Goal: Task Accomplishment & Management: Manage account settings

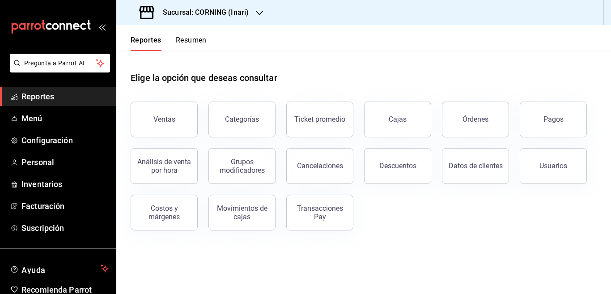
click at [257, 11] on icon "button" at bounding box center [259, 12] width 7 height 7
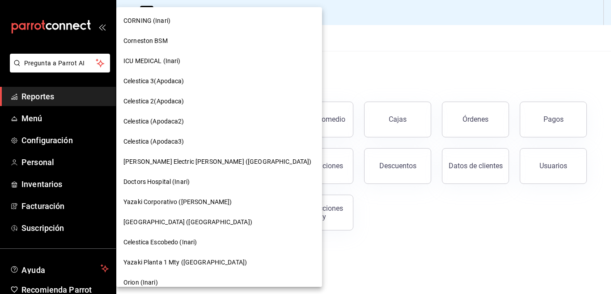
click at [148, 61] on span "ICU MEDICAL (Inari)" at bounding box center [151, 60] width 57 height 9
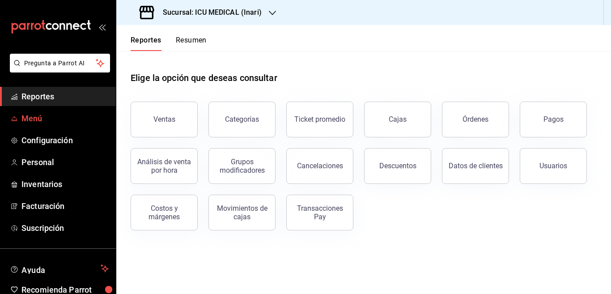
click at [37, 116] on span "Menú" at bounding box center [64, 118] width 87 height 12
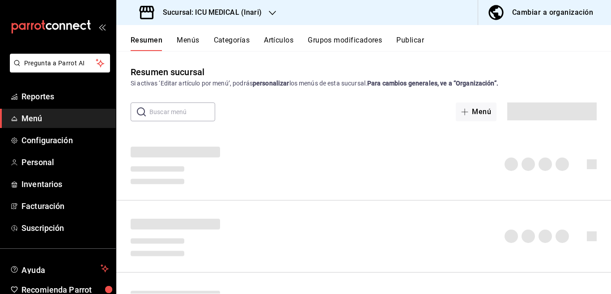
click at [279, 38] on button "Artículos" at bounding box center [279, 43] width 30 height 15
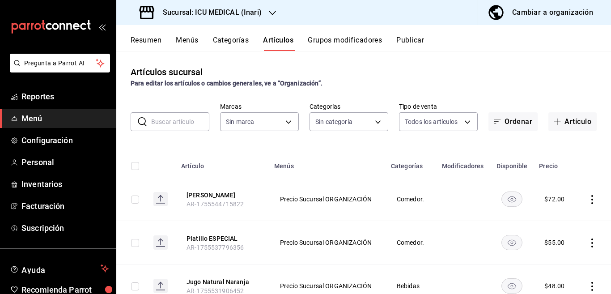
type input "5e0c5ccd-8ed1-4969-b390-8db7673d1bf4"
type input "a10f8dc4-f4ac-4df6-9087-22ece15da7be,b06b9a84-1f3a-485d-b23b-ebaef3c7785f,49815…"
click at [177, 123] on input "text" at bounding box center [180, 122] width 58 height 18
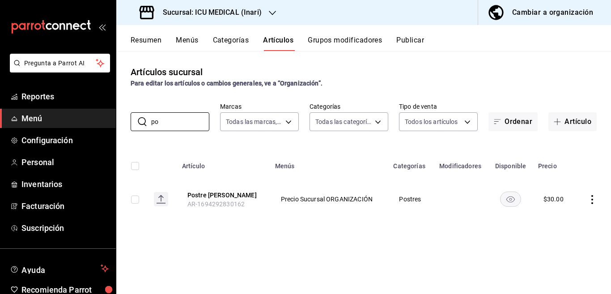
type input "p"
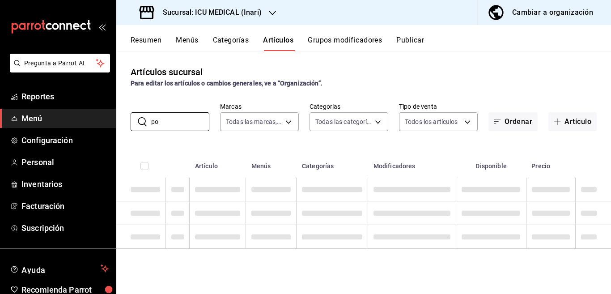
type input "p"
click at [177, 122] on input "text" at bounding box center [180, 122] width 58 height 18
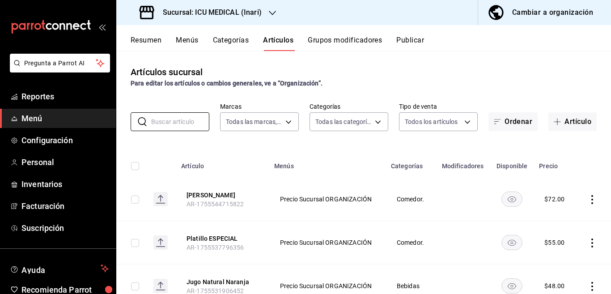
click at [144, 146] on div "Artículos sucursal Para editar los artículos o cambios generales, ve a “Organiz…" at bounding box center [363, 172] width 494 height 242
click at [168, 123] on input "text" at bounding box center [180, 122] width 58 height 18
click at [333, 143] on div "Artículos sucursal Para editar los artículos o cambios generales, ve a “Organiz…" at bounding box center [363, 172] width 494 height 242
click at [167, 121] on input "text" at bounding box center [180, 122] width 58 height 18
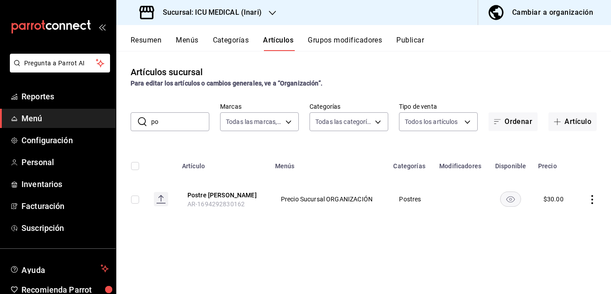
type input "p"
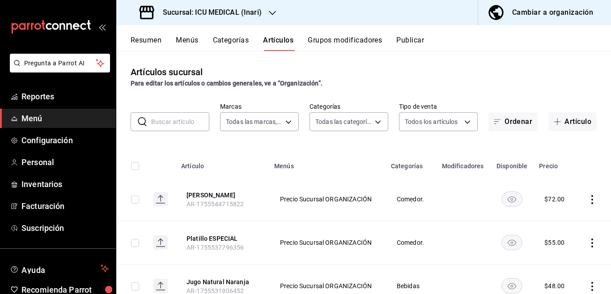
click at [180, 121] on input "text" at bounding box center [180, 122] width 58 height 18
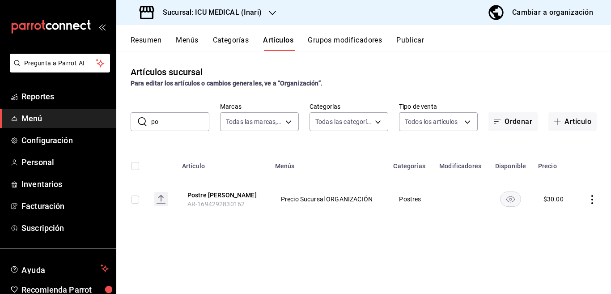
type input "p"
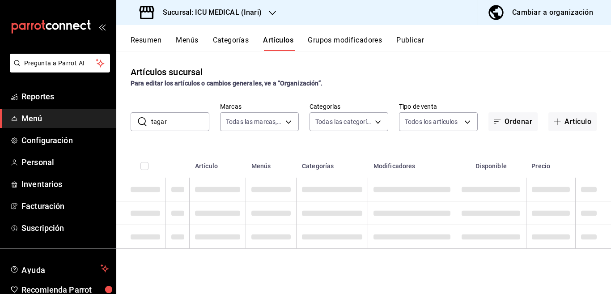
type input "tagare"
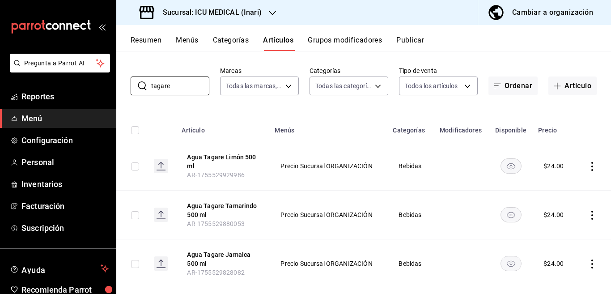
scroll to position [36, 0]
click at [587, 163] on icon "actions" at bounding box center [591, 165] width 9 height 9
click at [551, 186] on span "Editar" at bounding box center [557, 185] width 23 height 9
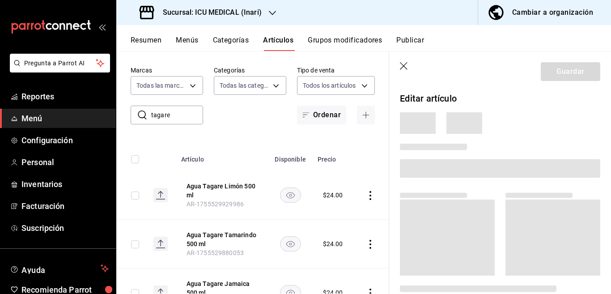
scroll to position [36, 0]
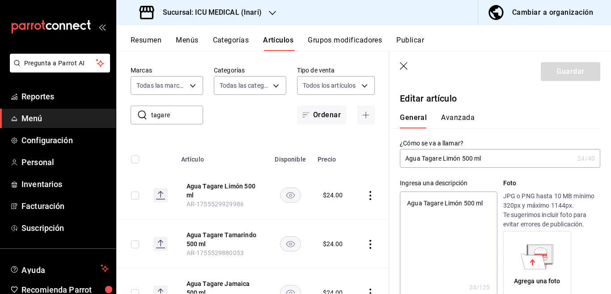
type textarea "x"
type input "$24.00"
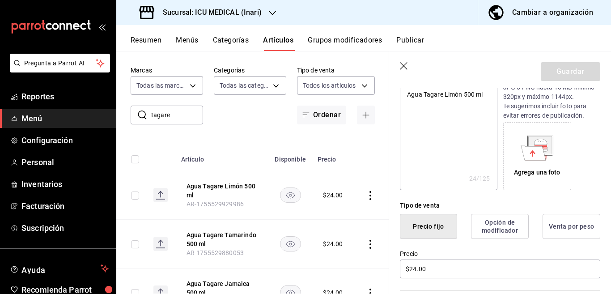
scroll to position [109, 0]
click at [405, 63] on icon "button" at bounding box center [404, 66] width 9 height 9
click at [405, 64] on icon "button" at bounding box center [404, 66] width 9 height 9
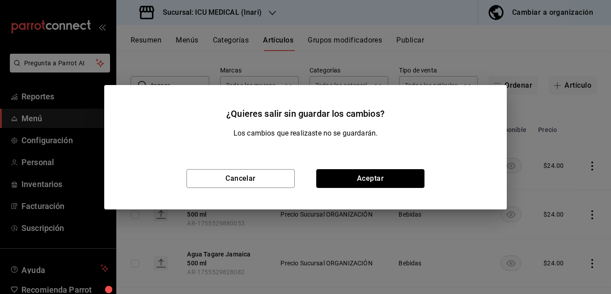
click at [370, 176] on button "Aceptar" at bounding box center [370, 178] width 108 height 19
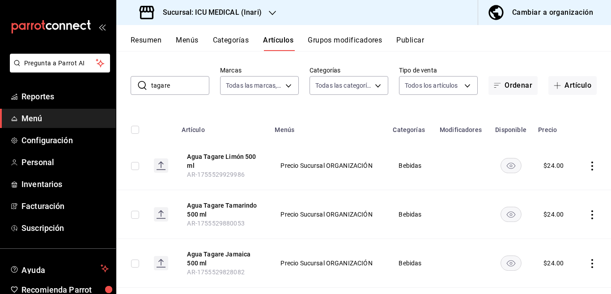
click at [233, 38] on button "Categorías" at bounding box center [231, 43] width 36 height 15
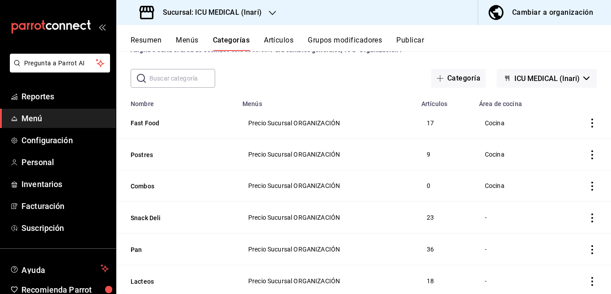
scroll to position [36, 0]
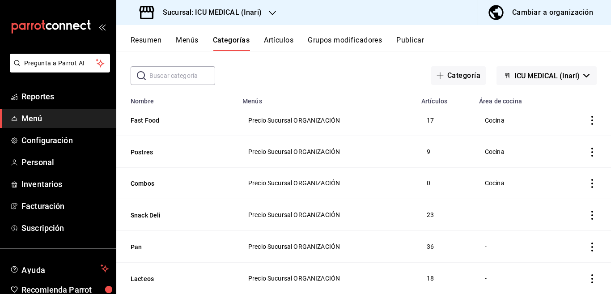
click at [587, 183] on icon "actions" at bounding box center [591, 183] width 9 height 9
click at [584, 183] on div at bounding box center [305, 147] width 611 height 294
click at [587, 182] on icon "actions" at bounding box center [591, 183] width 9 height 9
click at [554, 239] on span "Eliminar" at bounding box center [557, 239] width 23 height 7
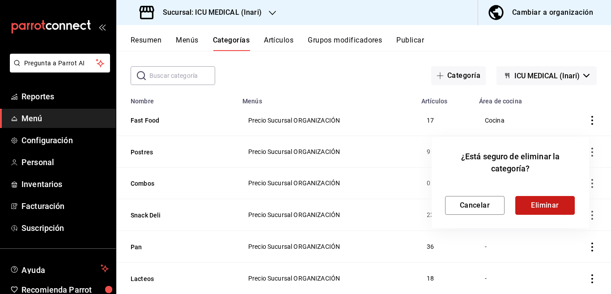
click at [545, 202] on button "Eliminar" at bounding box center [544, 205] width 59 height 19
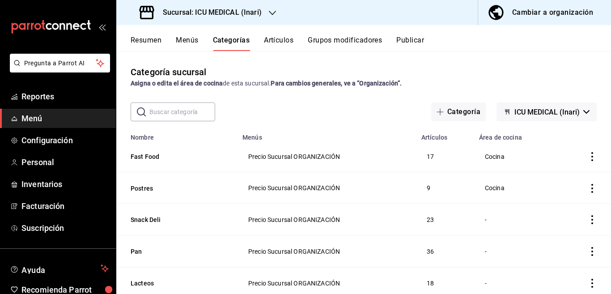
scroll to position [0, 0]
click at [455, 110] on button "Categoría" at bounding box center [458, 111] width 55 height 19
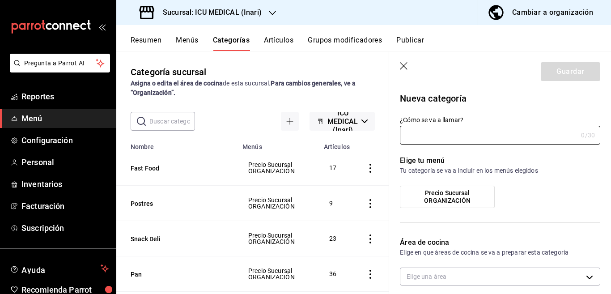
type input "cf918e98-5ea5-4fb2-a3f4-6891354a2ff2"
type input "Aguas Tagare"
click at [434, 196] on span "Precio Sucursal ORGANIZACIÓN" at bounding box center [446, 196] width 81 height 15
click at [0, 0] on input "Precio Sucursal ORGANIZACIÓN" at bounding box center [0, 0] width 0 height 0
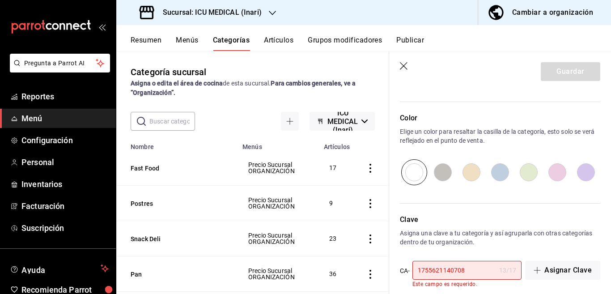
scroll to position [300, 0]
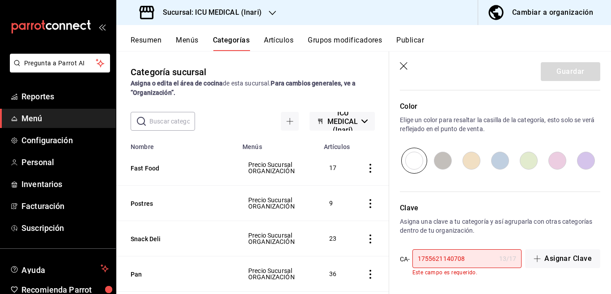
click at [477, 261] on input "1755621140708" at bounding box center [453, 258] width 83 height 18
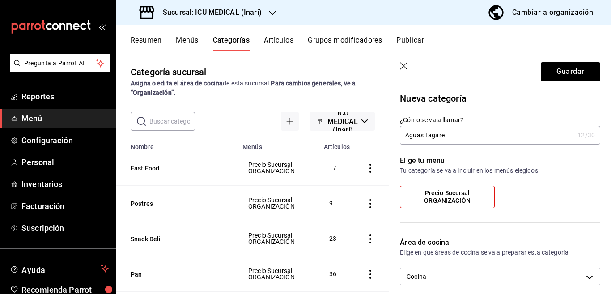
scroll to position [0, 0]
type input "17556211407081"
click at [558, 72] on button "Guardar" at bounding box center [569, 71] width 59 height 19
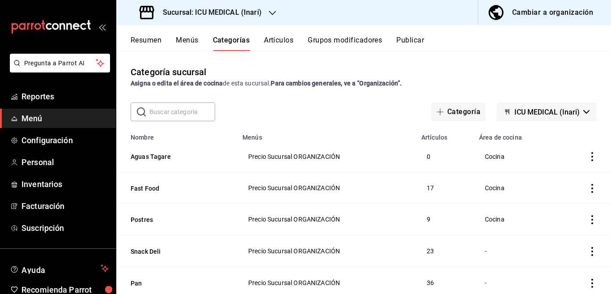
click at [451, 110] on button "Categoría" at bounding box center [458, 111] width 55 height 19
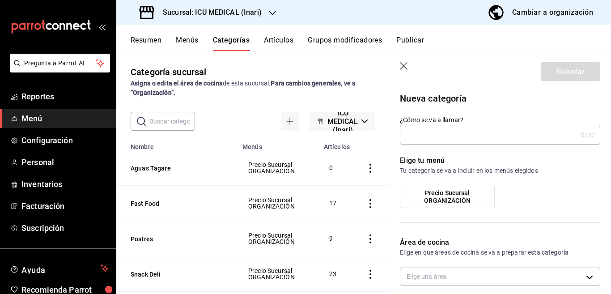
type input "cf918e98-5ea5-4fb2-a3f4-6891354a2ff2"
type input "Sr Pay"
click at [440, 194] on span "Precio Sucursal ORGANIZACIÓN" at bounding box center [446, 196] width 81 height 15
click at [0, 0] on input "Precio Sucursal ORGANIZACIÓN" at bounding box center [0, 0] width 0 height 0
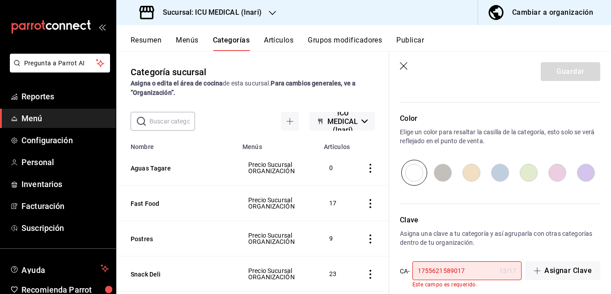
scroll to position [291, 0]
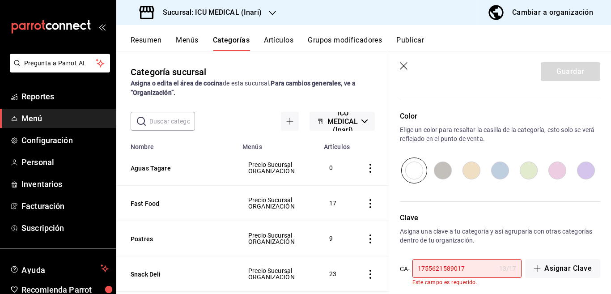
click at [474, 267] on input "1755621589017" at bounding box center [453, 268] width 83 height 18
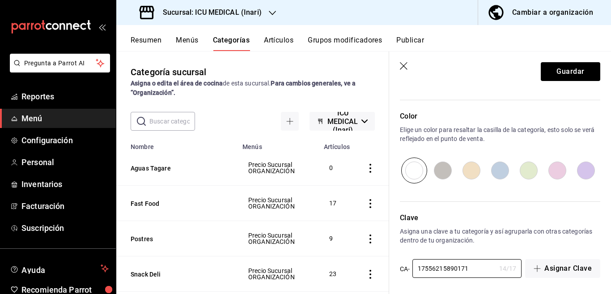
type input "17556215890171"
click at [549, 71] on button "Guardar" at bounding box center [569, 71] width 59 height 19
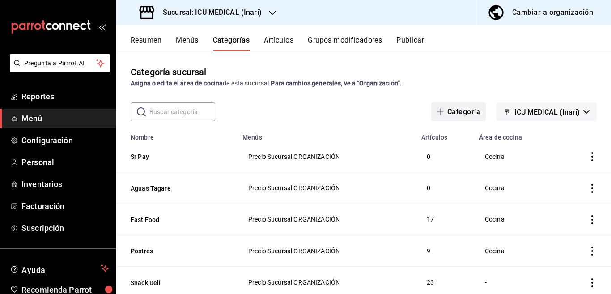
click at [454, 110] on button "Categoría" at bounding box center [458, 111] width 55 height 19
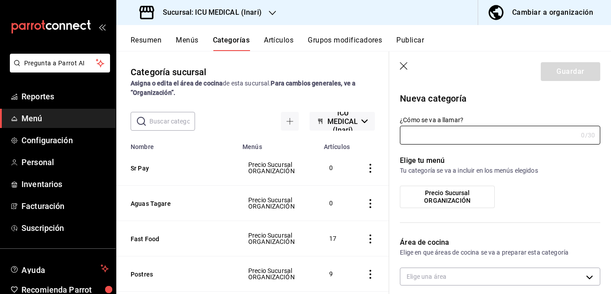
type input "cf918e98-5ea5-4fb2-a3f4-6891354a2ff2"
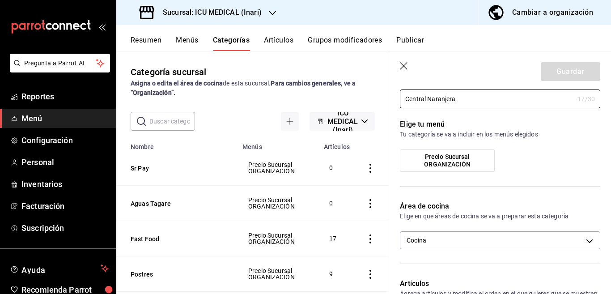
scroll to position [72, 0]
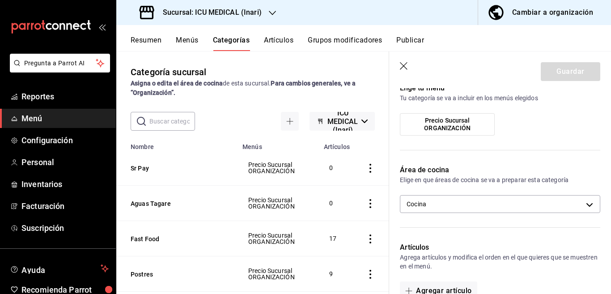
type input "Central Naranjera"
drag, startPoint x: 439, startPoint y: 117, endPoint x: 460, endPoint y: 127, distance: 23.0
click at [460, 127] on span "Precio Sucursal ORGANIZACIÓN" at bounding box center [446, 124] width 81 height 15
click at [0, 0] on input "Precio Sucursal ORGANIZACIÓN" at bounding box center [0, 0] width 0 height 0
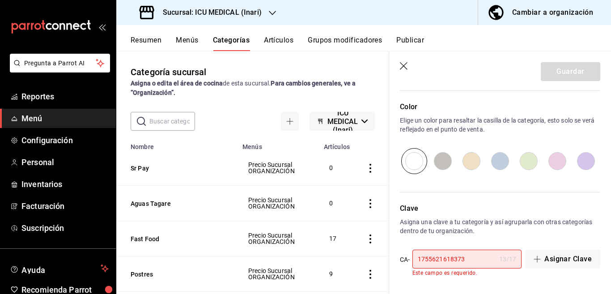
scroll to position [300, 0]
click at [478, 258] on input "1755621618373" at bounding box center [453, 258] width 83 height 18
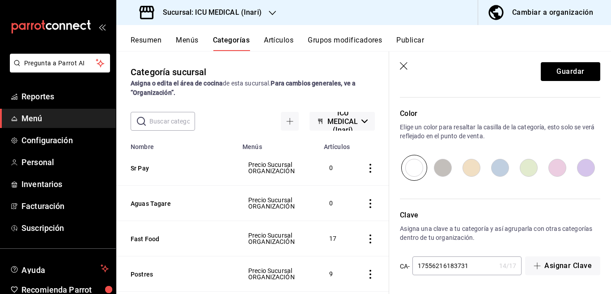
scroll to position [293, 0]
type input "17556216183731"
click at [550, 72] on button "Guardar" at bounding box center [569, 71] width 59 height 19
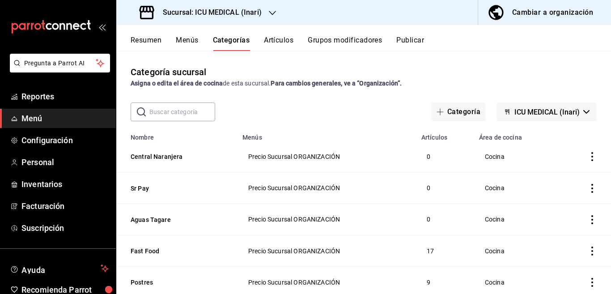
click at [283, 41] on button "Artículos" at bounding box center [279, 43] width 30 height 15
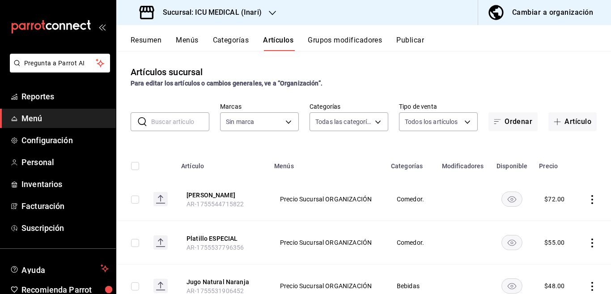
type input "9e15dca1-9d4b-4717-8be4-1d6cbb8789c7,073985e8-b056-49f0-b21c-ec7ec1c1a19c,7c148…"
type input "5e0c5ccd-8ed1-4969-b390-8db7673d1bf4"
click at [369, 122] on body "Pregunta a Parrot AI Reportes Menú Configuración Personal Inventarios Facturaci…" at bounding box center [305, 147] width 611 height 294
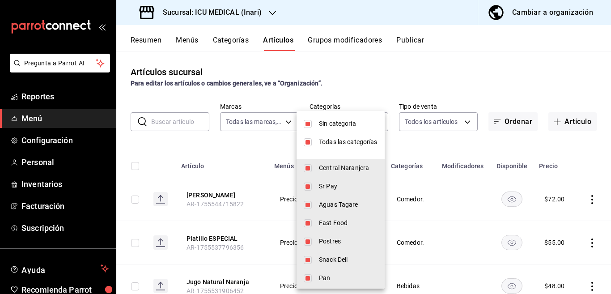
click at [305, 122] on input "checkbox" at bounding box center [308, 124] width 8 height 8
checkbox input "false"
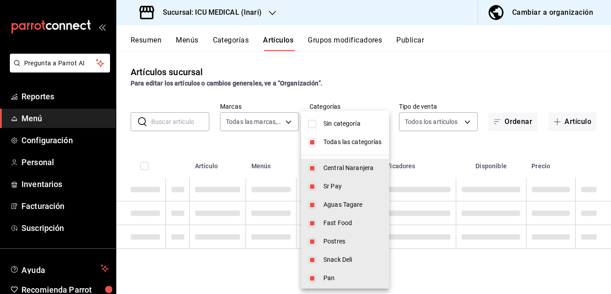
click at [311, 139] on input "checkbox" at bounding box center [312, 142] width 8 height 8
checkbox input "true"
type input "9e15dca1-9d4b-4717-8be4-1d6cbb8789c7,073985e8-b056-49f0-b21c-ec7ec1c1a19c,7c148…"
checkbox input "true"
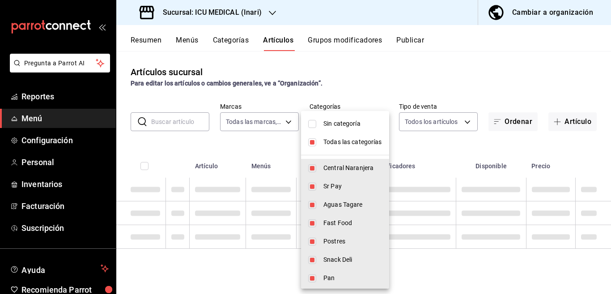
checkbox input "true"
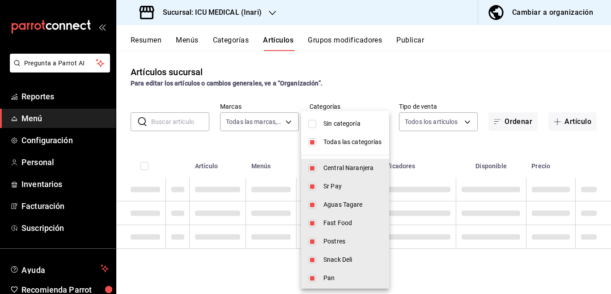
checkbox input "true"
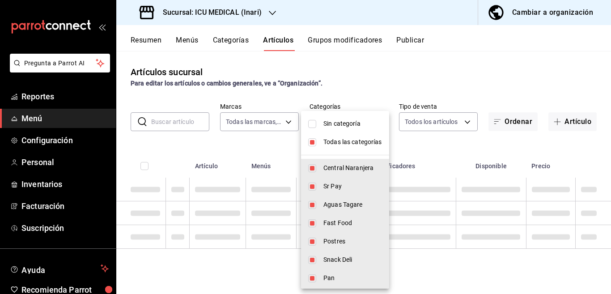
checkbox input "true"
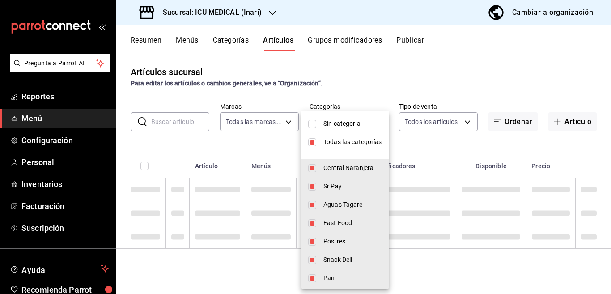
checkbox input "true"
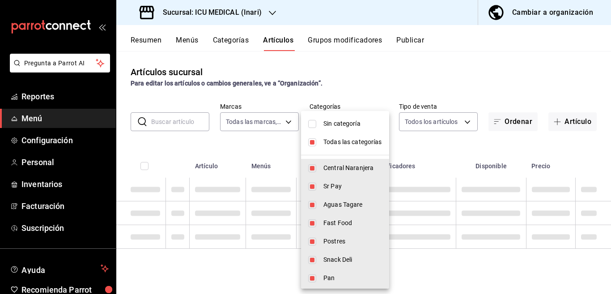
checkbox input "true"
click at [312, 141] on li "Todas las categorías" at bounding box center [345, 142] width 88 height 18
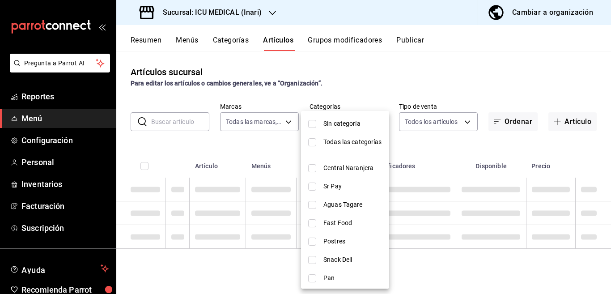
checkbox input "false"
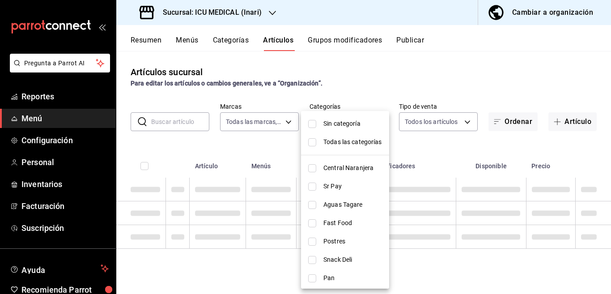
checkbox input "false"
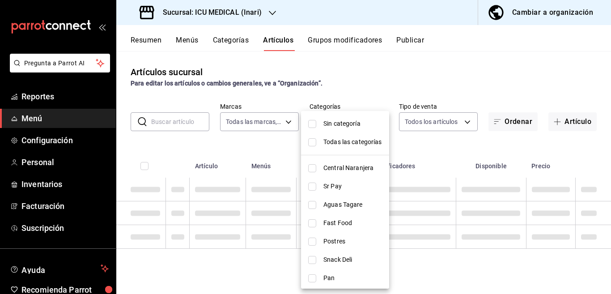
checkbox input "false"
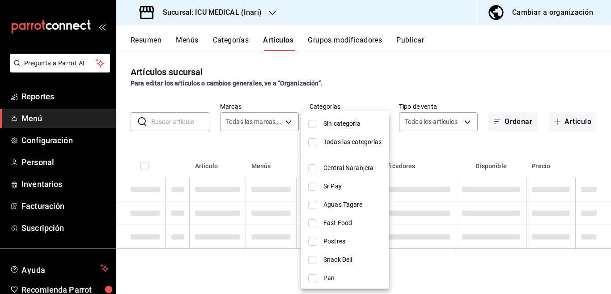
checkbox input "false"
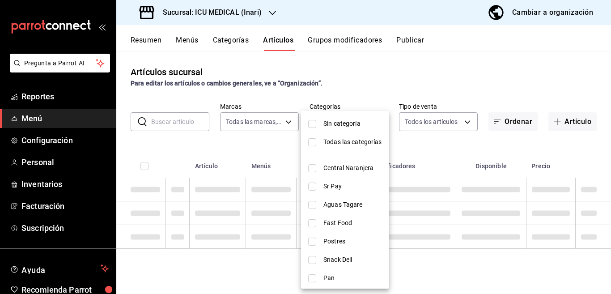
checkbox input "false"
click at [312, 122] on li "Sin categoría" at bounding box center [345, 123] width 88 height 18
checkbox input "true"
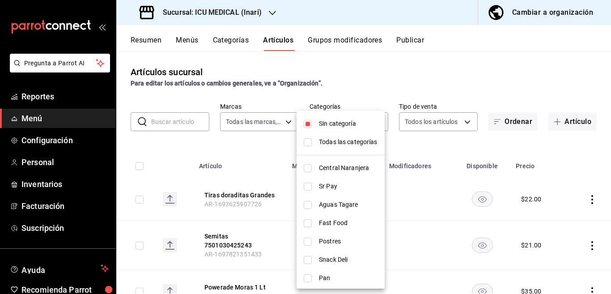
click at [428, 141] on div at bounding box center [305, 147] width 611 height 294
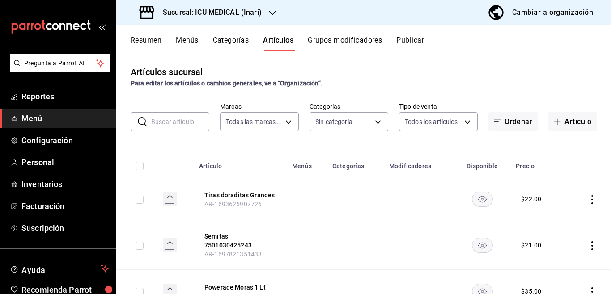
drag, startPoint x: 584, startPoint y: 197, endPoint x: 338, endPoint y: 190, distance: 246.4
click at [337, 190] on td at bounding box center [355, 198] width 57 height 43
click at [587, 200] on icon "actions" at bounding box center [591, 199] width 9 height 9
click at [556, 257] on span "Eliminar" at bounding box center [557, 256] width 23 height 7
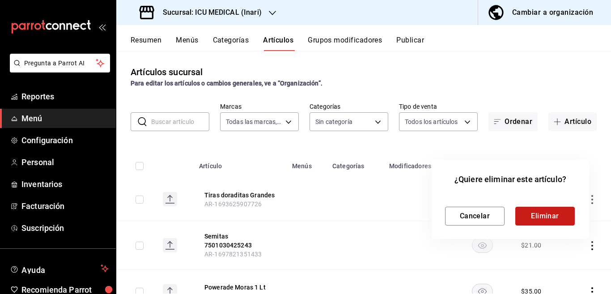
click at [528, 214] on button "Eliminar" at bounding box center [544, 216] width 59 height 19
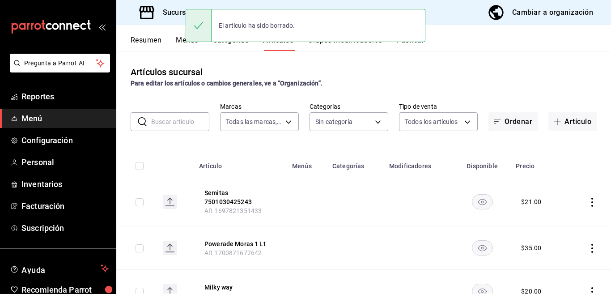
click at [587, 202] on icon "actions" at bounding box center [591, 202] width 9 height 9
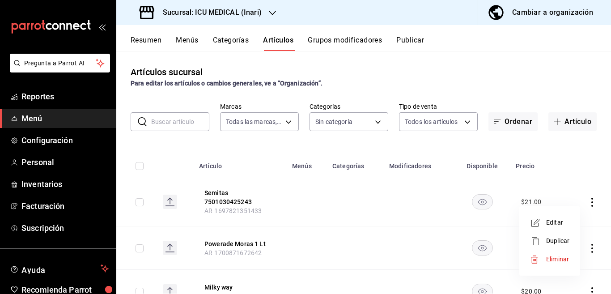
click at [556, 257] on span "Eliminar" at bounding box center [557, 258] width 23 height 7
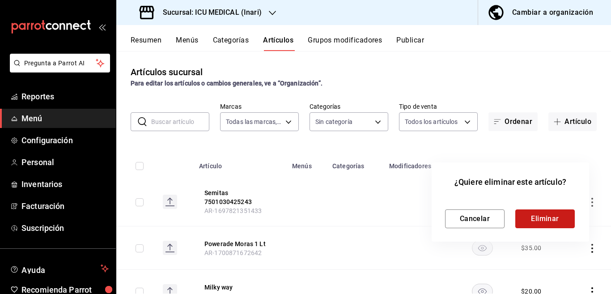
click at [543, 215] on button "Eliminar" at bounding box center [544, 218] width 59 height 19
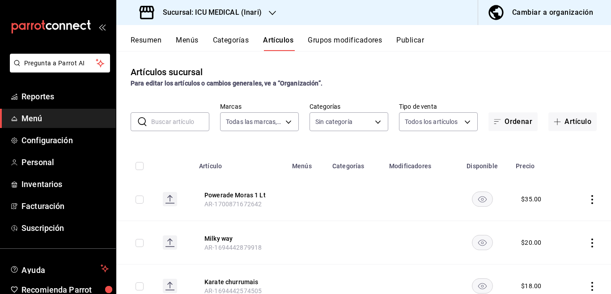
click at [141, 199] on input "checkbox" at bounding box center [139, 199] width 8 height 8
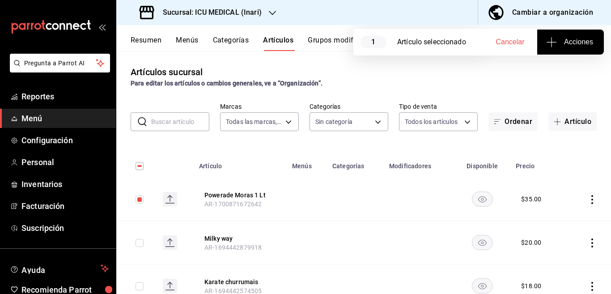
click at [572, 38] on span "Acciones" at bounding box center [570, 42] width 45 height 11
drag, startPoint x: 489, startPoint y: 69, endPoint x: 170, endPoint y: 138, distance: 326.1
click at [170, 138] on div at bounding box center [305, 147] width 611 height 294
click at [140, 197] on input "checkbox" at bounding box center [139, 199] width 8 height 8
checkbox input "false"
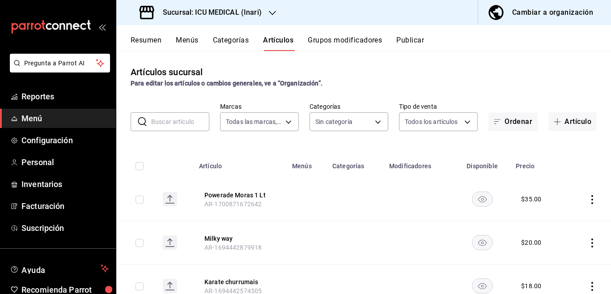
click at [591, 196] on icon "actions" at bounding box center [592, 199] width 2 height 9
click at [558, 255] on span "Eliminar" at bounding box center [557, 256] width 23 height 7
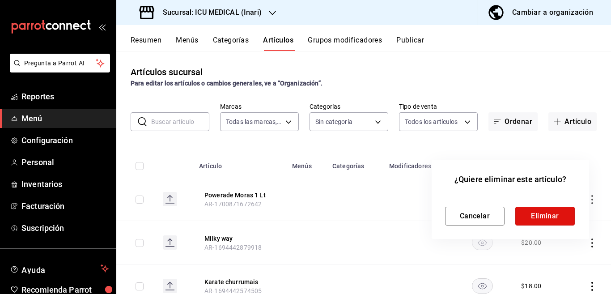
click at [542, 215] on button "Eliminar" at bounding box center [544, 216] width 59 height 19
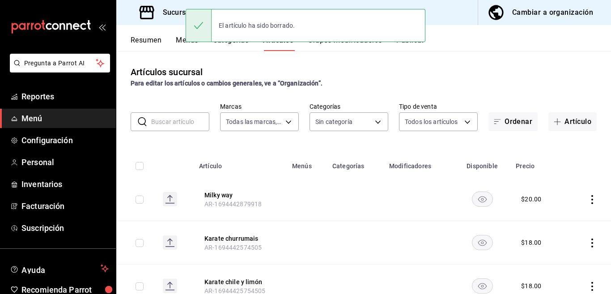
click at [587, 199] on icon "actions" at bounding box center [591, 199] width 9 height 9
click at [583, 199] on div at bounding box center [305, 147] width 611 height 294
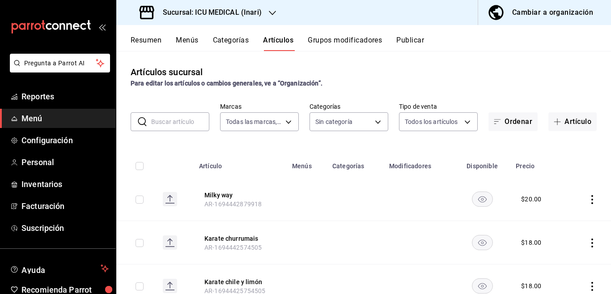
click at [591, 200] on icon "actions" at bounding box center [592, 199] width 2 height 9
click at [584, 200] on div at bounding box center [305, 147] width 611 height 294
click at [587, 199] on icon "actions" at bounding box center [591, 199] width 9 height 9
click at [583, 199] on div at bounding box center [305, 147] width 611 height 294
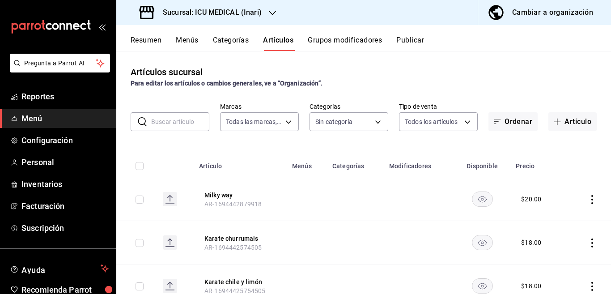
click at [587, 201] on icon "actions" at bounding box center [591, 199] width 9 height 9
click at [585, 201] on div at bounding box center [305, 147] width 611 height 294
drag, startPoint x: 585, startPoint y: 201, endPoint x: 386, endPoint y: 178, distance: 199.7
click at [386, 178] on td at bounding box center [419, 198] width 70 height 43
click at [587, 198] on icon "actions" at bounding box center [591, 199] width 9 height 9
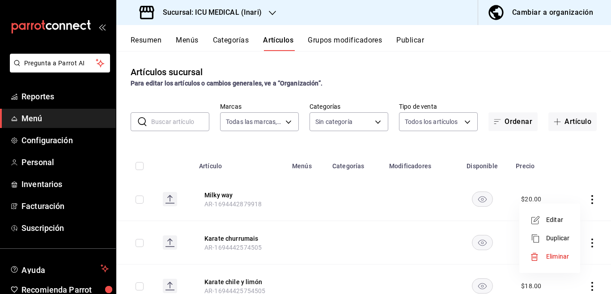
click at [557, 255] on span "Eliminar" at bounding box center [557, 256] width 23 height 7
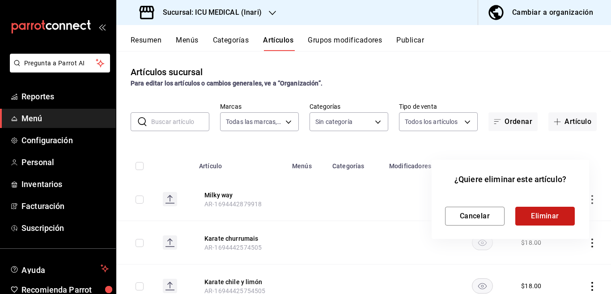
click at [544, 214] on button "Eliminar" at bounding box center [544, 216] width 59 height 19
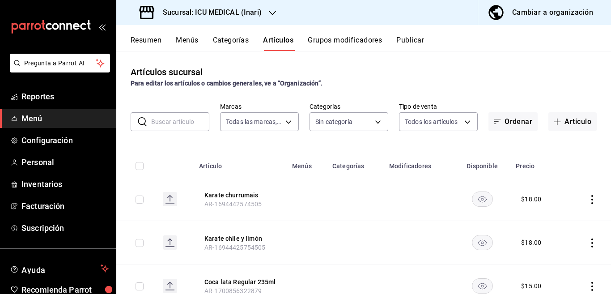
click at [587, 196] on icon "actions" at bounding box center [591, 199] width 9 height 9
click at [553, 255] on span "Eliminar" at bounding box center [557, 256] width 23 height 7
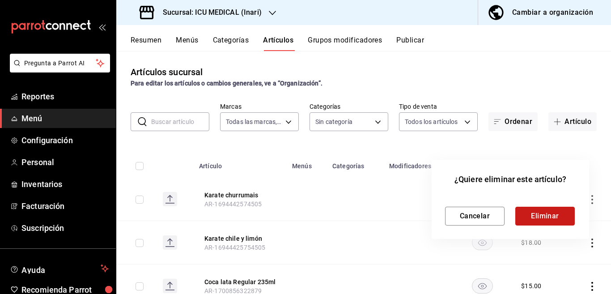
click at [547, 213] on button "Eliminar" at bounding box center [544, 216] width 59 height 19
click at [547, 213] on div "Cancelar Eliminar" at bounding box center [510, 216] width 131 height 19
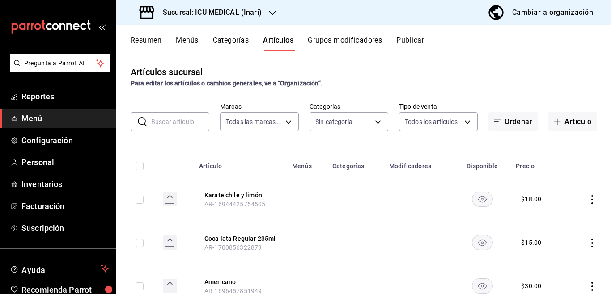
click at [587, 201] on icon "actions" at bounding box center [591, 199] width 9 height 9
click at [551, 256] on span "Eliminar" at bounding box center [557, 256] width 23 height 7
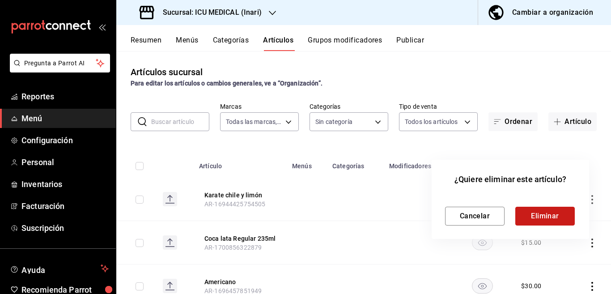
click at [539, 215] on button "Eliminar" at bounding box center [544, 216] width 59 height 19
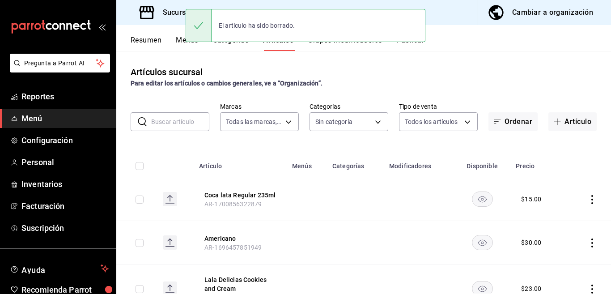
click at [591, 198] on icon "actions" at bounding box center [592, 199] width 2 height 9
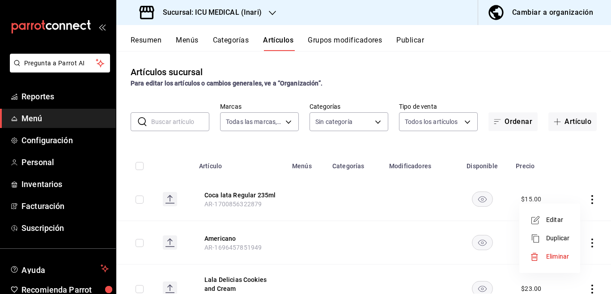
click at [552, 257] on span "Eliminar" at bounding box center [557, 256] width 23 height 7
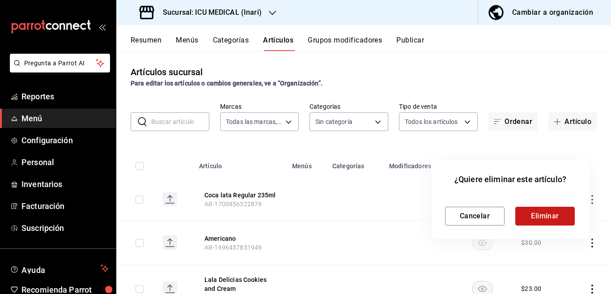
click at [542, 216] on button "Eliminar" at bounding box center [544, 216] width 59 height 19
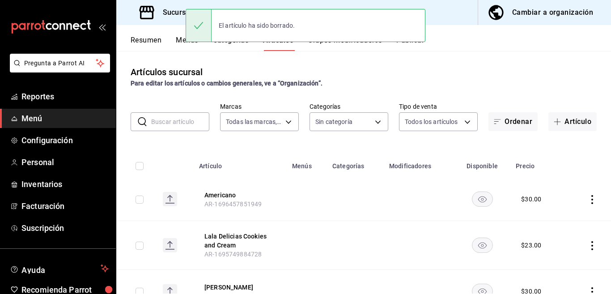
click at [587, 199] on icon "actions" at bounding box center [591, 199] width 9 height 9
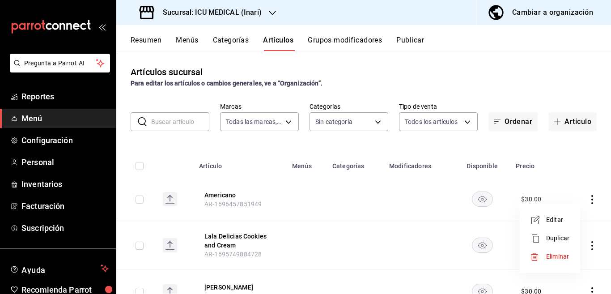
click at [555, 255] on span "Eliminar" at bounding box center [557, 256] width 23 height 7
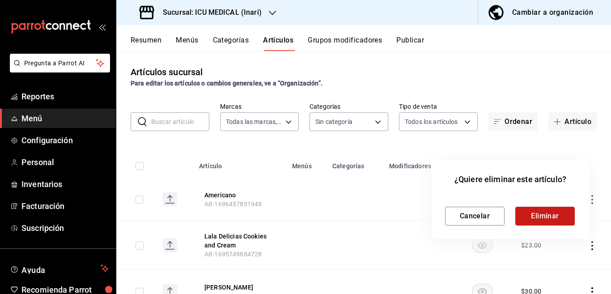
click at [543, 216] on button "Eliminar" at bounding box center [544, 216] width 59 height 19
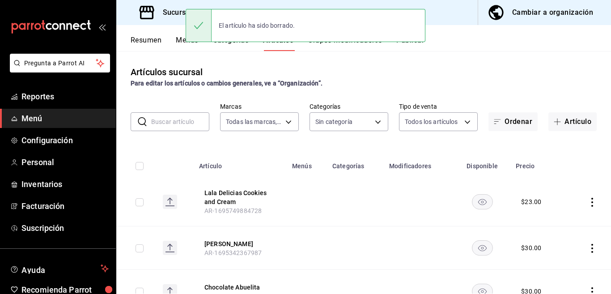
click at [587, 202] on icon "actions" at bounding box center [591, 202] width 9 height 9
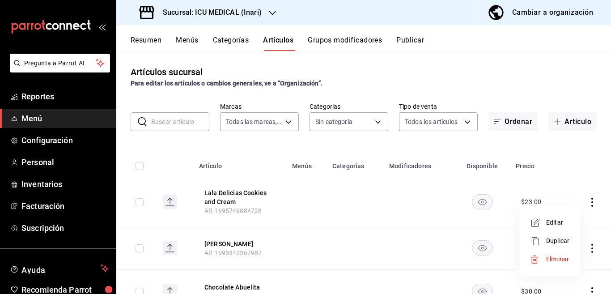
click at [556, 258] on span "Eliminar" at bounding box center [557, 258] width 23 height 7
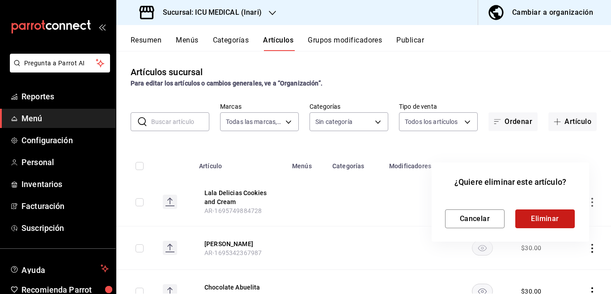
click at [538, 215] on button "Eliminar" at bounding box center [544, 218] width 59 height 19
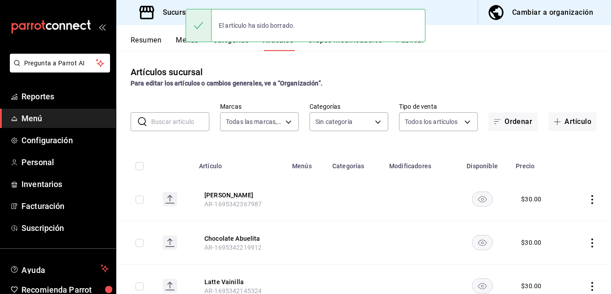
click at [591, 199] on icon "actions" at bounding box center [592, 199] width 2 height 9
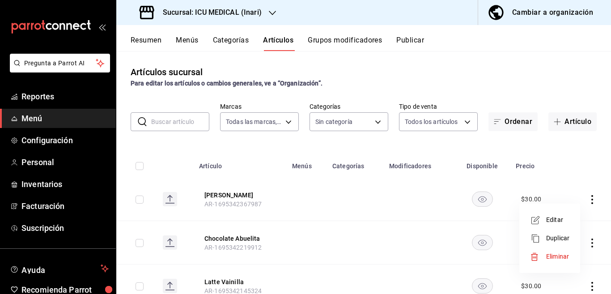
click at [556, 255] on span "Eliminar" at bounding box center [557, 256] width 23 height 7
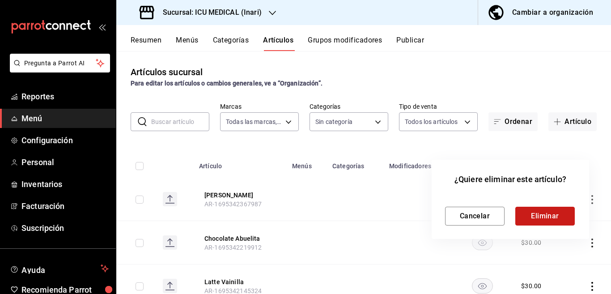
click at [545, 213] on button "Eliminar" at bounding box center [544, 216] width 59 height 19
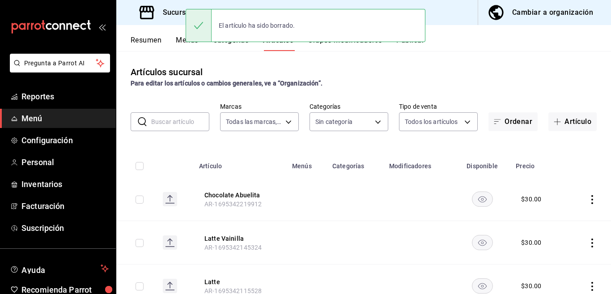
click at [587, 201] on icon "actions" at bounding box center [591, 199] width 9 height 9
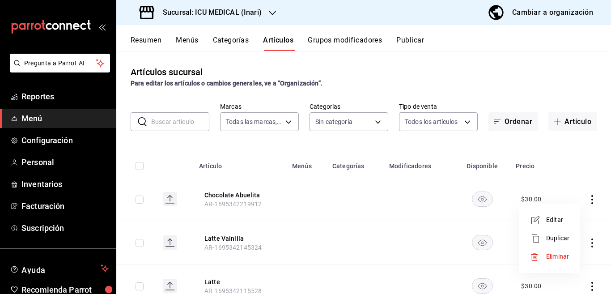
click at [557, 256] on span "Eliminar" at bounding box center [557, 256] width 23 height 7
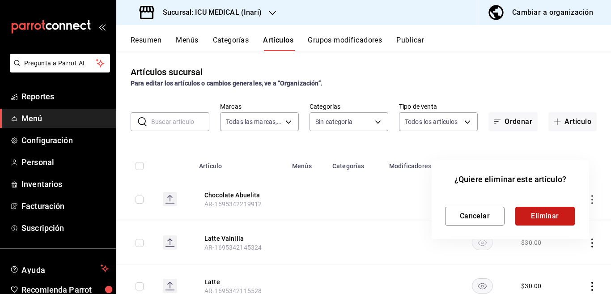
click at [549, 213] on button "Eliminar" at bounding box center [544, 216] width 59 height 19
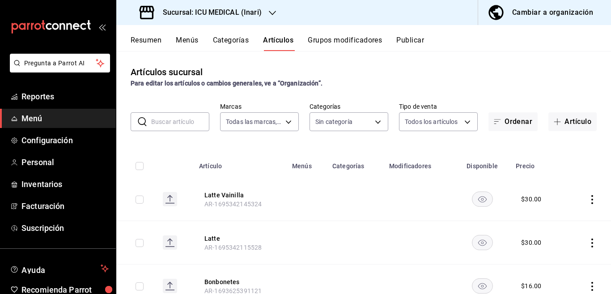
click at [591, 199] on icon "actions" at bounding box center [592, 199] width 2 height 9
click at [553, 256] on span "Eliminar" at bounding box center [557, 256] width 23 height 7
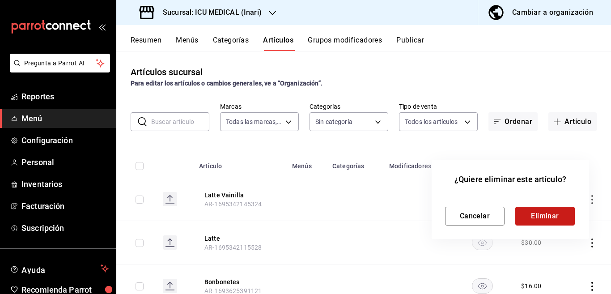
click at [544, 213] on button "Eliminar" at bounding box center [544, 216] width 59 height 19
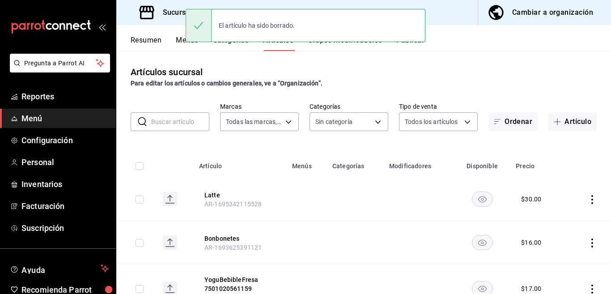
click at [587, 199] on icon "actions" at bounding box center [591, 199] width 9 height 9
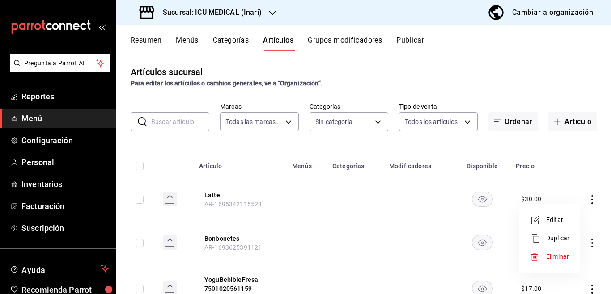
click at [554, 254] on span "Eliminar" at bounding box center [557, 256] width 23 height 7
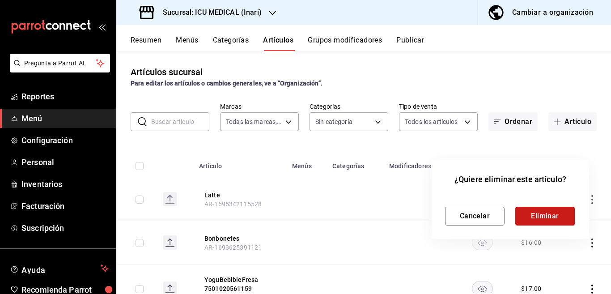
click at [543, 212] on button "Eliminar" at bounding box center [544, 216] width 59 height 19
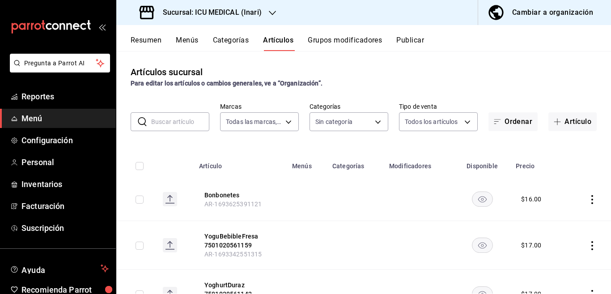
click at [587, 199] on icon "actions" at bounding box center [591, 199] width 9 height 9
click at [554, 256] on span "Eliminar" at bounding box center [557, 256] width 23 height 7
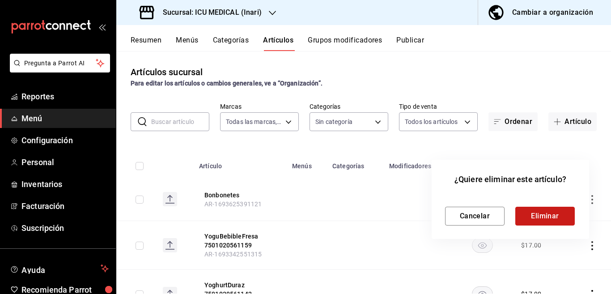
drag, startPoint x: 536, startPoint y: 213, endPoint x: 556, endPoint y: 215, distance: 19.8
click at [556, 215] on button "Eliminar" at bounding box center [544, 216] width 59 height 19
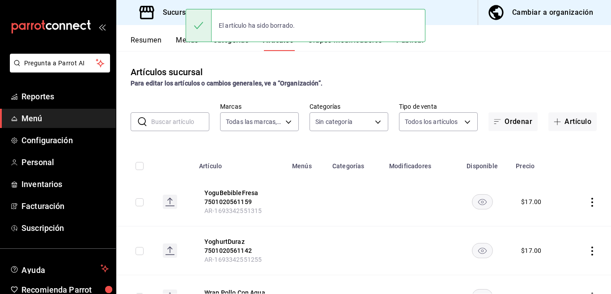
click at [587, 201] on icon "actions" at bounding box center [591, 202] width 9 height 9
click at [586, 201] on div at bounding box center [305, 147] width 611 height 294
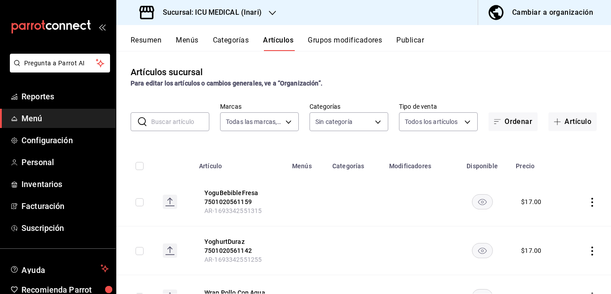
click at [587, 202] on icon "actions" at bounding box center [591, 202] width 9 height 9
click at [558, 258] on span "Eliminar" at bounding box center [557, 258] width 23 height 7
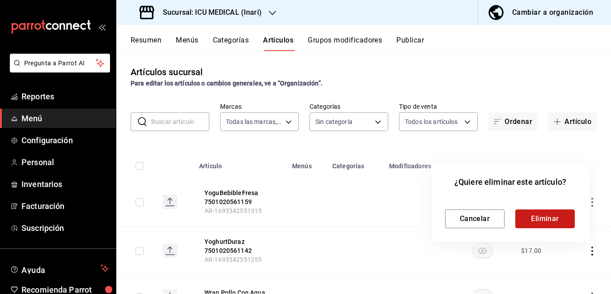
click at [557, 223] on button "Eliminar" at bounding box center [544, 218] width 59 height 19
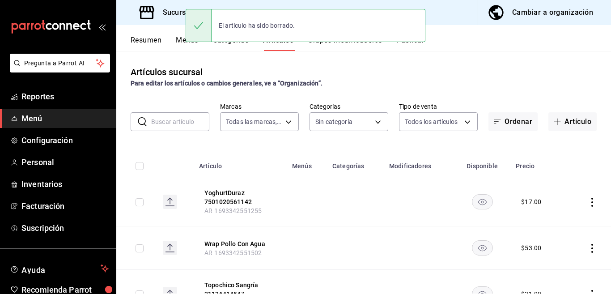
click at [587, 202] on icon "actions" at bounding box center [591, 202] width 9 height 9
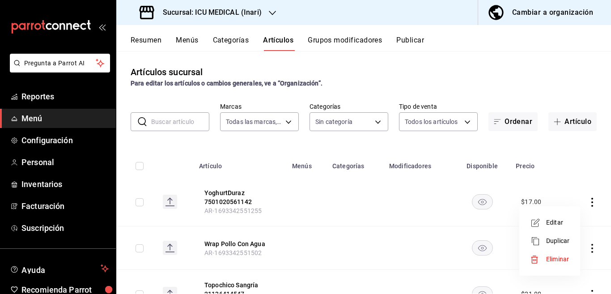
click at [555, 261] on span "Eliminar" at bounding box center [557, 258] width 23 height 7
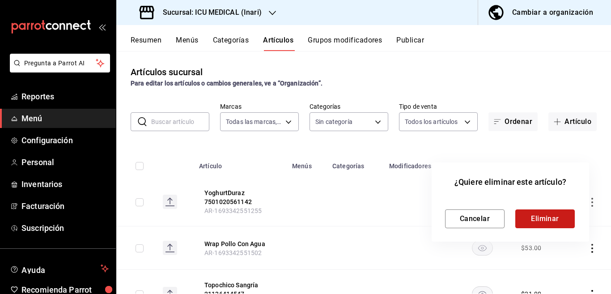
click at [550, 219] on button "Eliminar" at bounding box center [544, 218] width 59 height 19
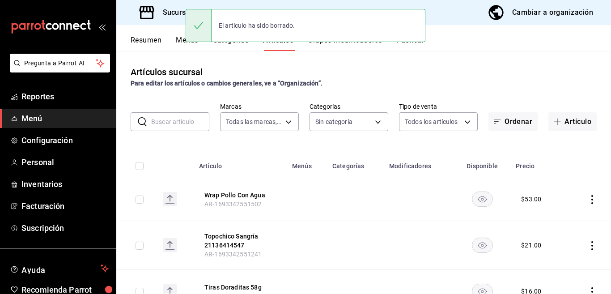
click at [587, 200] on icon "actions" at bounding box center [591, 199] width 9 height 9
click at [556, 257] on span "Eliminar" at bounding box center [557, 256] width 23 height 7
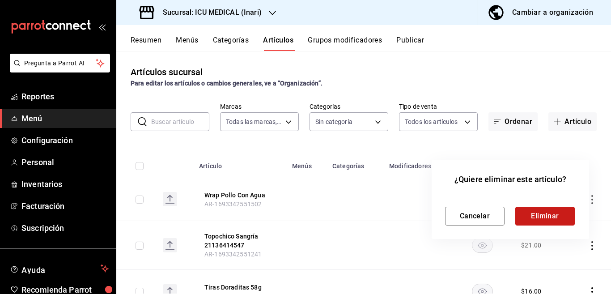
click at [551, 216] on button "Eliminar" at bounding box center [544, 216] width 59 height 19
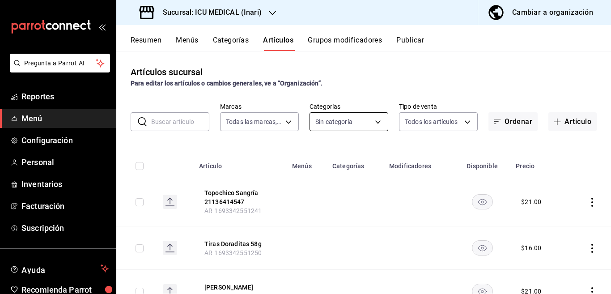
click at [373, 119] on body "Pregunta a Parrot AI Reportes Menú Configuración Personal Inventarios Facturaci…" at bounding box center [305, 147] width 611 height 294
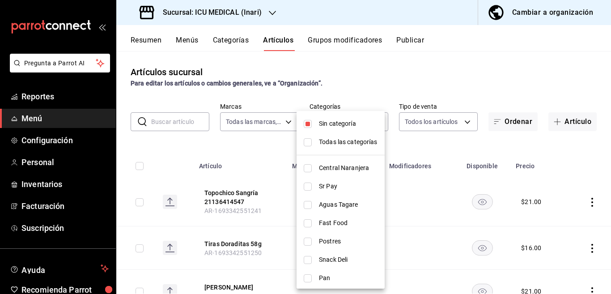
click at [456, 139] on div at bounding box center [305, 147] width 611 height 294
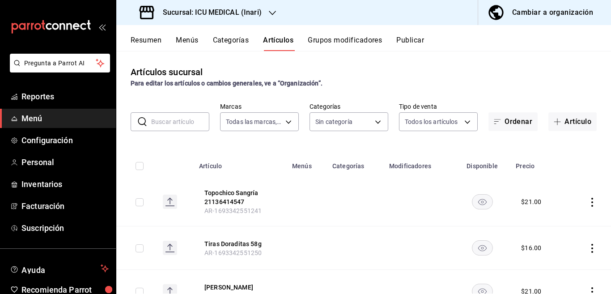
click at [587, 203] on icon "actions" at bounding box center [591, 202] width 9 height 9
click at [560, 258] on span "Eliminar" at bounding box center [557, 258] width 23 height 7
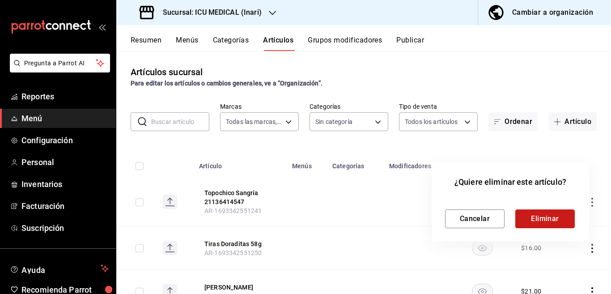
click at [548, 218] on button "Eliminar" at bounding box center [544, 218] width 59 height 19
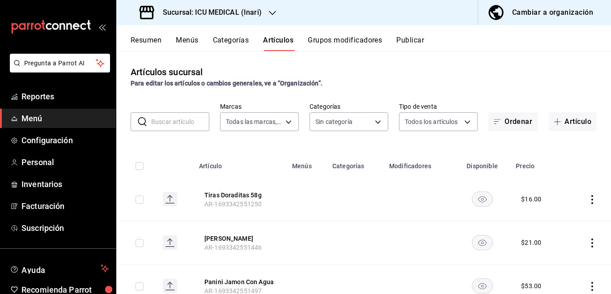
click at [587, 200] on icon "actions" at bounding box center [591, 199] width 9 height 9
click at [552, 257] on span "Eliminar" at bounding box center [557, 256] width 23 height 7
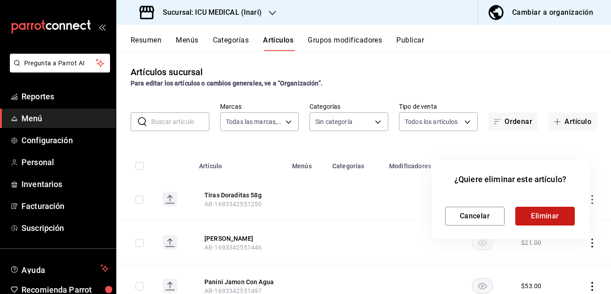
click at [547, 215] on button "Eliminar" at bounding box center [544, 216] width 59 height 19
click at [547, 215] on div "Cancelar Eliminar" at bounding box center [510, 216] width 131 height 19
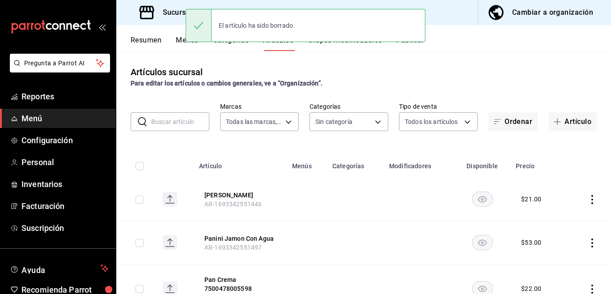
drag, startPoint x: 547, startPoint y: 215, endPoint x: 472, endPoint y: 177, distance: 84.2
click at [472, 177] on th "Disponible" at bounding box center [482, 163] width 56 height 29
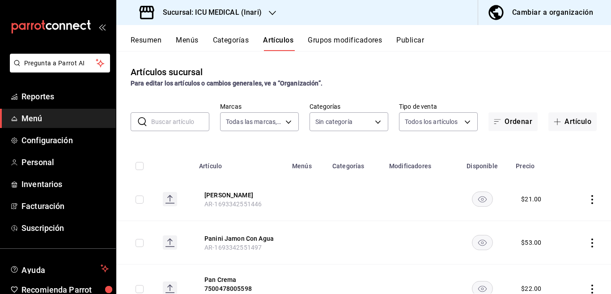
click at [587, 200] on icon "actions" at bounding box center [591, 199] width 9 height 9
click at [556, 256] on span "Eliminar" at bounding box center [557, 256] width 23 height 7
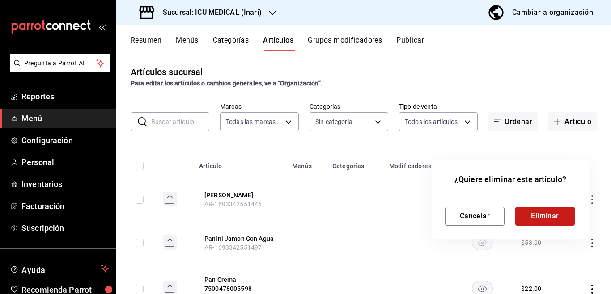
click at [547, 215] on button "Eliminar" at bounding box center [544, 216] width 59 height 19
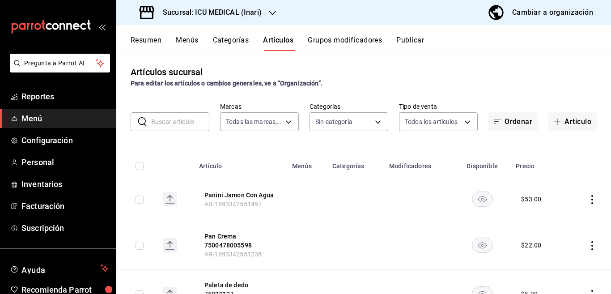
click at [591, 198] on icon "actions" at bounding box center [592, 199] width 2 height 9
click at [553, 257] on span "Eliminar" at bounding box center [557, 256] width 23 height 7
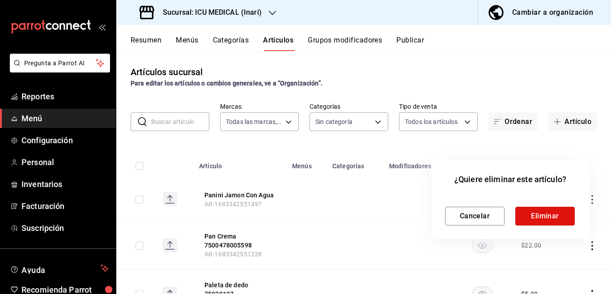
drag, startPoint x: 545, startPoint y: 212, endPoint x: 555, endPoint y: 214, distance: 10.4
click at [556, 214] on button "Eliminar" at bounding box center [544, 216] width 59 height 19
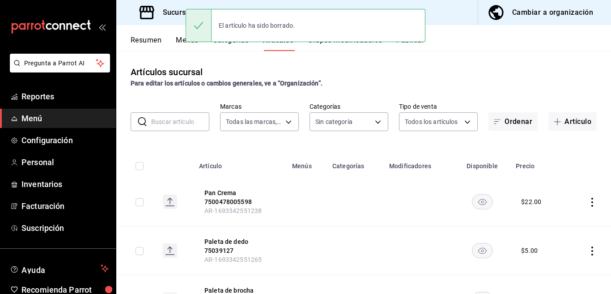
click at [591, 202] on icon "actions" at bounding box center [592, 202] width 2 height 9
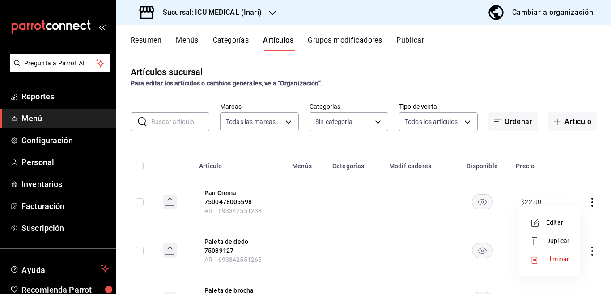
click at [556, 259] on span "Eliminar" at bounding box center [557, 258] width 23 height 7
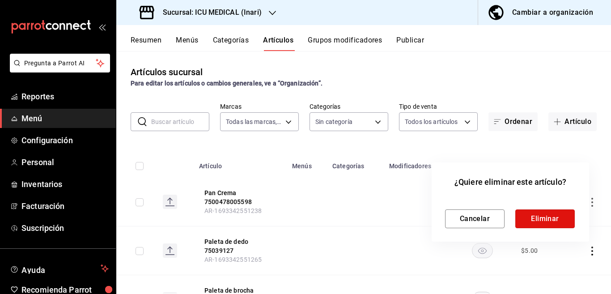
click at [544, 219] on button "Eliminar" at bounding box center [544, 218] width 59 height 19
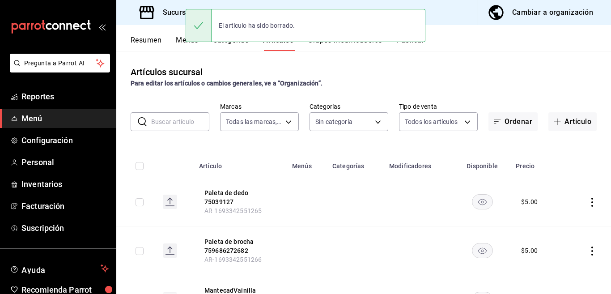
click at [587, 202] on icon "actions" at bounding box center [591, 202] width 9 height 9
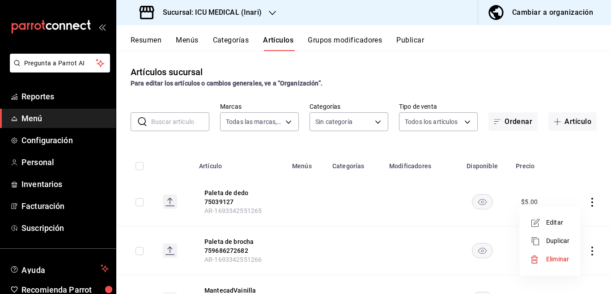
click at [556, 257] on span "Eliminar" at bounding box center [557, 258] width 23 height 7
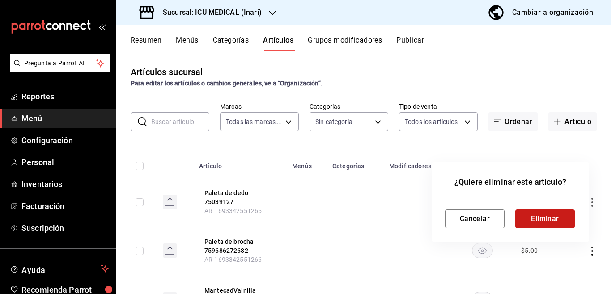
click at [543, 219] on button "Eliminar" at bounding box center [544, 218] width 59 height 19
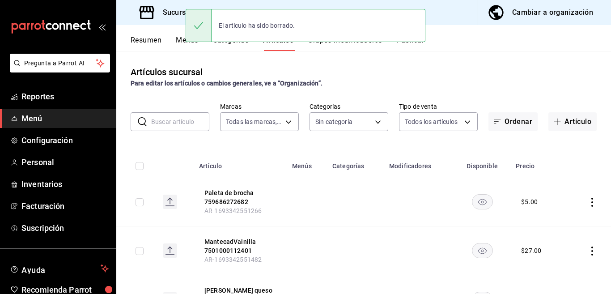
click at [587, 204] on icon "actions" at bounding box center [591, 202] width 9 height 9
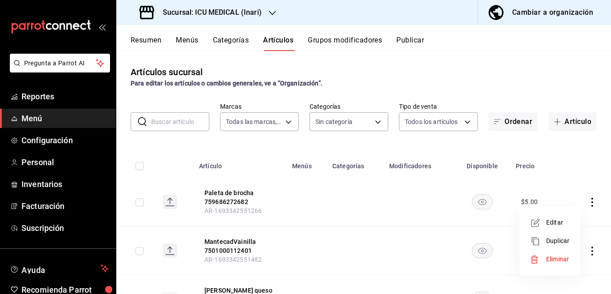
click at [556, 259] on span "Eliminar" at bounding box center [557, 258] width 23 height 7
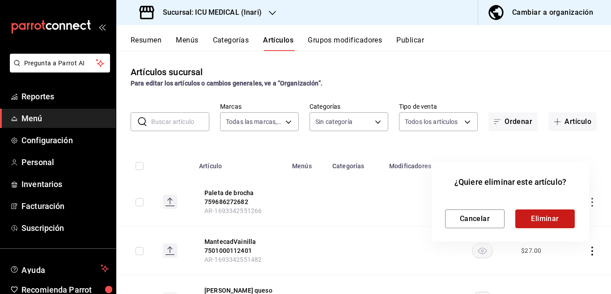
click at [540, 216] on button "Eliminar" at bounding box center [544, 218] width 59 height 19
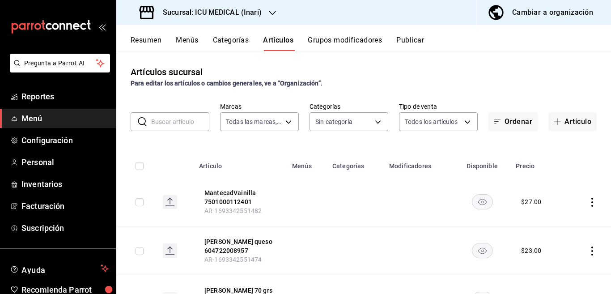
click at [587, 201] on icon "actions" at bounding box center [591, 202] width 9 height 9
click at [550, 260] on span "Eliminar" at bounding box center [557, 258] width 23 height 7
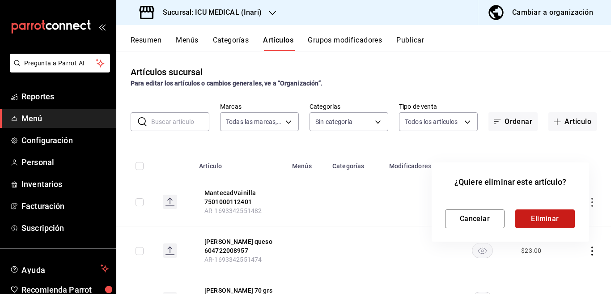
click at [534, 217] on button "Eliminar" at bounding box center [544, 218] width 59 height 19
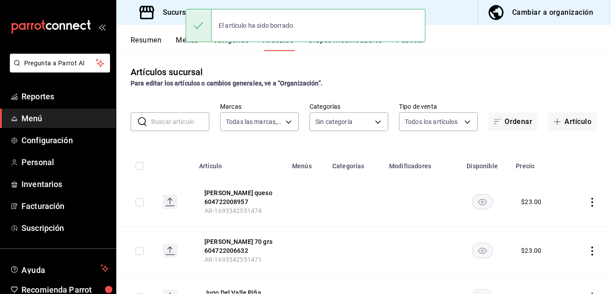
click at [587, 202] on icon "actions" at bounding box center [591, 202] width 9 height 9
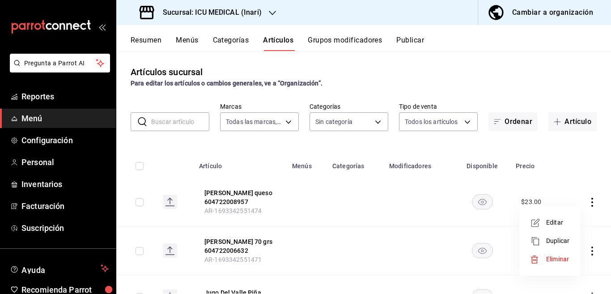
click at [556, 258] on span "Eliminar" at bounding box center [557, 258] width 23 height 7
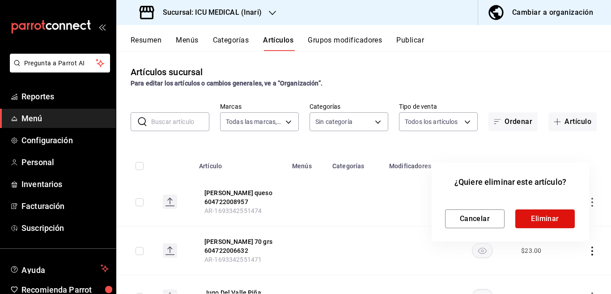
drag, startPoint x: 548, startPoint y: 219, endPoint x: 544, endPoint y: 221, distance: 4.8
click at [544, 221] on button "Eliminar" at bounding box center [544, 218] width 59 height 19
click at [544, 221] on div "Cancelar Eliminar" at bounding box center [510, 218] width 131 height 19
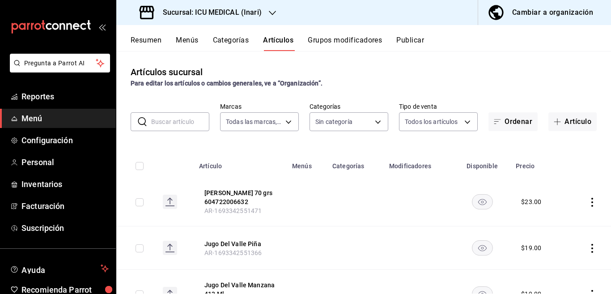
drag, startPoint x: 544, startPoint y: 221, endPoint x: 546, endPoint y: 187, distance: 34.5
click at [546, 187] on td "$ 23.00" at bounding box center [537, 201] width 55 height 49
click at [587, 200] on icon "actions" at bounding box center [591, 202] width 9 height 9
click at [554, 257] on span "Eliminar" at bounding box center [557, 258] width 23 height 7
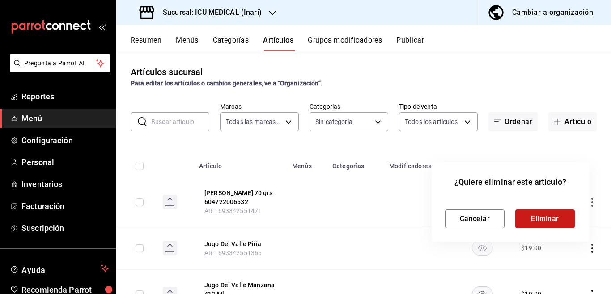
click at [551, 217] on button "Eliminar" at bounding box center [544, 218] width 59 height 19
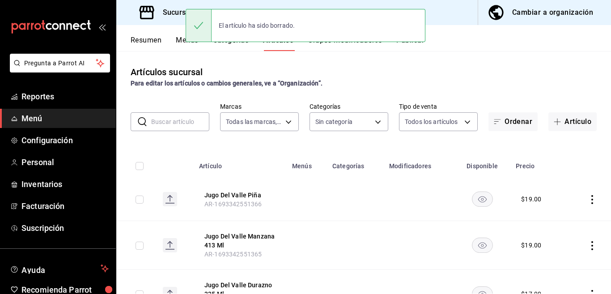
click at [587, 198] on icon "actions" at bounding box center [591, 199] width 9 height 9
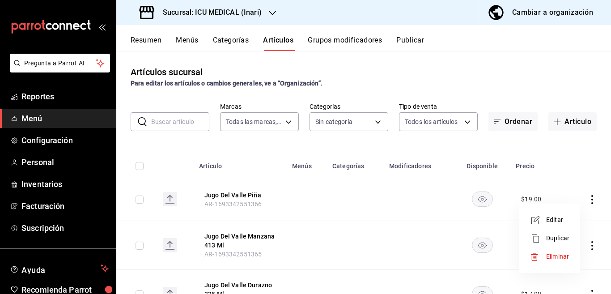
click at [555, 255] on span "Eliminar" at bounding box center [557, 256] width 23 height 7
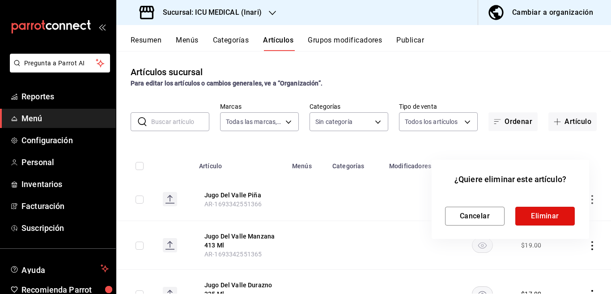
click at [552, 215] on button "Eliminar" at bounding box center [544, 216] width 59 height 19
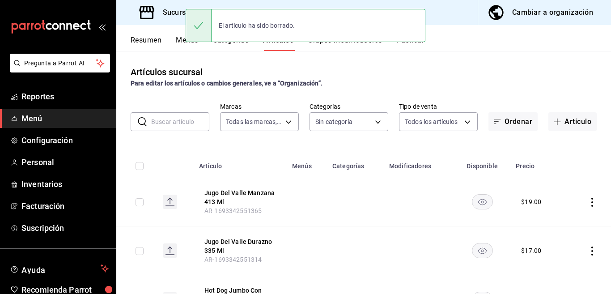
click at [587, 201] on icon "actions" at bounding box center [591, 202] width 9 height 9
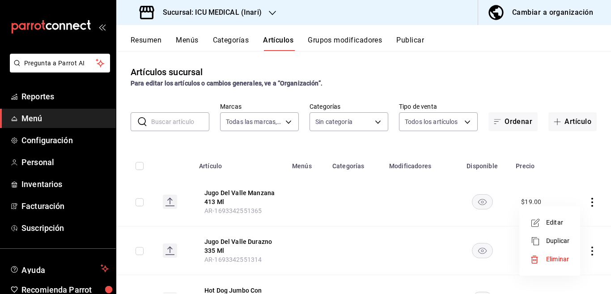
click at [553, 260] on span "Eliminar" at bounding box center [557, 258] width 23 height 7
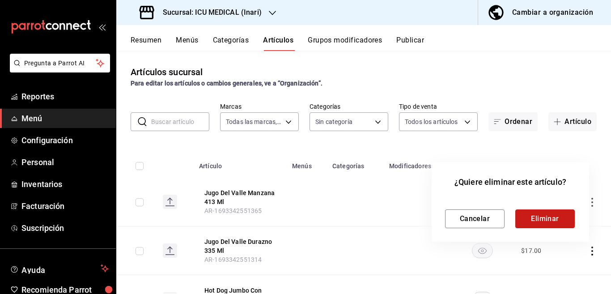
click at [539, 219] on button "Eliminar" at bounding box center [544, 218] width 59 height 19
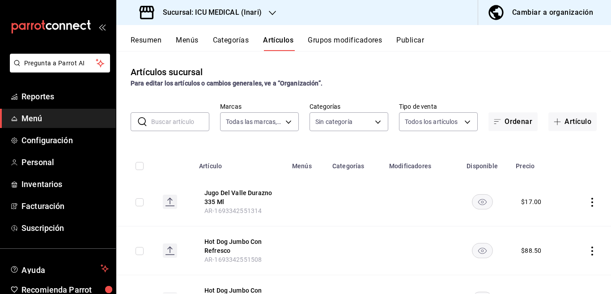
click at [587, 202] on icon "actions" at bounding box center [591, 202] width 9 height 9
click at [582, 202] on div at bounding box center [305, 147] width 611 height 294
click at [587, 200] on icon "actions" at bounding box center [591, 202] width 9 height 9
click at [554, 257] on span "Eliminar" at bounding box center [557, 258] width 23 height 7
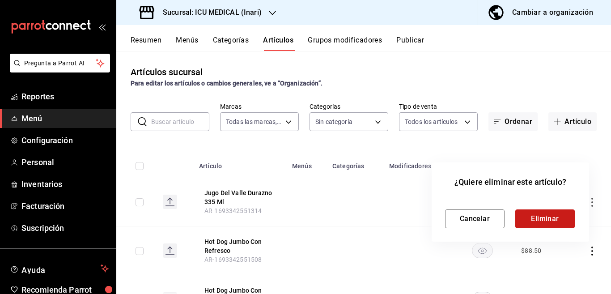
click at [544, 218] on button "Eliminar" at bounding box center [544, 218] width 59 height 19
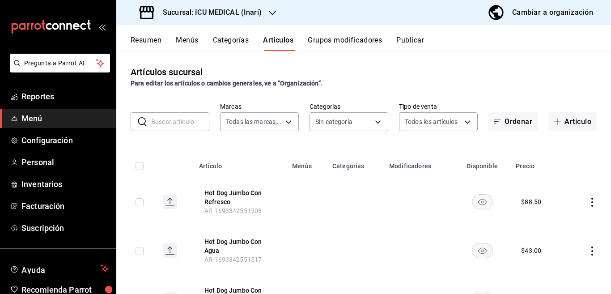
click at [587, 201] on icon "actions" at bounding box center [591, 202] width 9 height 9
click at [553, 258] on span "Eliminar" at bounding box center [557, 258] width 23 height 7
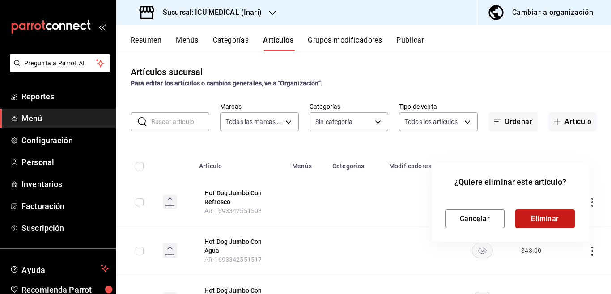
click at [548, 218] on button "Eliminar" at bounding box center [544, 218] width 59 height 19
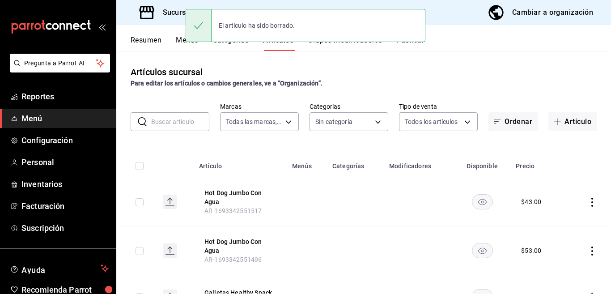
click at [587, 202] on icon "actions" at bounding box center [591, 202] width 9 height 9
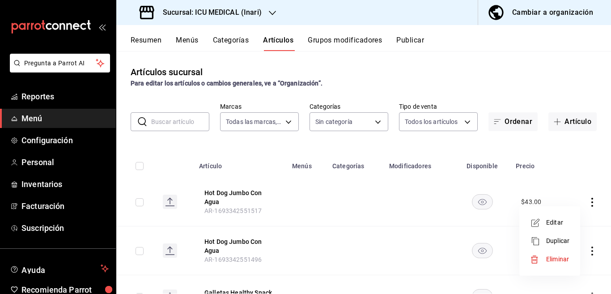
click at [552, 260] on span "Eliminar" at bounding box center [557, 258] width 23 height 7
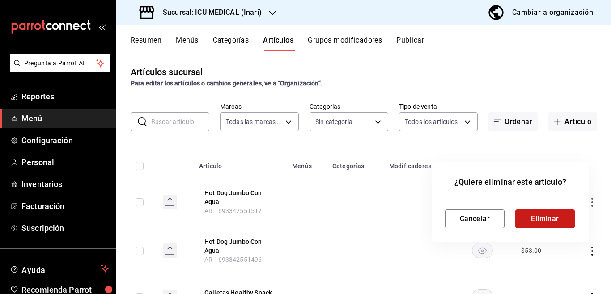
click at [544, 218] on button "Eliminar" at bounding box center [544, 218] width 59 height 19
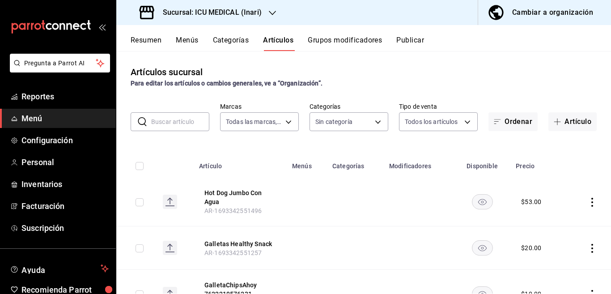
click at [587, 200] on icon "actions" at bounding box center [591, 202] width 9 height 9
click at [553, 257] on span "Eliminar" at bounding box center [557, 258] width 23 height 7
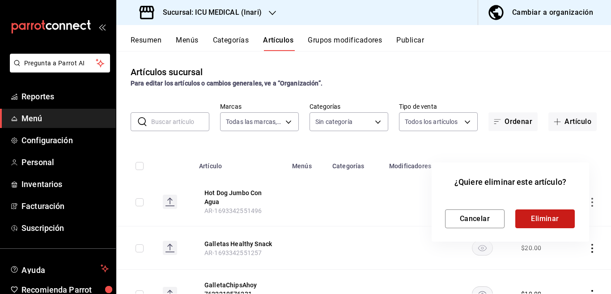
click at [544, 219] on button "Eliminar" at bounding box center [544, 218] width 59 height 19
click at [544, 219] on div "Cancelar Eliminar" at bounding box center [510, 218] width 131 height 19
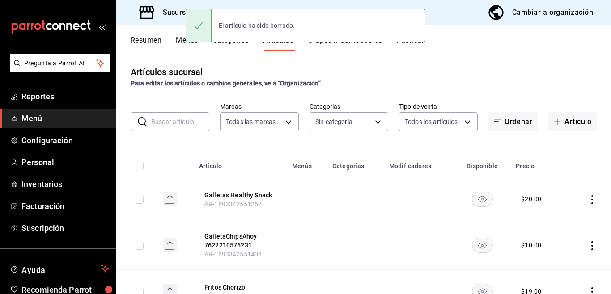
drag, startPoint x: 544, startPoint y: 219, endPoint x: 584, endPoint y: 173, distance: 61.5
click at [584, 173] on th at bounding box center [587, 163] width 45 height 29
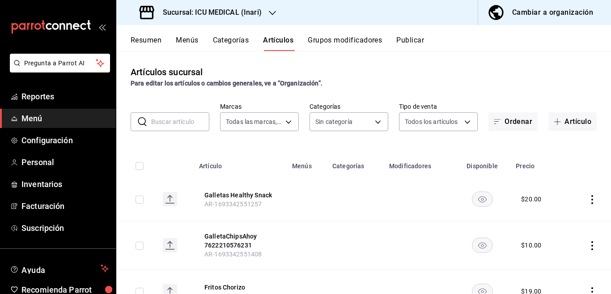
click at [587, 200] on icon "actions" at bounding box center [591, 199] width 9 height 9
click at [555, 254] on span "Eliminar" at bounding box center [557, 256] width 23 height 7
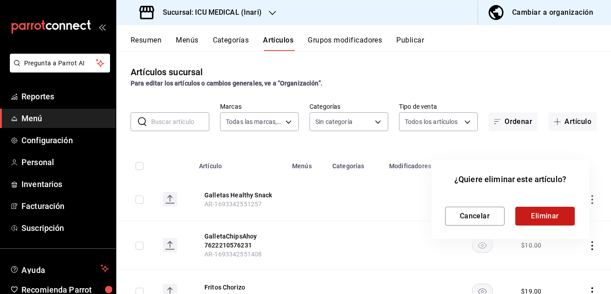
click at [551, 216] on button "Eliminar" at bounding box center [544, 216] width 59 height 19
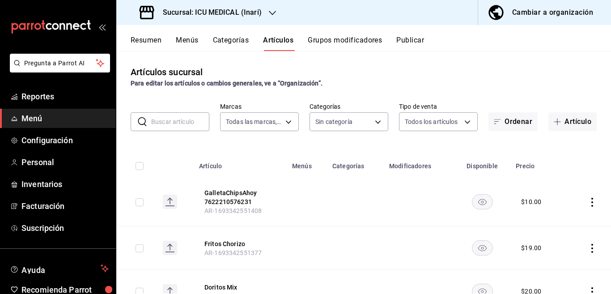
click at [587, 202] on icon "actions" at bounding box center [591, 202] width 9 height 9
click at [552, 259] on span "Eliminar" at bounding box center [557, 258] width 23 height 7
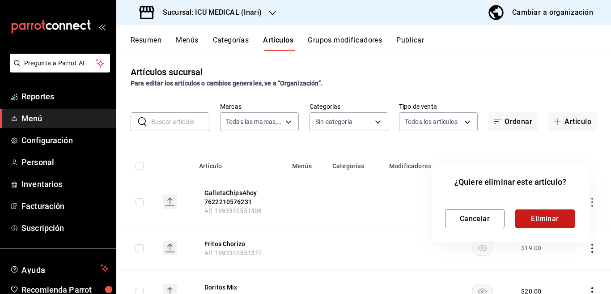
click at [548, 217] on button "Eliminar" at bounding box center [544, 218] width 59 height 19
click at [548, 217] on div "Cancelar Eliminar" at bounding box center [510, 218] width 131 height 19
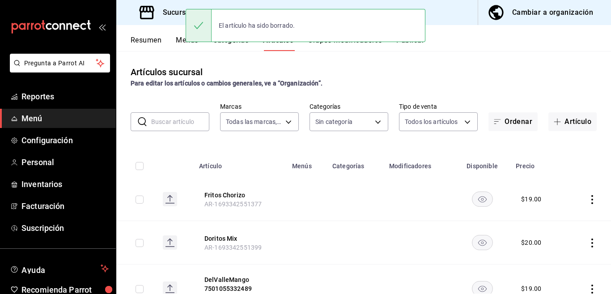
drag, startPoint x: 548, startPoint y: 217, endPoint x: 576, endPoint y: 183, distance: 44.1
click at [576, 180] on td at bounding box center [587, 198] width 45 height 43
click at [587, 200] on icon "actions" at bounding box center [591, 199] width 9 height 9
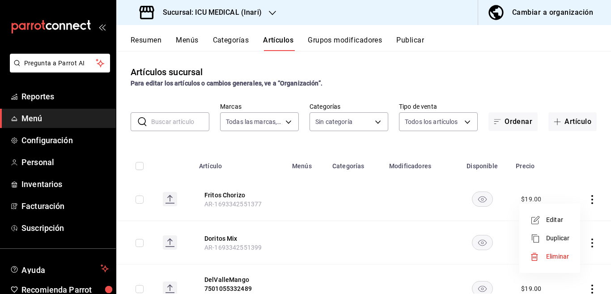
click at [554, 257] on span "Eliminar" at bounding box center [557, 256] width 23 height 7
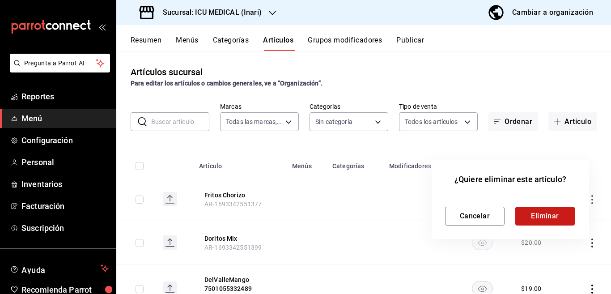
click at [549, 216] on button "Eliminar" at bounding box center [544, 216] width 59 height 19
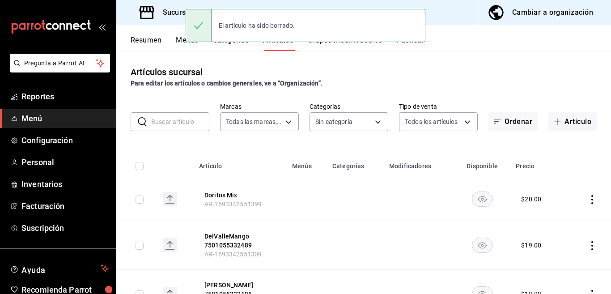
click at [587, 201] on icon "actions" at bounding box center [591, 199] width 9 height 9
click at [557, 255] on span "Eliminar" at bounding box center [557, 256] width 23 height 7
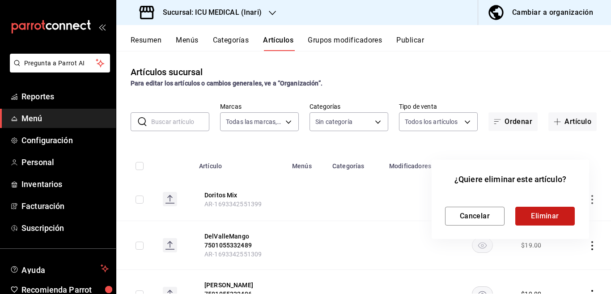
click at [548, 216] on button "Eliminar" at bounding box center [544, 216] width 59 height 19
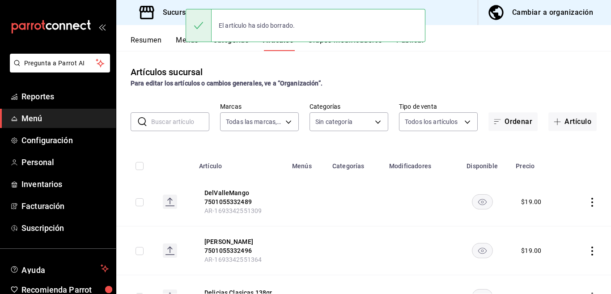
click at [587, 201] on icon "actions" at bounding box center [591, 202] width 9 height 9
click at [554, 256] on span "Eliminar" at bounding box center [557, 258] width 23 height 7
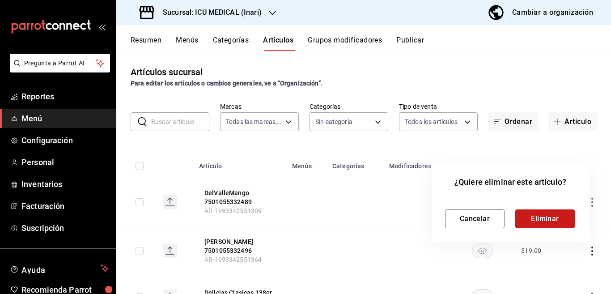
click at [548, 219] on button "Eliminar" at bounding box center [544, 218] width 59 height 19
click at [548, 219] on div "Cancelar Eliminar" at bounding box center [510, 218] width 131 height 19
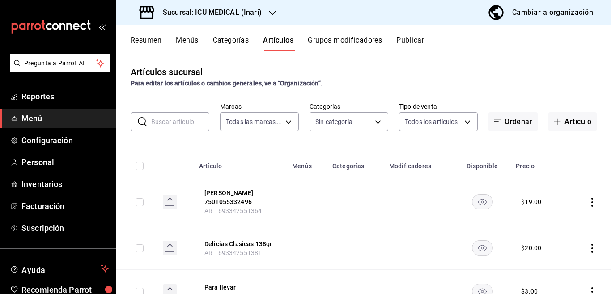
drag, startPoint x: 548, startPoint y: 219, endPoint x: 575, endPoint y: 180, distance: 47.1
click at [575, 180] on td at bounding box center [587, 201] width 45 height 49
click at [587, 204] on icon "actions" at bounding box center [591, 202] width 9 height 9
click at [556, 257] on span "Eliminar" at bounding box center [557, 258] width 23 height 7
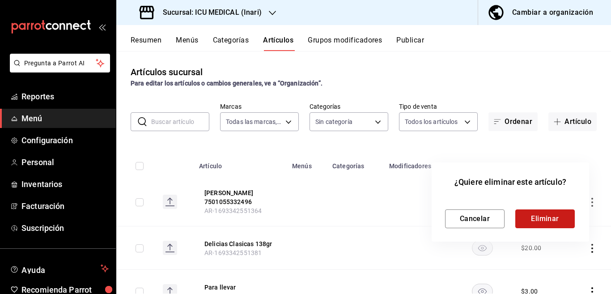
click at [552, 220] on button "Eliminar" at bounding box center [544, 218] width 59 height 19
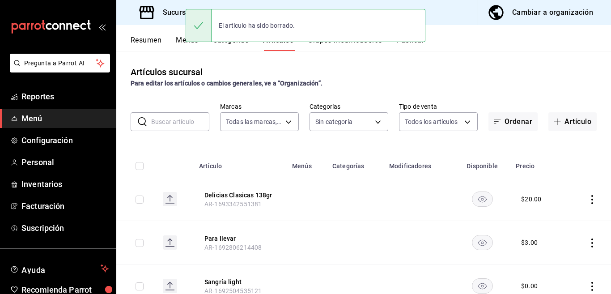
click at [591, 198] on icon "actions" at bounding box center [592, 199] width 2 height 9
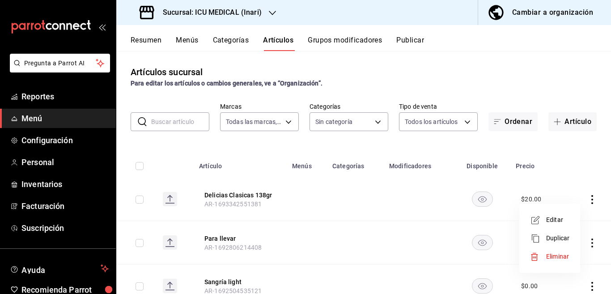
click at [554, 254] on span "Eliminar" at bounding box center [557, 256] width 23 height 7
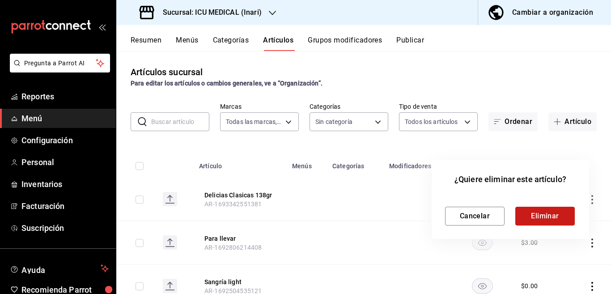
click at [548, 215] on button "Eliminar" at bounding box center [544, 216] width 59 height 19
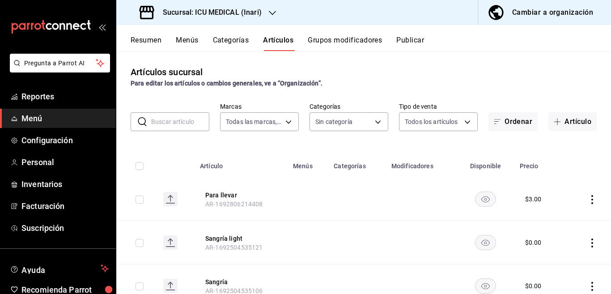
click at [587, 198] on icon "actions" at bounding box center [591, 199] width 9 height 9
click at [552, 254] on span "Eliminar" at bounding box center [557, 256] width 23 height 7
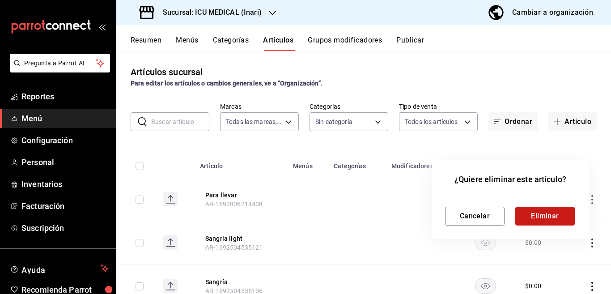
click at [542, 214] on button "Eliminar" at bounding box center [544, 216] width 59 height 19
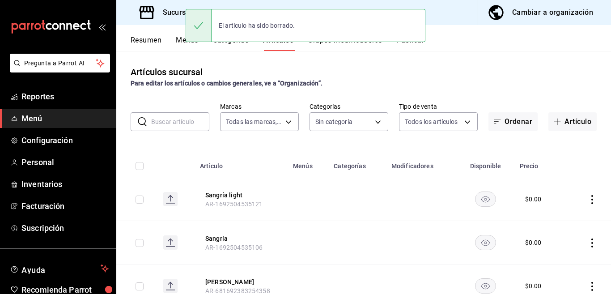
click at [587, 199] on icon "actions" at bounding box center [591, 199] width 9 height 9
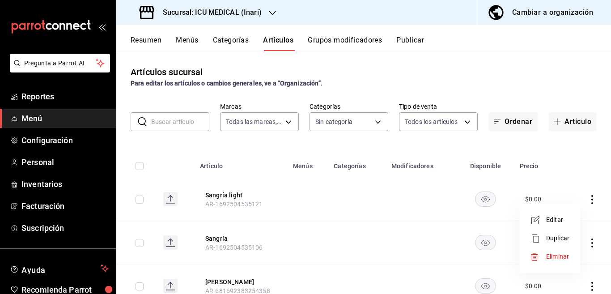
click at [557, 254] on span "Eliminar" at bounding box center [557, 256] width 23 height 7
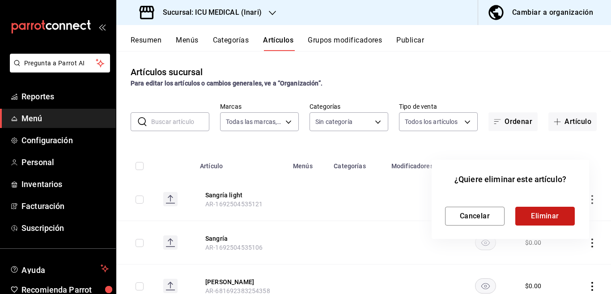
click at [548, 213] on button "Eliminar" at bounding box center [544, 216] width 59 height 19
click at [548, 213] on div "Cancelar Eliminar" at bounding box center [510, 216] width 131 height 19
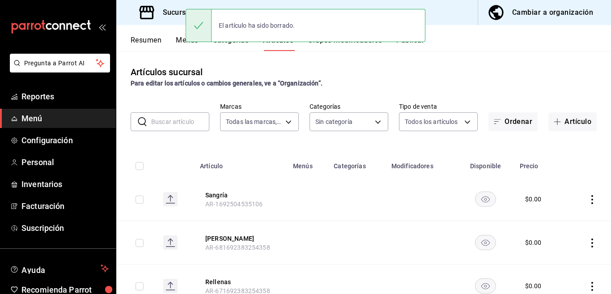
drag, startPoint x: 544, startPoint y: 215, endPoint x: 566, endPoint y: 189, distance: 34.9
click at [566, 189] on td at bounding box center [588, 198] width 46 height 43
click at [587, 198] on icon "actions" at bounding box center [591, 199] width 9 height 9
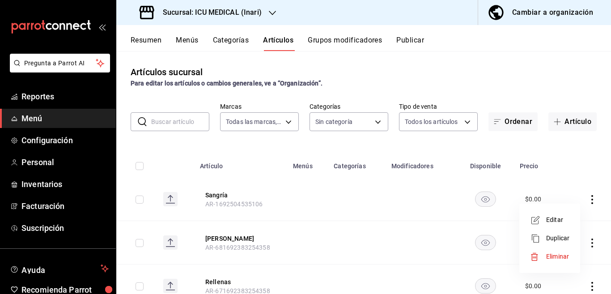
click at [553, 253] on span "Eliminar" at bounding box center [557, 256] width 23 height 7
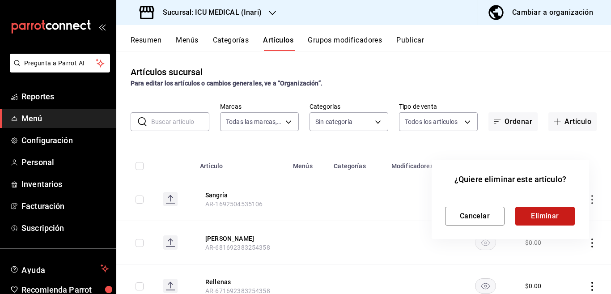
click at [553, 215] on button "Eliminar" at bounding box center [544, 216] width 59 height 19
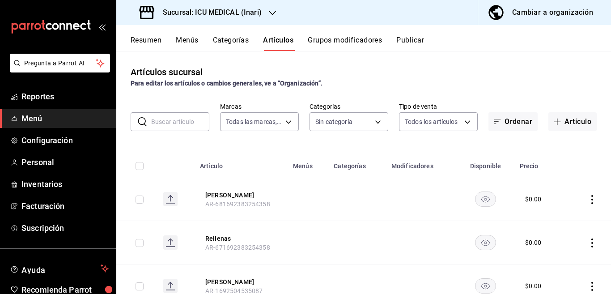
click at [587, 200] on icon "actions" at bounding box center [591, 199] width 9 height 9
click at [556, 254] on span "Eliminar" at bounding box center [557, 256] width 23 height 7
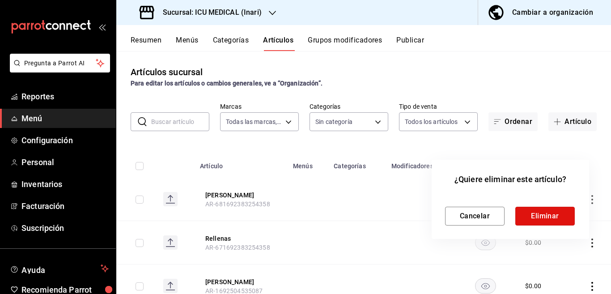
click at [550, 213] on button "Eliminar" at bounding box center [544, 216] width 59 height 19
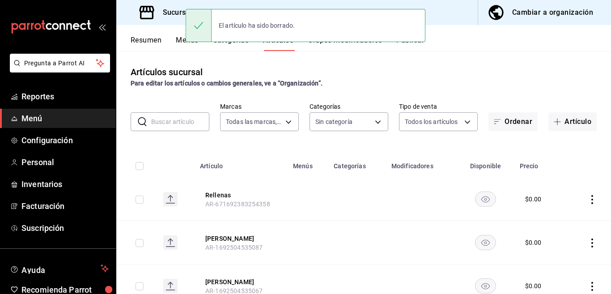
click at [591, 196] on icon "actions" at bounding box center [592, 199] width 2 height 9
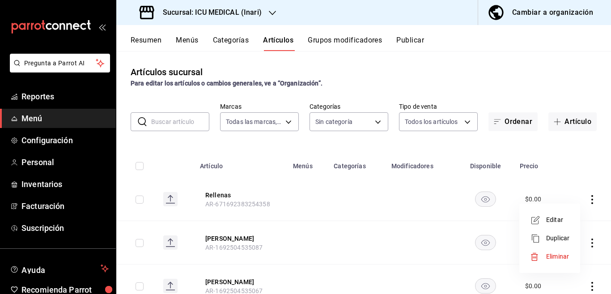
click at [555, 253] on span "Eliminar" at bounding box center [557, 256] width 23 height 7
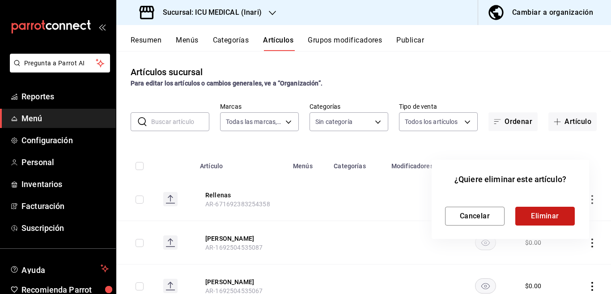
click at [544, 215] on button "Eliminar" at bounding box center [544, 216] width 59 height 19
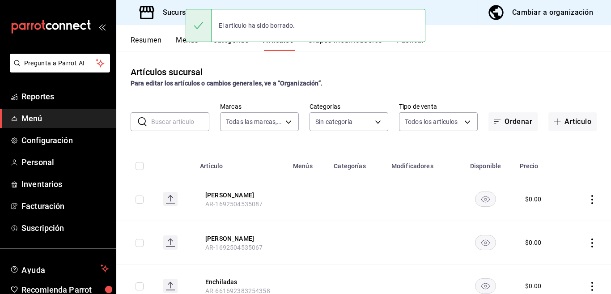
click at [587, 197] on icon "actions" at bounding box center [591, 199] width 9 height 9
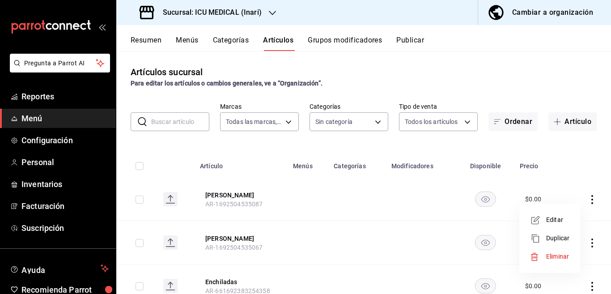
click at [551, 257] on span "Eliminar" at bounding box center [557, 256] width 23 height 7
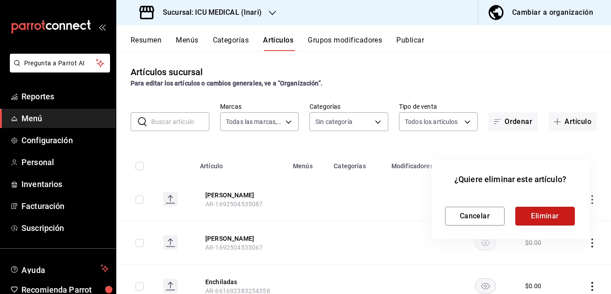
click at [541, 212] on button "Eliminar" at bounding box center [544, 216] width 59 height 19
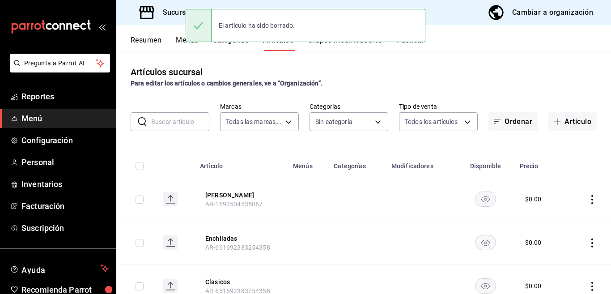
click at [587, 198] on icon "actions" at bounding box center [591, 199] width 9 height 9
click at [553, 254] on span "Eliminar" at bounding box center [557, 256] width 23 height 7
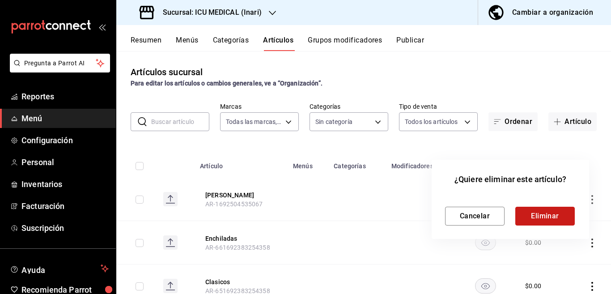
click at [543, 211] on button "Eliminar" at bounding box center [544, 216] width 59 height 19
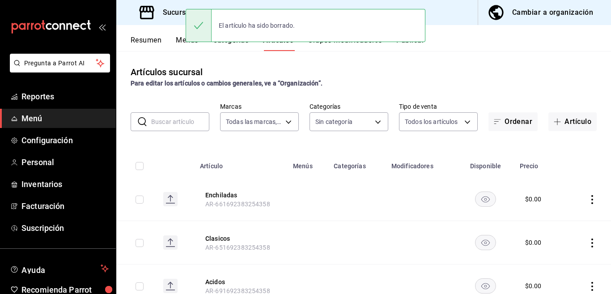
click at [591, 199] on icon "actions" at bounding box center [592, 199] width 2 height 9
click at [554, 253] on span "Eliminar" at bounding box center [557, 256] width 23 height 7
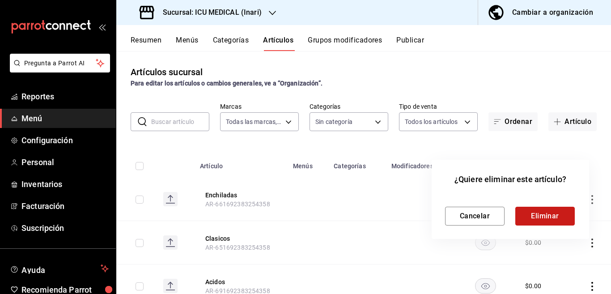
click at [541, 210] on button "Eliminar" at bounding box center [544, 216] width 59 height 19
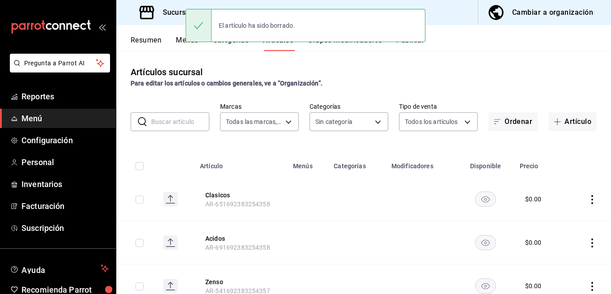
click at [587, 198] on icon "actions" at bounding box center [591, 199] width 9 height 9
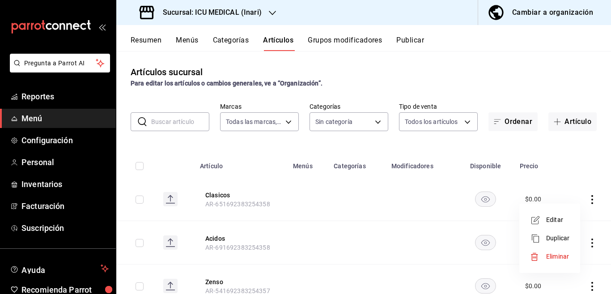
click at [556, 257] on span "Eliminar" at bounding box center [557, 256] width 23 height 7
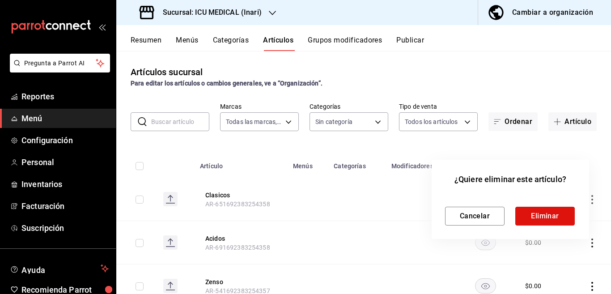
click at [548, 215] on button "Eliminar" at bounding box center [544, 216] width 59 height 19
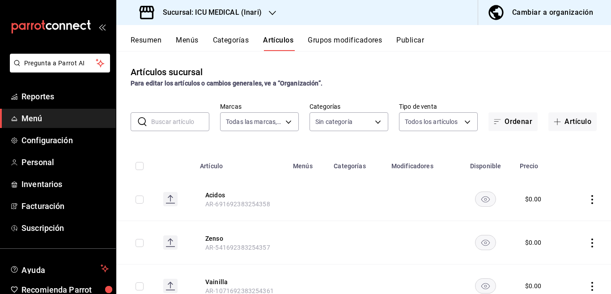
click at [587, 200] on icon "actions" at bounding box center [591, 199] width 9 height 9
click at [557, 253] on span "Eliminar" at bounding box center [557, 256] width 23 height 7
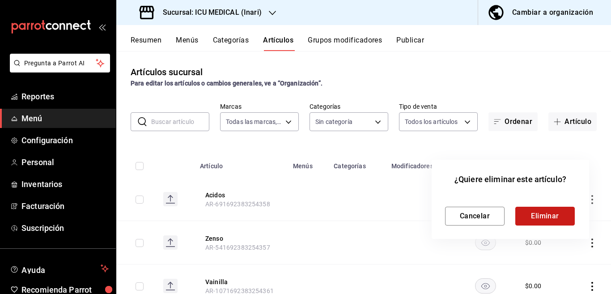
click at [558, 216] on button "Eliminar" at bounding box center [544, 216] width 59 height 19
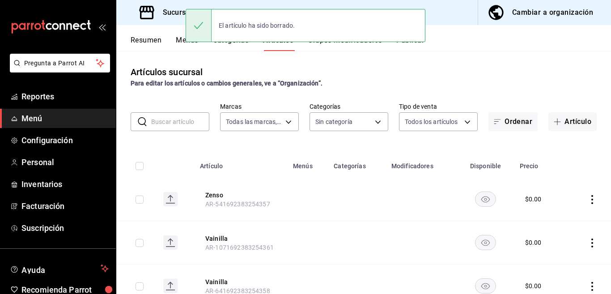
click at [591, 199] on icon "actions" at bounding box center [592, 199] width 2 height 9
click at [557, 256] on span "Eliminar" at bounding box center [557, 256] width 23 height 7
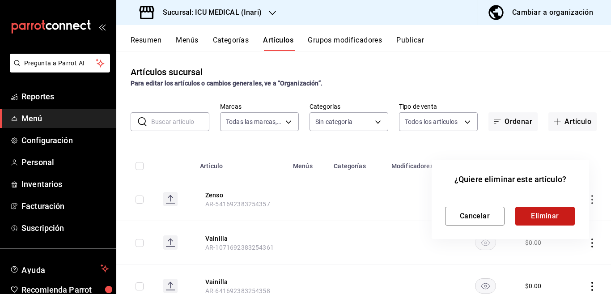
click at [552, 211] on button "Eliminar" at bounding box center [544, 216] width 59 height 19
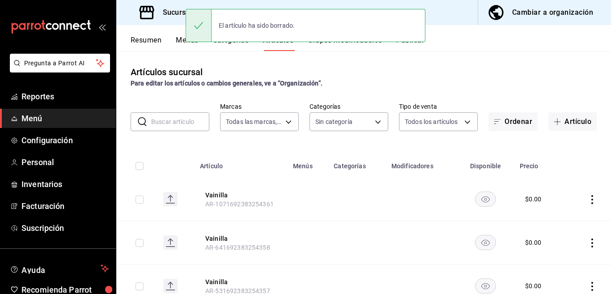
click at [587, 199] on icon "actions" at bounding box center [591, 199] width 9 height 9
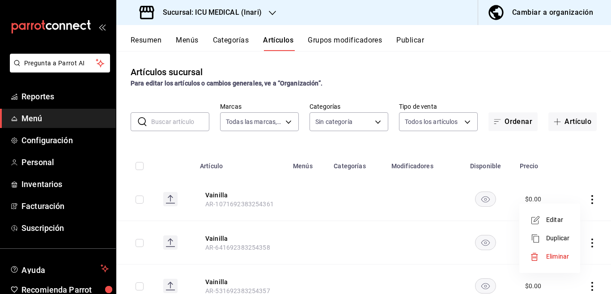
click at [557, 256] on span "Eliminar" at bounding box center [557, 256] width 23 height 7
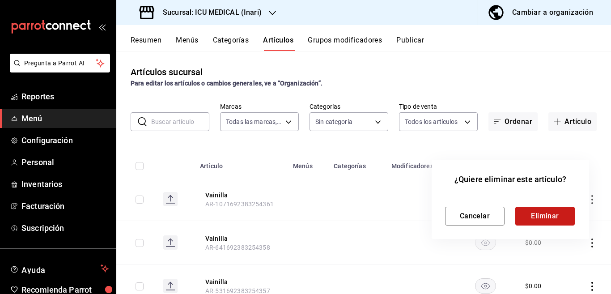
click at [543, 216] on button "Eliminar" at bounding box center [544, 216] width 59 height 19
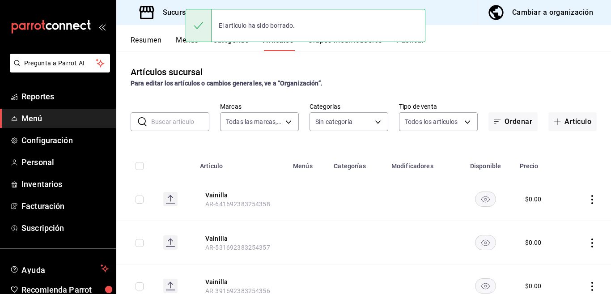
click at [587, 200] on icon "actions" at bounding box center [591, 199] width 9 height 9
click at [562, 254] on span "Eliminar" at bounding box center [557, 256] width 23 height 7
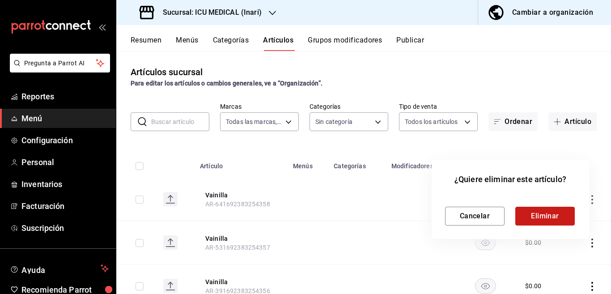
click at [550, 214] on button "Eliminar" at bounding box center [544, 216] width 59 height 19
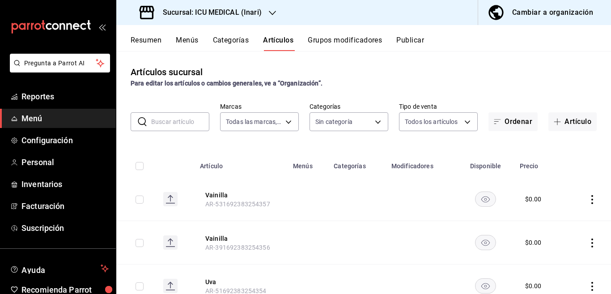
click at [587, 197] on icon "actions" at bounding box center [591, 199] width 9 height 9
click at [556, 256] on span "Eliminar" at bounding box center [557, 256] width 23 height 7
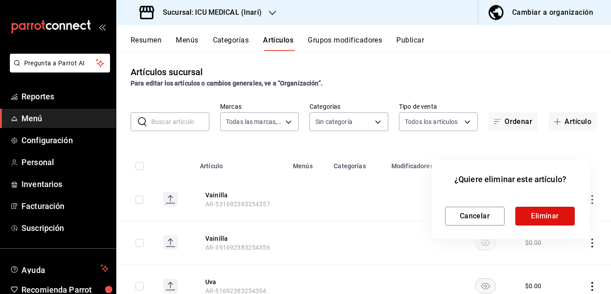
click at [539, 221] on button "Eliminar" at bounding box center [544, 216] width 59 height 19
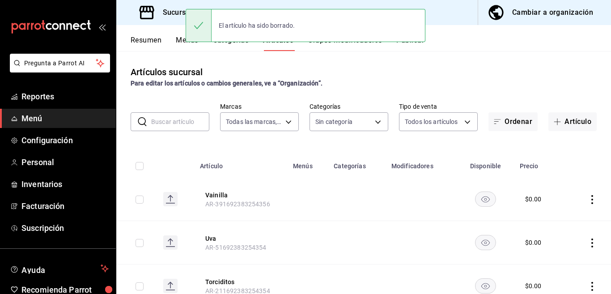
click at [587, 199] on icon "actions" at bounding box center [591, 199] width 9 height 9
click at [551, 254] on span "Eliminar" at bounding box center [557, 256] width 23 height 7
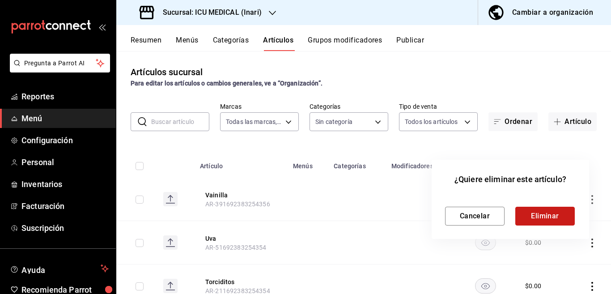
click at [538, 216] on button "Eliminar" at bounding box center [544, 216] width 59 height 19
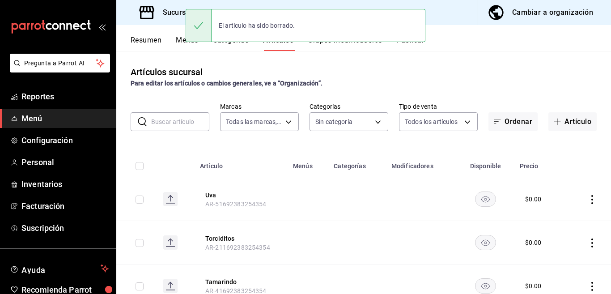
click at [587, 200] on icon "actions" at bounding box center [591, 199] width 9 height 9
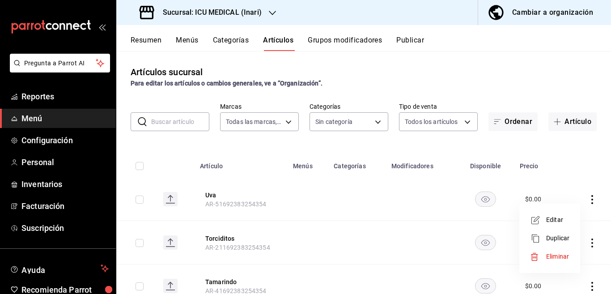
click at [556, 254] on span "Eliminar" at bounding box center [557, 256] width 23 height 7
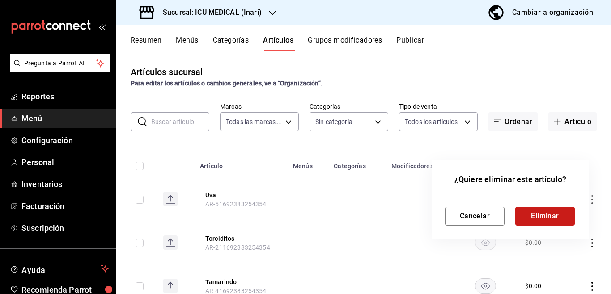
click at [547, 212] on button "Eliminar" at bounding box center [544, 216] width 59 height 19
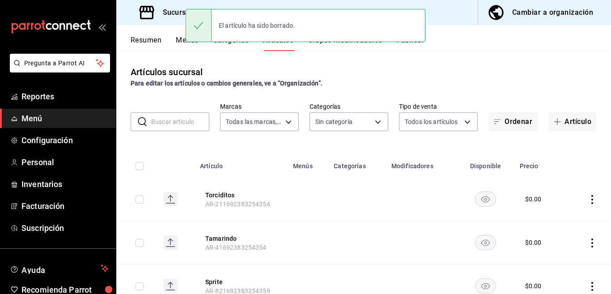
click at [587, 198] on icon "actions" at bounding box center [591, 199] width 9 height 9
click at [554, 256] on span "Eliminar" at bounding box center [557, 256] width 23 height 7
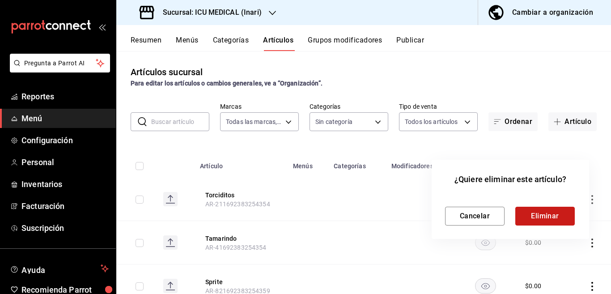
click at [549, 214] on button "Eliminar" at bounding box center [544, 216] width 59 height 19
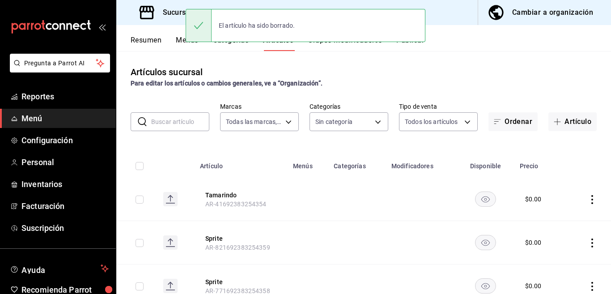
click at [587, 201] on icon "actions" at bounding box center [591, 199] width 9 height 9
click at [551, 257] on span "Eliminar" at bounding box center [557, 256] width 23 height 7
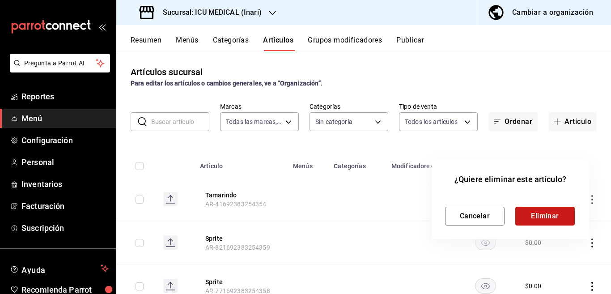
click at [543, 215] on button "Eliminar" at bounding box center [544, 216] width 59 height 19
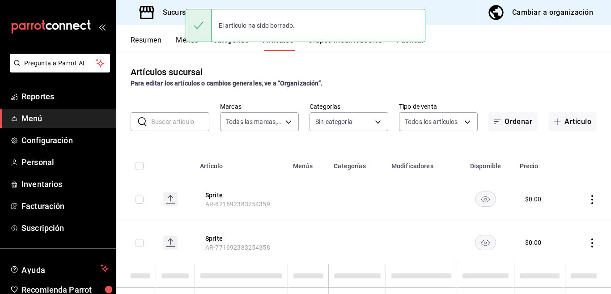
click at [587, 199] on icon "actions" at bounding box center [591, 199] width 9 height 9
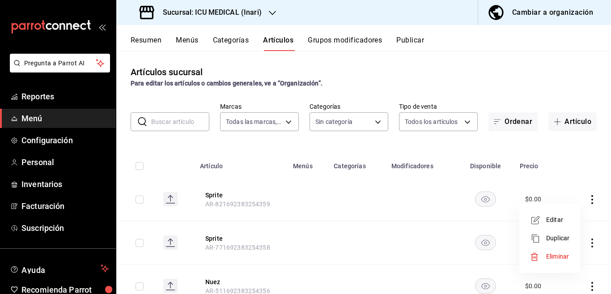
click at [551, 257] on span "Eliminar" at bounding box center [557, 256] width 23 height 7
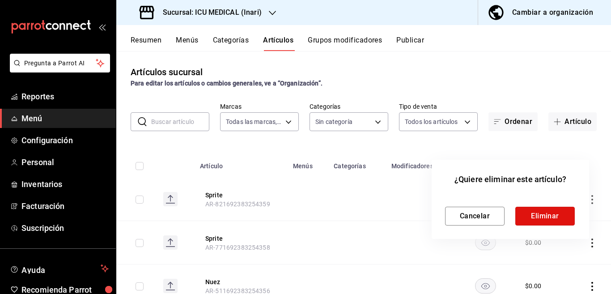
click at [538, 215] on button "Eliminar" at bounding box center [544, 216] width 59 height 19
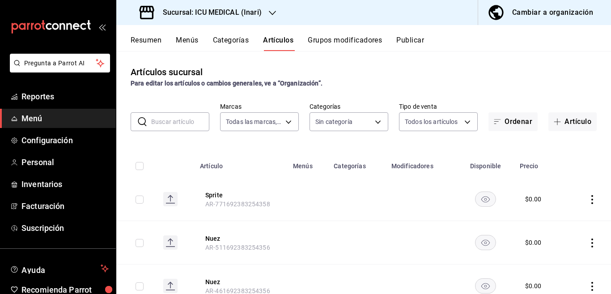
click at [587, 198] on icon "actions" at bounding box center [591, 199] width 9 height 9
click at [583, 198] on div at bounding box center [305, 147] width 611 height 294
click at [587, 198] on icon "actions" at bounding box center [591, 199] width 9 height 9
click at [556, 256] on span "Eliminar" at bounding box center [557, 256] width 23 height 7
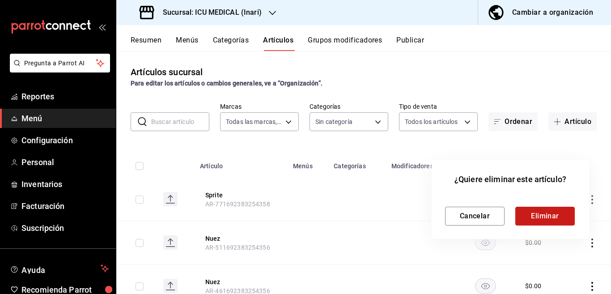
click at [549, 213] on button "Eliminar" at bounding box center [544, 216] width 59 height 19
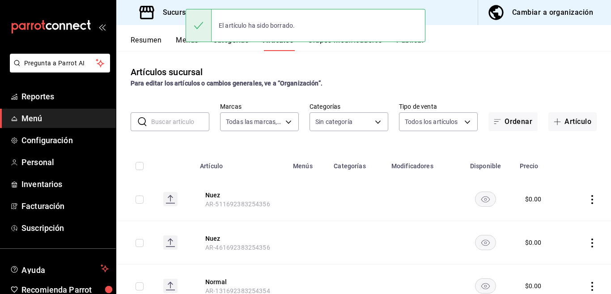
click at [587, 198] on icon "actions" at bounding box center [591, 199] width 9 height 9
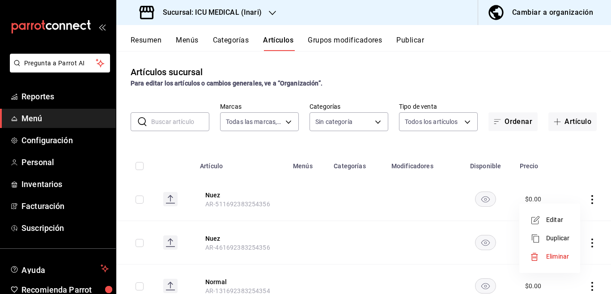
click at [553, 254] on span "Eliminar" at bounding box center [557, 256] width 23 height 7
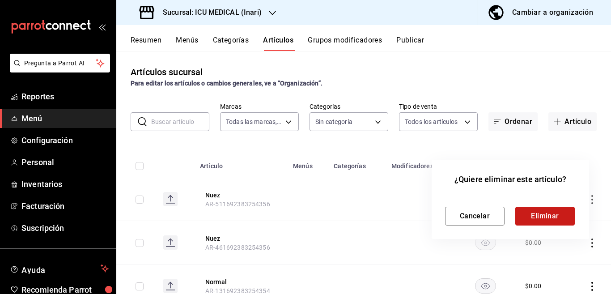
click at [544, 217] on button "Eliminar" at bounding box center [544, 216] width 59 height 19
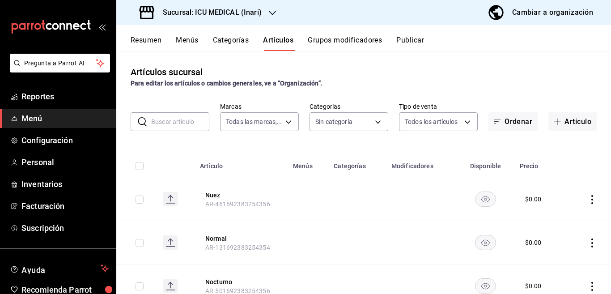
click at [587, 200] on icon "actions" at bounding box center [591, 199] width 9 height 9
click at [554, 257] on span "Eliminar" at bounding box center [557, 256] width 23 height 7
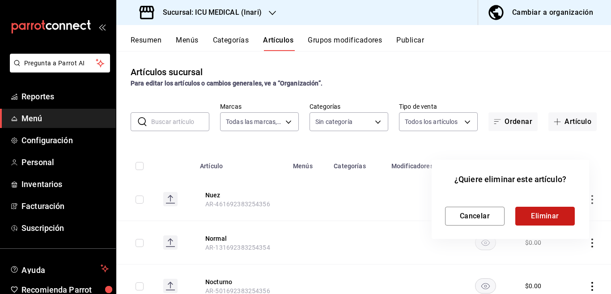
click at [542, 217] on button "Eliminar" at bounding box center [544, 216] width 59 height 19
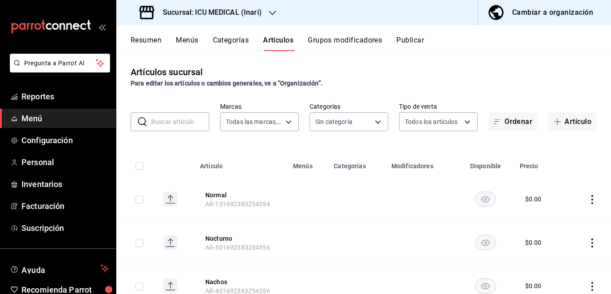
click at [587, 198] on icon "actions" at bounding box center [591, 199] width 9 height 9
click at [557, 255] on span "Eliminar" at bounding box center [557, 256] width 23 height 7
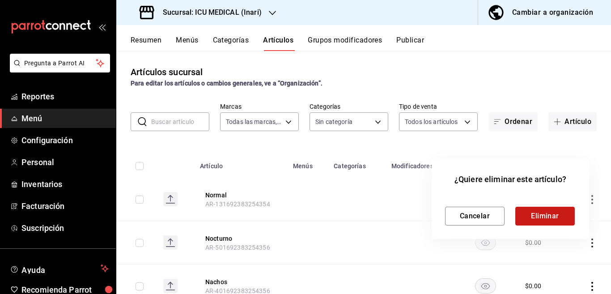
click at [551, 211] on button "Eliminar" at bounding box center [544, 216] width 59 height 19
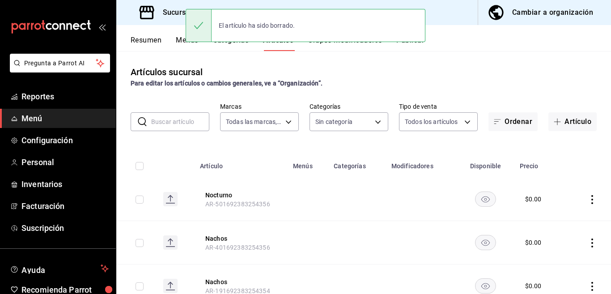
click at [587, 198] on icon "actions" at bounding box center [591, 199] width 9 height 9
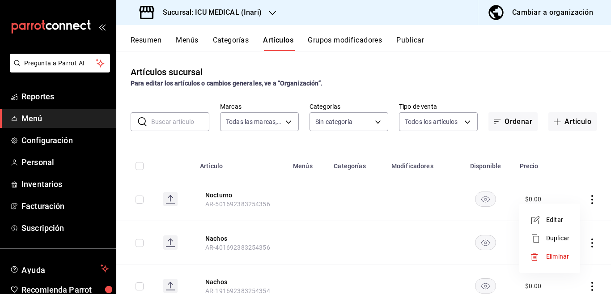
click at [557, 254] on span "Eliminar" at bounding box center [557, 256] width 23 height 7
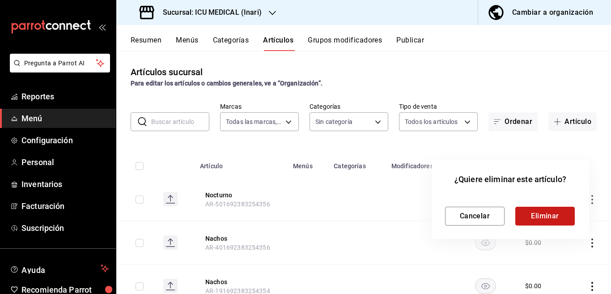
click at [544, 215] on button "Eliminar" at bounding box center [544, 216] width 59 height 19
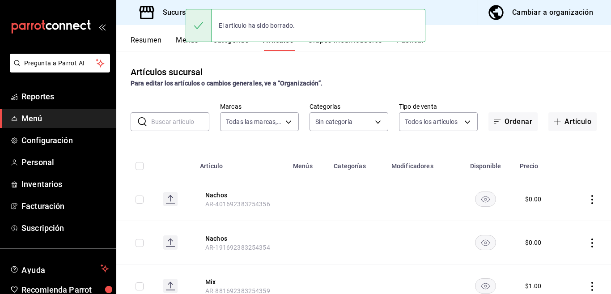
click at [587, 195] on icon "actions" at bounding box center [591, 199] width 9 height 9
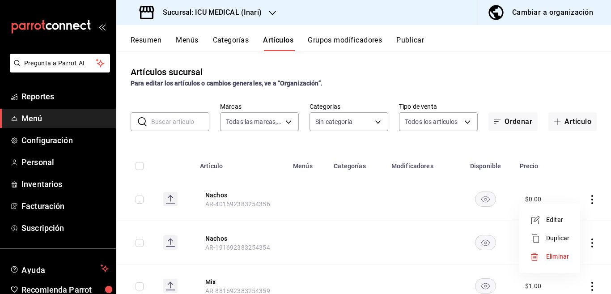
click at [554, 254] on span "Eliminar" at bounding box center [557, 256] width 23 height 7
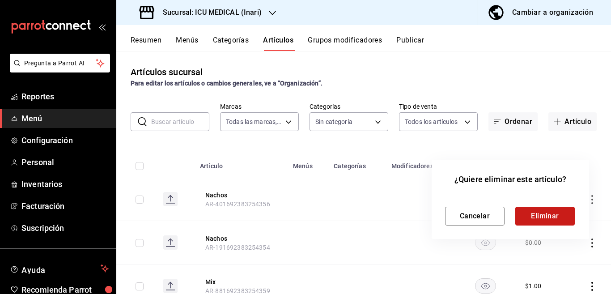
click at [546, 216] on button "Eliminar" at bounding box center [544, 216] width 59 height 19
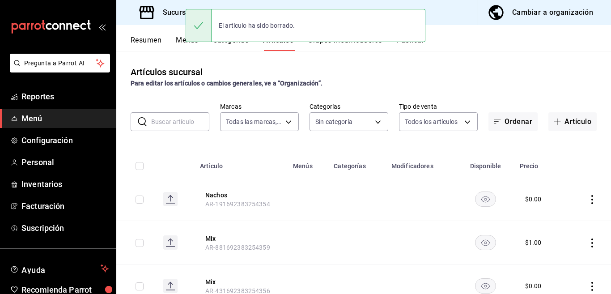
click at [587, 198] on icon "actions" at bounding box center [591, 199] width 9 height 9
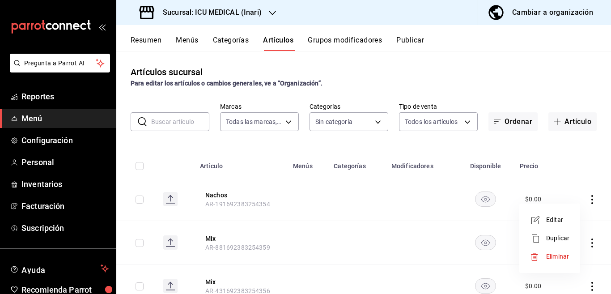
click at [554, 255] on span "Eliminar" at bounding box center [557, 256] width 23 height 7
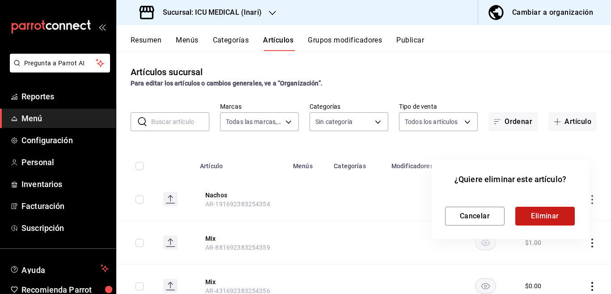
click at [539, 213] on button "Eliminar" at bounding box center [544, 216] width 59 height 19
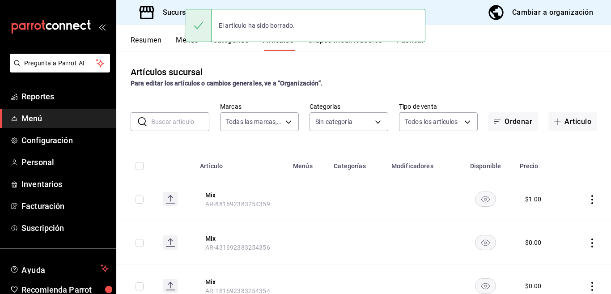
click at [587, 198] on icon "actions" at bounding box center [591, 199] width 9 height 9
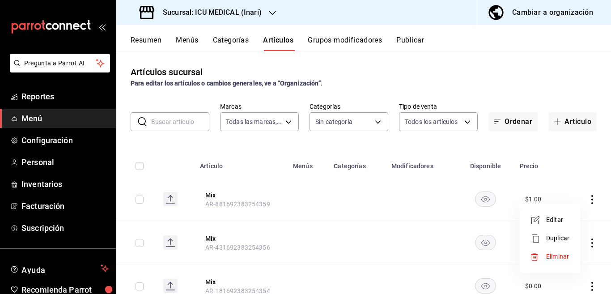
click at [552, 256] on span "Eliminar" at bounding box center [557, 256] width 23 height 7
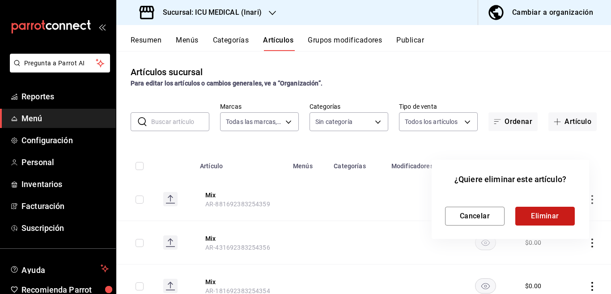
click at [541, 211] on button "Eliminar" at bounding box center [544, 216] width 59 height 19
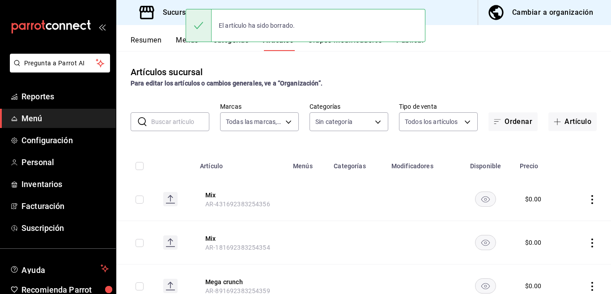
click at [587, 199] on icon "actions" at bounding box center [591, 199] width 9 height 9
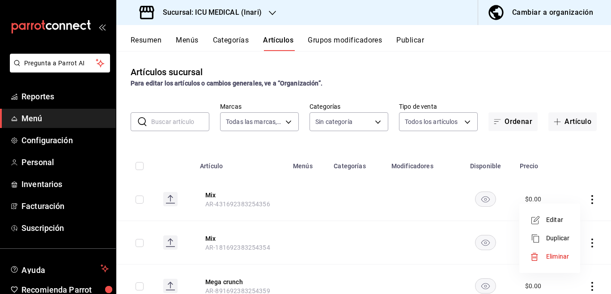
click at [555, 254] on span "Eliminar" at bounding box center [557, 256] width 23 height 7
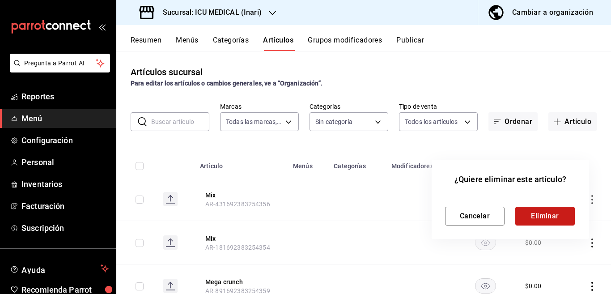
click at [541, 213] on button "Eliminar" at bounding box center [544, 216] width 59 height 19
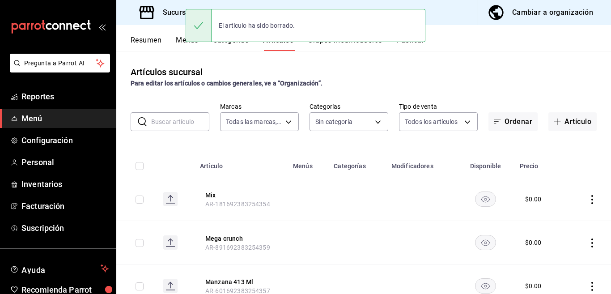
click at [587, 200] on icon "actions" at bounding box center [591, 199] width 9 height 9
click at [585, 200] on div at bounding box center [305, 147] width 611 height 294
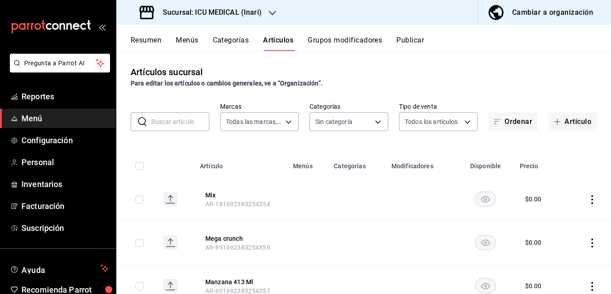
click at [587, 197] on icon "actions" at bounding box center [591, 199] width 9 height 9
click at [553, 257] on span "Eliminar" at bounding box center [557, 256] width 23 height 7
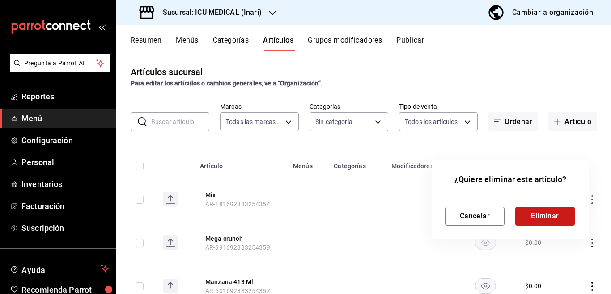
click at [541, 215] on button "Eliminar" at bounding box center [544, 216] width 59 height 19
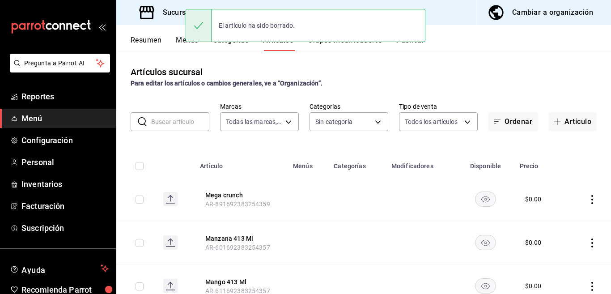
click at [587, 198] on icon "actions" at bounding box center [591, 199] width 9 height 9
click at [586, 198] on div at bounding box center [305, 147] width 611 height 294
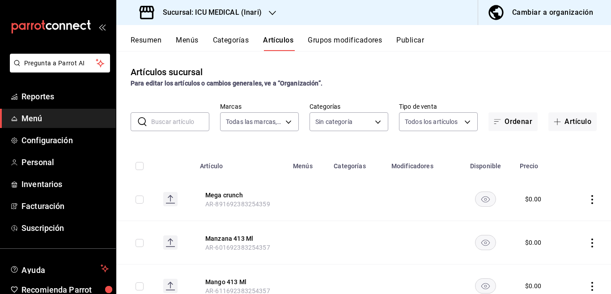
click at [587, 198] on icon "actions" at bounding box center [591, 199] width 9 height 9
click at [552, 256] on span "Eliminar" at bounding box center [557, 256] width 23 height 7
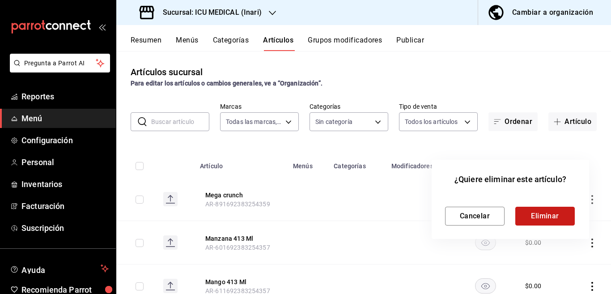
click at [547, 217] on button "Eliminar" at bounding box center [544, 216] width 59 height 19
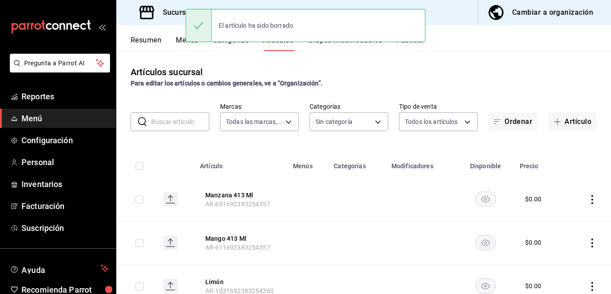
click at [591, 199] on icon "actions" at bounding box center [592, 199] width 2 height 9
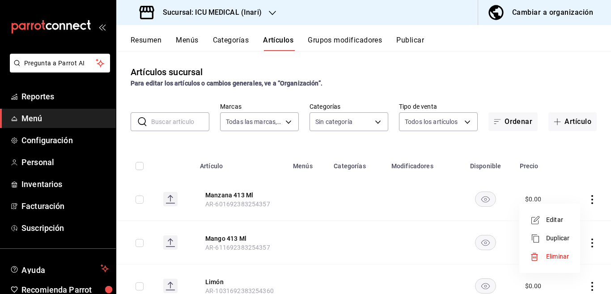
click at [555, 255] on span "Eliminar" at bounding box center [557, 256] width 23 height 7
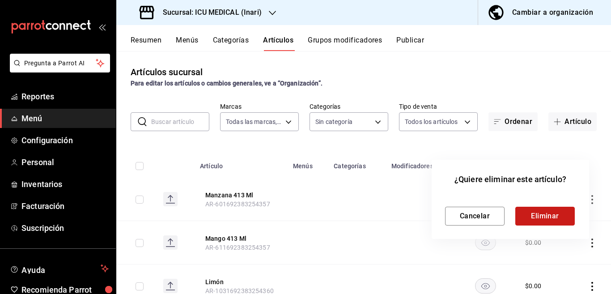
click at [546, 217] on button "Eliminar" at bounding box center [544, 216] width 59 height 19
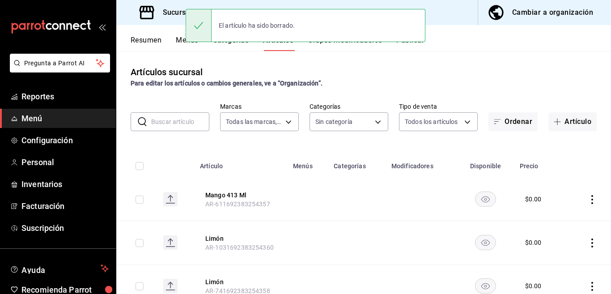
click at [587, 197] on icon "actions" at bounding box center [591, 199] width 9 height 9
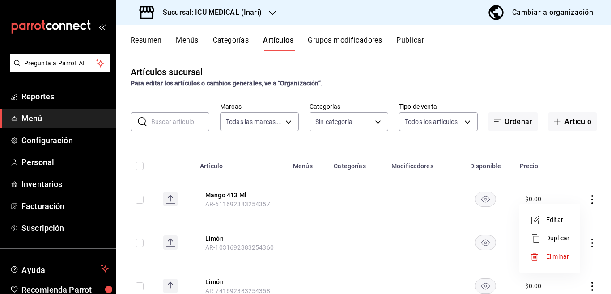
click at [553, 254] on span "Eliminar" at bounding box center [557, 256] width 23 height 7
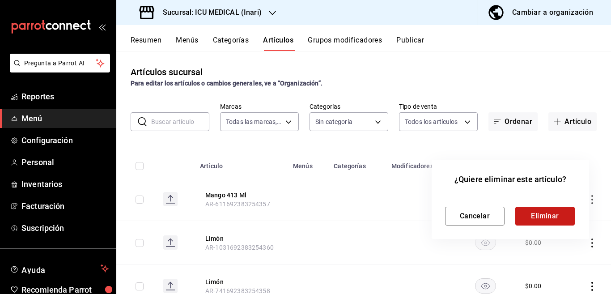
click at [550, 212] on button "Eliminar" at bounding box center [544, 216] width 59 height 19
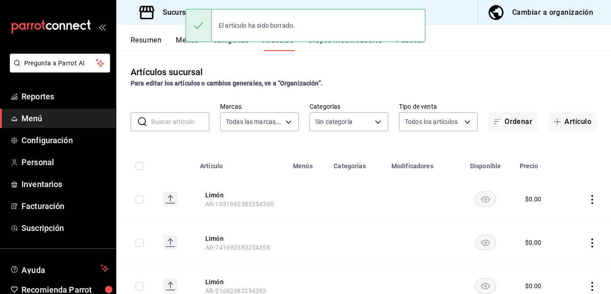
click at [591, 199] on icon "actions" at bounding box center [592, 199] width 2 height 9
click at [552, 256] on span "Eliminar" at bounding box center [557, 256] width 23 height 7
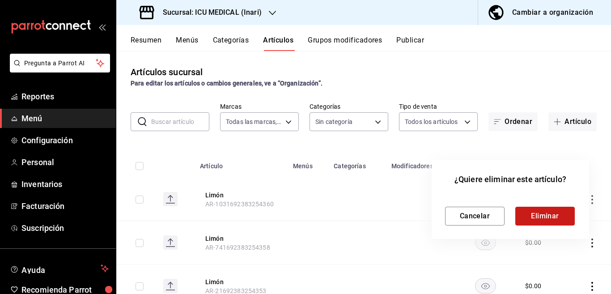
click at [550, 216] on button "Eliminar" at bounding box center [544, 216] width 59 height 19
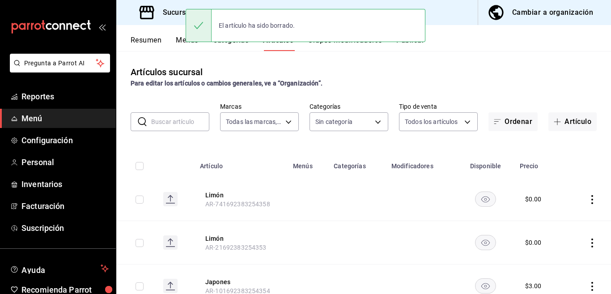
click at [591, 198] on icon "actions" at bounding box center [592, 199] width 2 height 9
click at [554, 255] on span "Eliminar" at bounding box center [557, 256] width 23 height 7
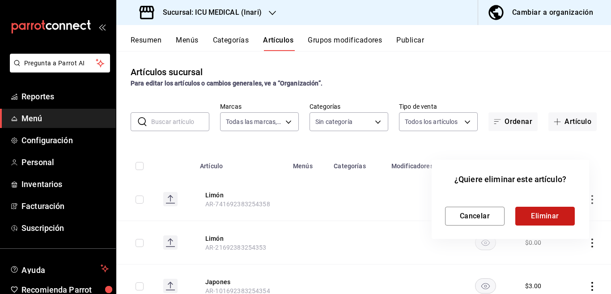
click at [550, 217] on button "Eliminar" at bounding box center [544, 216] width 59 height 19
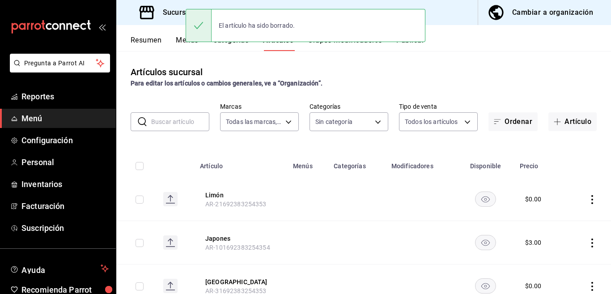
click at [587, 199] on icon "actions" at bounding box center [591, 199] width 9 height 9
click at [554, 254] on span "Eliminar" at bounding box center [557, 256] width 23 height 7
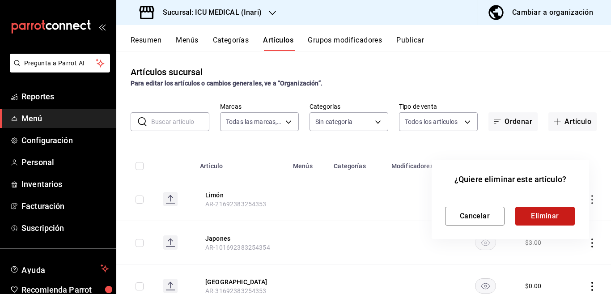
click at [553, 216] on button "Eliminar" at bounding box center [544, 216] width 59 height 19
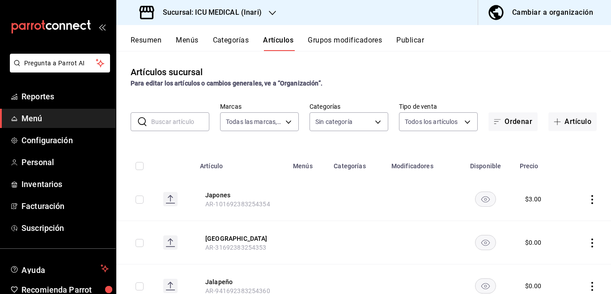
click at [587, 197] on icon "actions" at bounding box center [591, 199] width 9 height 9
click at [556, 255] on span "Eliminar" at bounding box center [557, 256] width 23 height 7
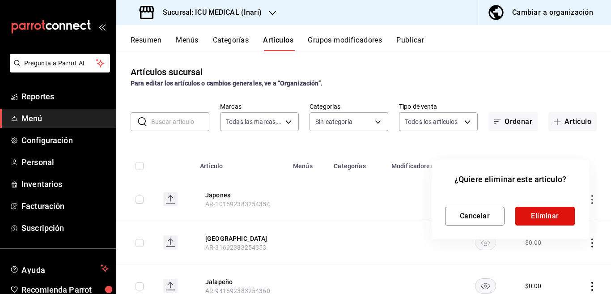
click at [532, 211] on button "Eliminar" at bounding box center [544, 216] width 59 height 19
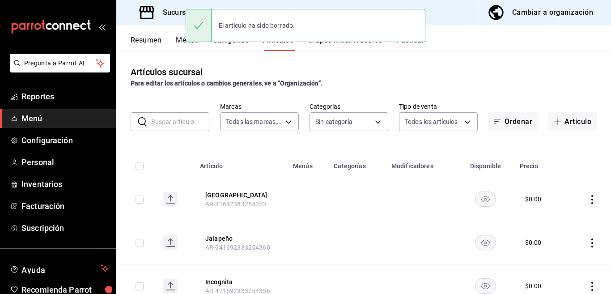
click at [587, 197] on icon "actions" at bounding box center [591, 199] width 9 height 9
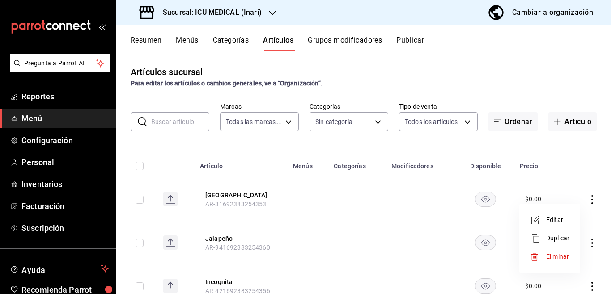
click at [554, 257] on span "Eliminar" at bounding box center [557, 256] width 23 height 7
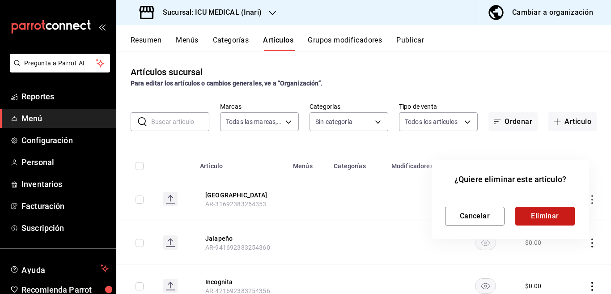
click at [537, 213] on button "Eliminar" at bounding box center [544, 216] width 59 height 19
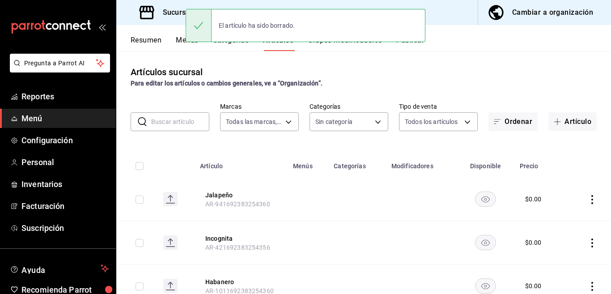
click at [587, 198] on icon "actions" at bounding box center [591, 199] width 9 height 9
click at [556, 254] on span "Eliminar" at bounding box center [557, 256] width 23 height 7
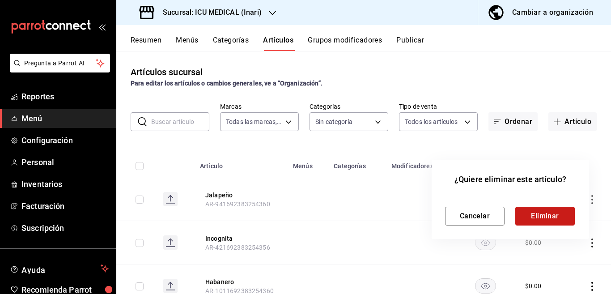
click at [540, 215] on button "Eliminar" at bounding box center [544, 216] width 59 height 19
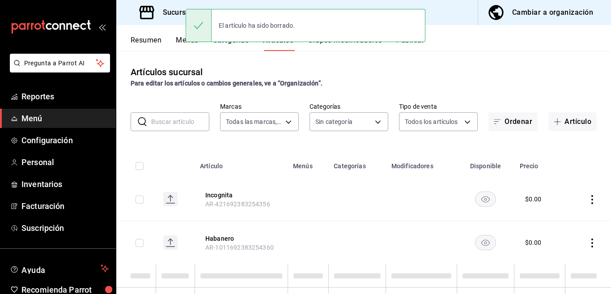
click at [587, 198] on icon "actions" at bounding box center [591, 199] width 9 height 9
click at [553, 254] on span "Eliminar" at bounding box center [557, 256] width 23 height 7
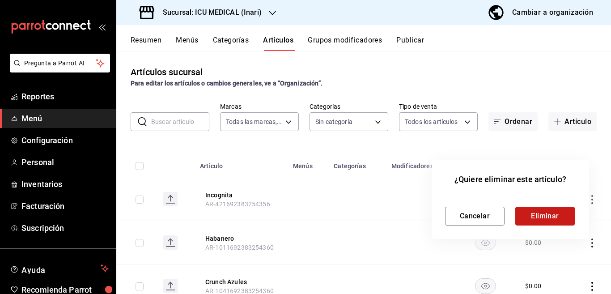
click at [548, 218] on button "Eliminar" at bounding box center [544, 216] width 59 height 19
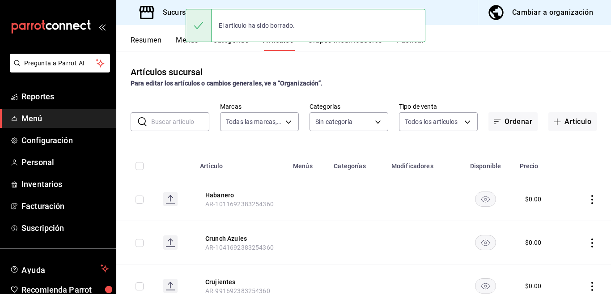
click at [587, 198] on icon "actions" at bounding box center [591, 199] width 9 height 9
click at [585, 198] on div at bounding box center [305, 147] width 611 height 294
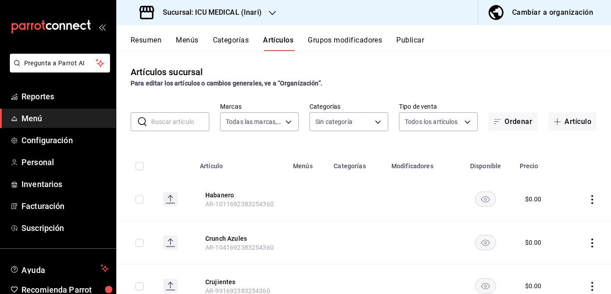
click at [587, 200] on icon "actions" at bounding box center [591, 199] width 9 height 9
click at [555, 255] on span "Eliminar" at bounding box center [557, 256] width 23 height 7
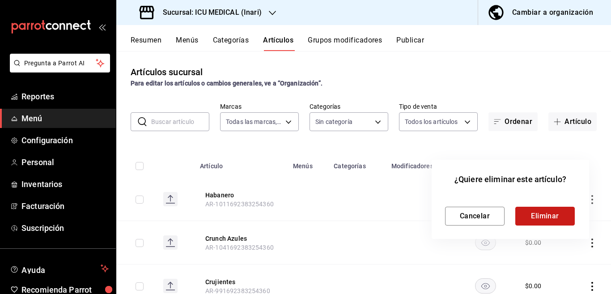
click at [547, 212] on button "Eliminar" at bounding box center [544, 216] width 59 height 19
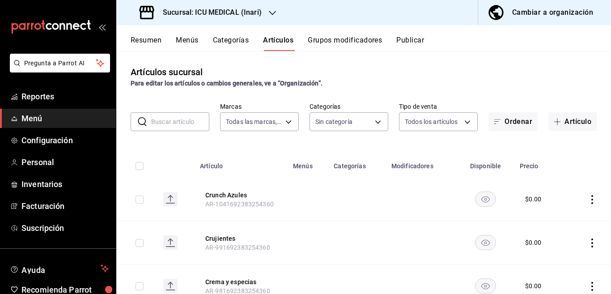
click at [587, 198] on icon "actions" at bounding box center [591, 199] width 9 height 9
click at [553, 256] on span "Eliminar" at bounding box center [557, 256] width 23 height 7
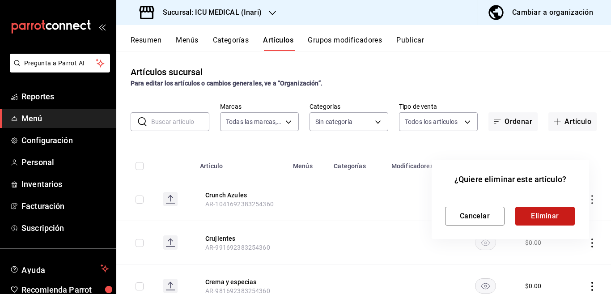
click at [542, 211] on button "Eliminar" at bounding box center [544, 216] width 59 height 19
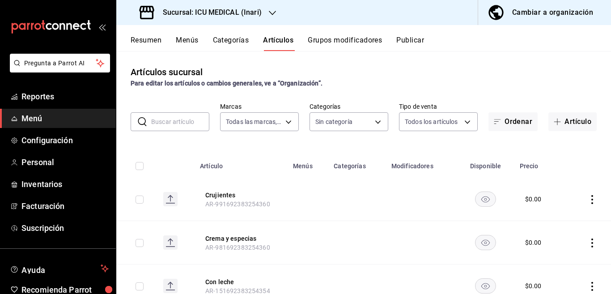
click at [587, 195] on icon "actions" at bounding box center [591, 199] width 9 height 9
click at [552, 255] on span "Eliminar" at bounding box center [557, 256] width 23 height 7
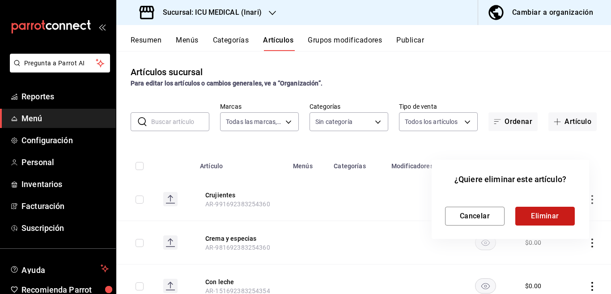
click at [547, 217] on button "Eliminar" at bounding box center [544, 216] width 59 height 19
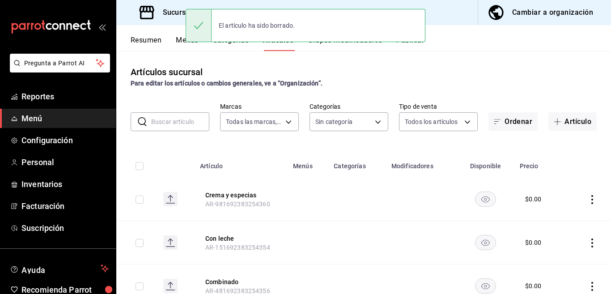
click at [587, 197] on icon "actions" at bounding box center [591, 199] width 9 height 9
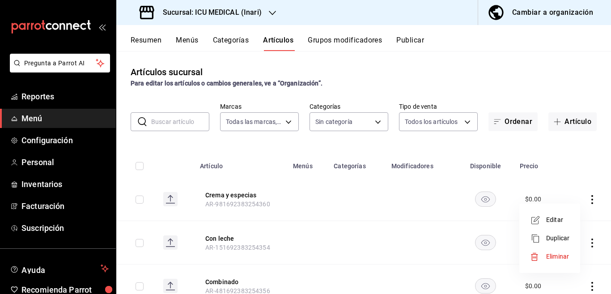
drag, startPoint x: 554, startPoint y: 257, endPoint x: 553, endPoint y: 252, distance: 4.5
click at [554, 256] on span "Eliminar" at bounding box center [557, 256] width 23 height 7
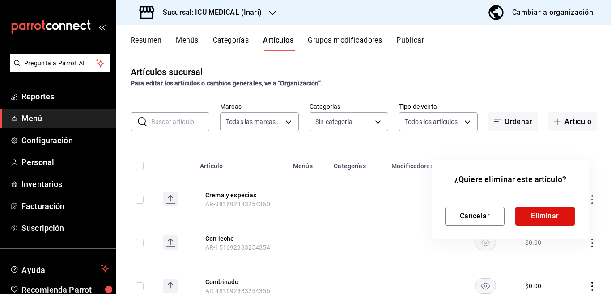
click at [543, 213] on button "Eliminar" at bounding box center [544, 216] width 59 height 19
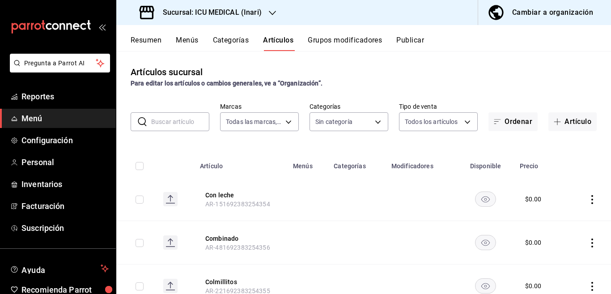
click at [591, 198] on icon "actions" at bounding box center [592, 199] width 2 height 9
click at [556, 254] on span "Eliminar" at bounding box center [557, 256] width 23 height 7
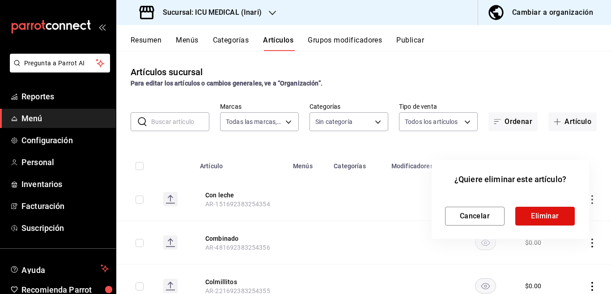
click at [545, 215] on button "Eliminar" at bounding box center [544, 216] width 59 height 19
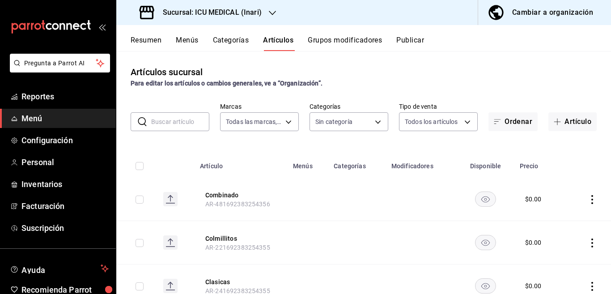
click at [591, 199] on icon "actions" at bounding box center [592, 199] width 2 height 9
click at [556, 255] on span "Eliminar" at bounding box center [557, 256] width 23 height 7
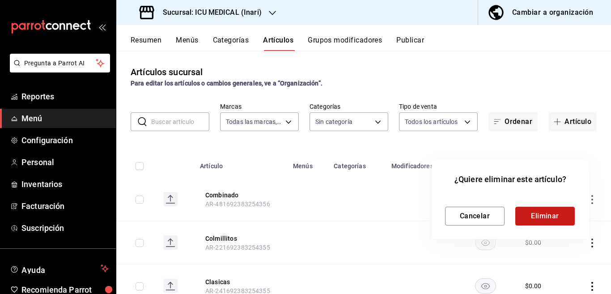
click at [538, 215] on button "Eliminar" at bounding box center [544, 216] width 59 height 19
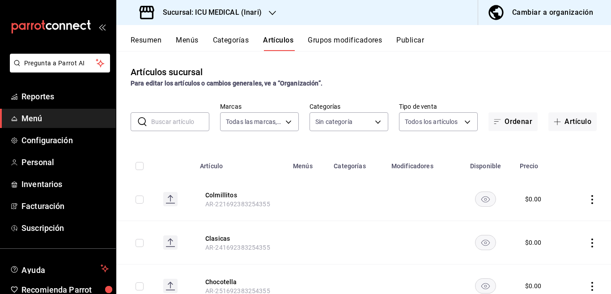
click at [587, 198] on icon "actions" at bounding box center [591, 199] width 9 height 9
click at [553, 255] on span "Eliminar" at bounding box center [557, 256] width 23 height 7
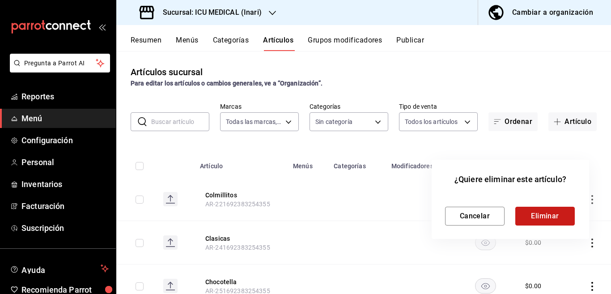
click at [540, 211] on button "Eliminar" at bounding box center [544, 216] width 59 height 19
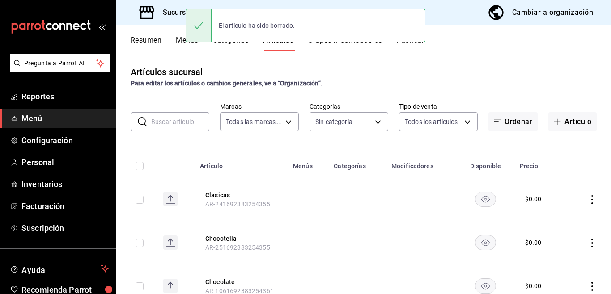
click at [587, 198] on icon "actions" at bounding box center [591, 199] width 9 height 9
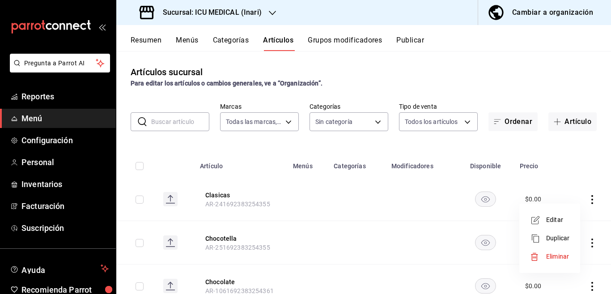
click at [553, 254] on span "Eliminar" at bounding box center [557, 256] width 23 height 7
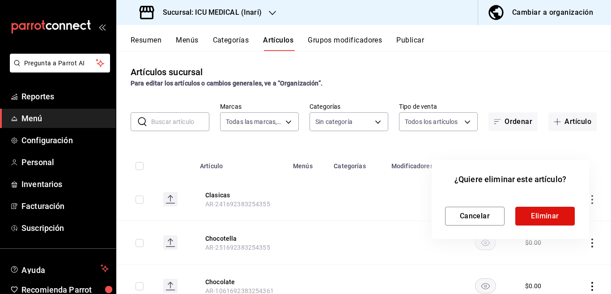
click at [540, 212] on button "Eliminar" at bounding box center [544, 216] width 59 height 19
click at [540, 213] on div "Cancelar Eliminar" at bounding box center [510, 216] width 131 height 19
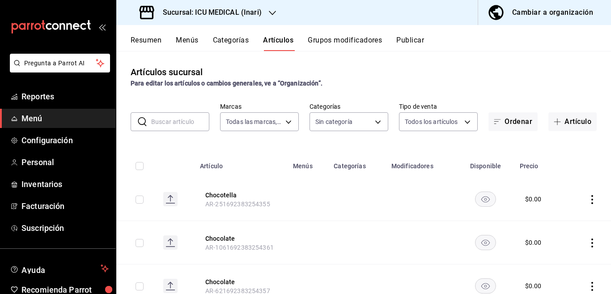
click at [587, 197] on icon "actions" at bounding box center [591, 199] width 9 height 9
click at [560, 255] on span "Eliminar" at bounding box center [557, 256] width 23 height 7
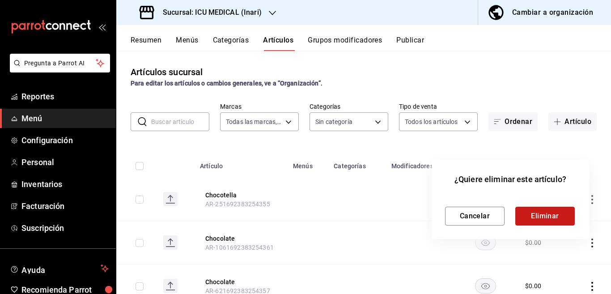
click at [545, 213] on button "Eliminar" at bounding box center [544, 216] width 59 height 19
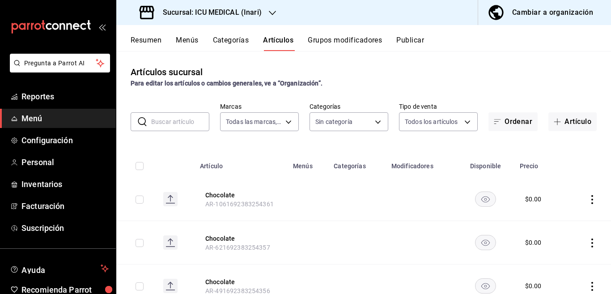
click at [587, 199] on icon "actions" at bounding box center [591, 199] width 9 height 9
click at [556, 254] on span "Eliminar" at bounding box center [557, 256] width 23 height 7
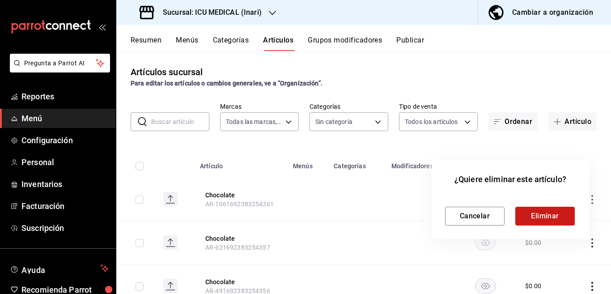
click at [551, 216] on button "Eliminar" at bounding box center [544, 216] width 59 height 19
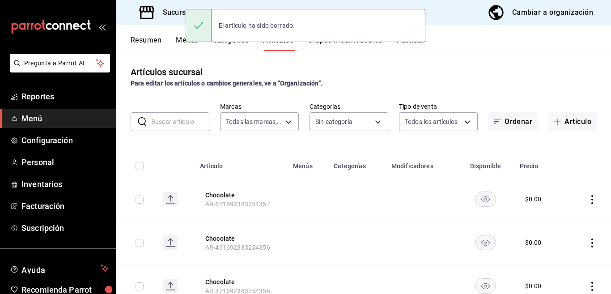
click at [587, 198] on icon "actions" at bounding box center [591, 199] width 9 height 9
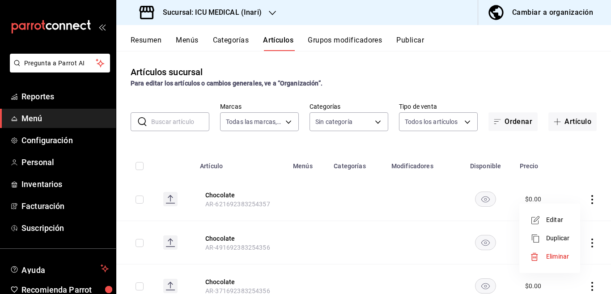
click at [554, 254] on span "Eliminar" at bounding box center [557, 256] width 23 height 7
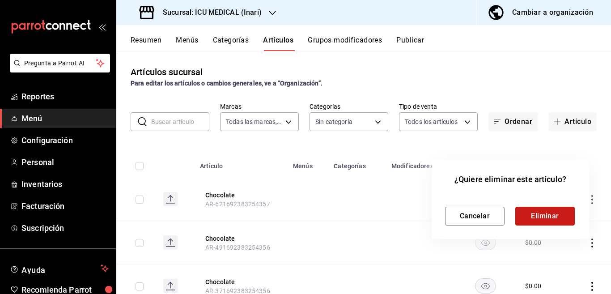
click at [547, 211] on button "Eliminar" at bounding box center [544, 216] width 59 height 19
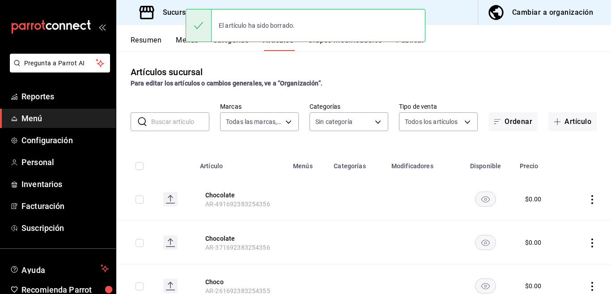
click at [587, 198] on icon "actions" at bounding box center [591, 199] width 9 height 9
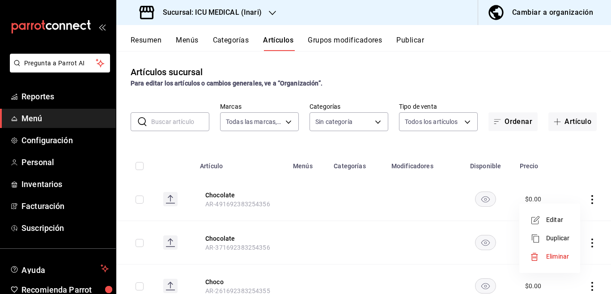
click at [556, 255] on span "Eliminar" at bounding box center [557, 256] width 23 height 7
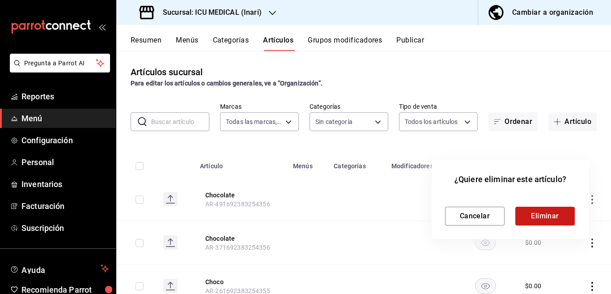
click at [550, 215] on button "Eliminar" at bounding box center [544, 216] width 59 height 19
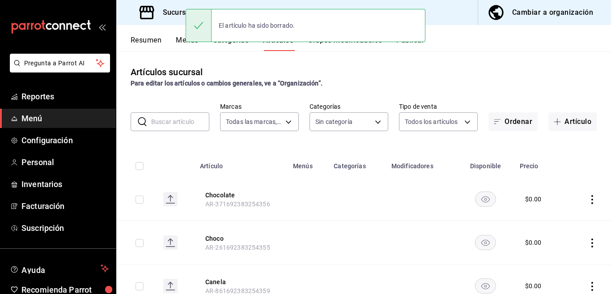
click at [591, 198] on icon "actions" at bounding box center [592, 199] width 2 height 9
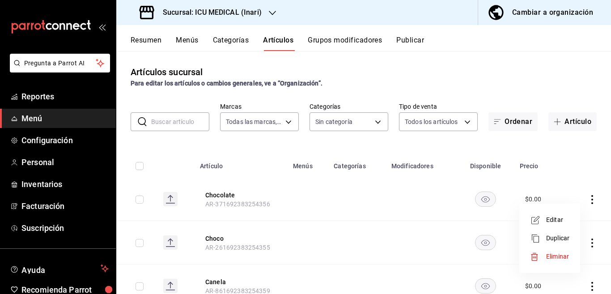
click at [553, 254] on span "Eliminar" at bounding box center [557, 256] width 23 height 7
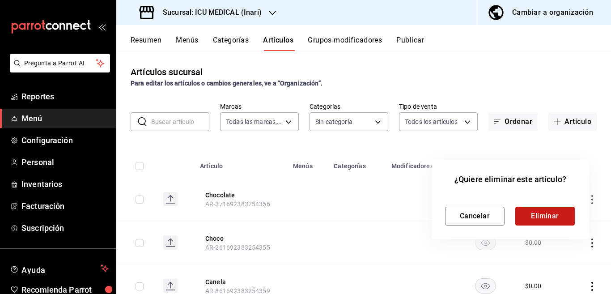
click at [546, 211] on button "Eliminar" at bounding box center [544, 216] width 59 height 19
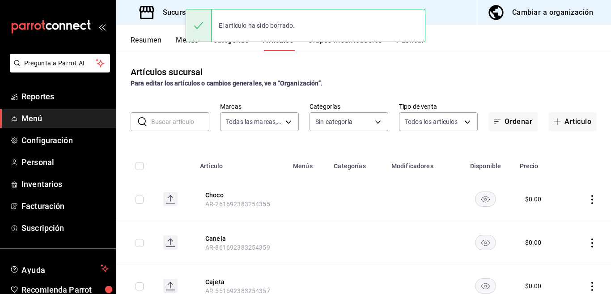
click at [587, 199] on icon "actions" at bounding box center [591, 199] width 9 height 9
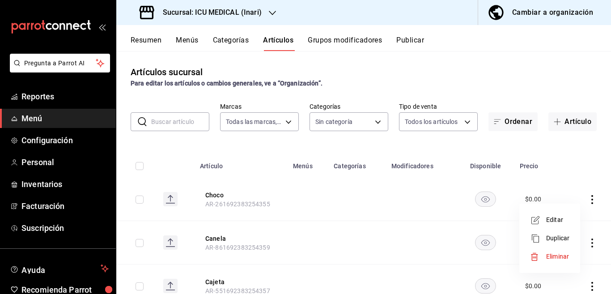
click at [556, 254] on span "Eliminar" at bounding box center [557, 256] width 23 height 7
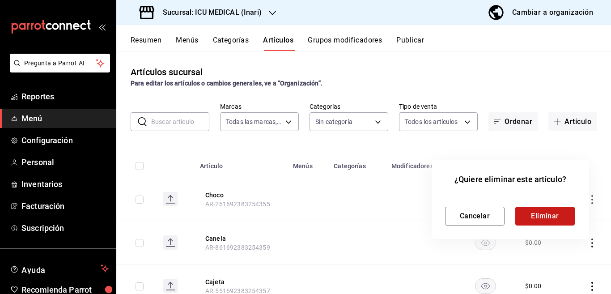
click at [539, 213] on button "Eliminar" at bounding box center [544, 216] width 59 height 19
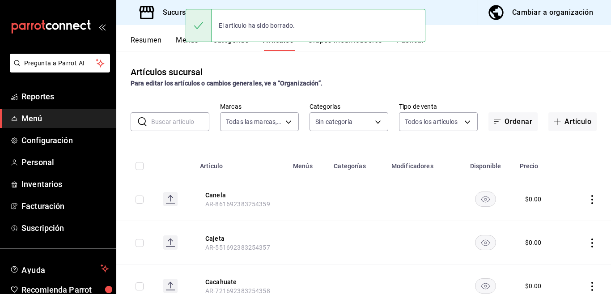
click at [587, 198] on icon "actions" at bounding box center [591, 199] width 9 height 9
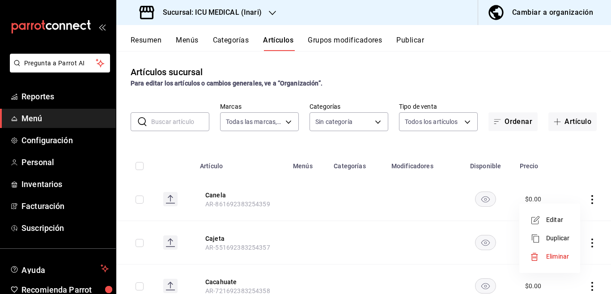
click at [552, 254] on span "Eliminar" at bounding box center [557, 256] width 23 height 7
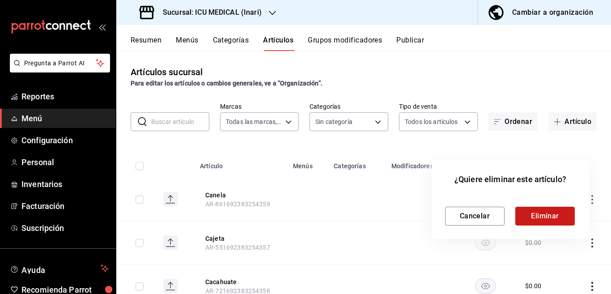
click at [539, 209] on button "Eliminar" at bounding box center [544, 216] width 59 height 19
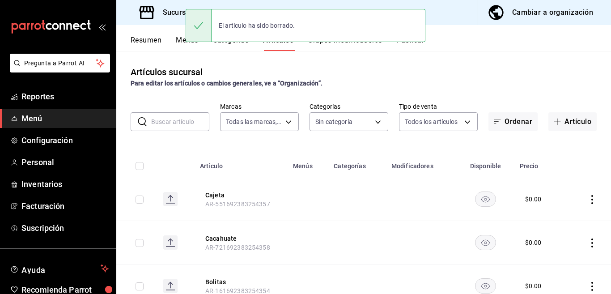
click at [587, 199] on icon "actions" at bounding box center [591, 199] width 9 height 9
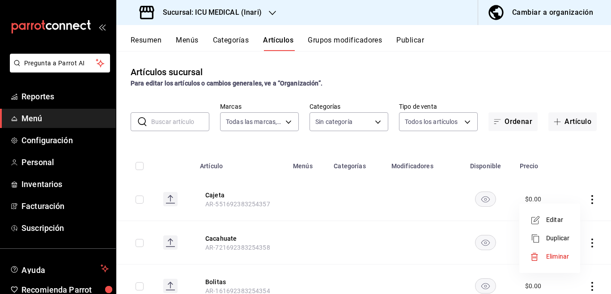
click at [556, 257] on span "Eliminar" at bounding box center [557, 256] width 23 height 7
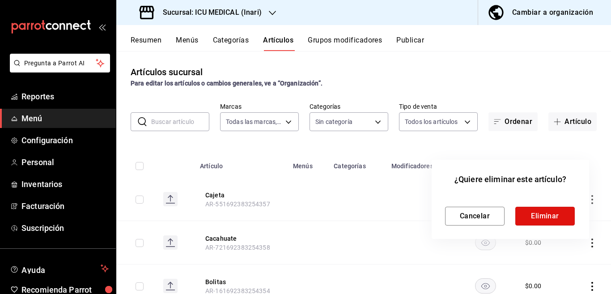
click at [541, 215] on button "Eliminar" at bounding box center [544, 216] width 59 height 19
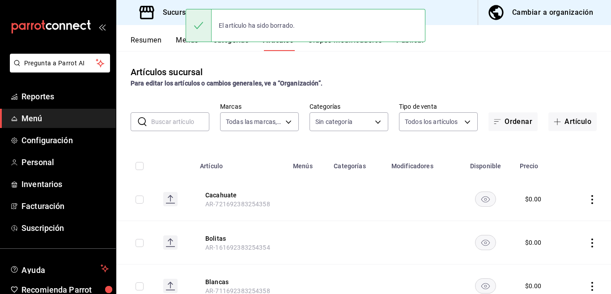
click at [587, 198] on icon "actions" at bounding box center [591, 199] width 9 height 9
click at [556, 253] on span "Eliminar" at bounding box center [557, 256] width 23 height 7
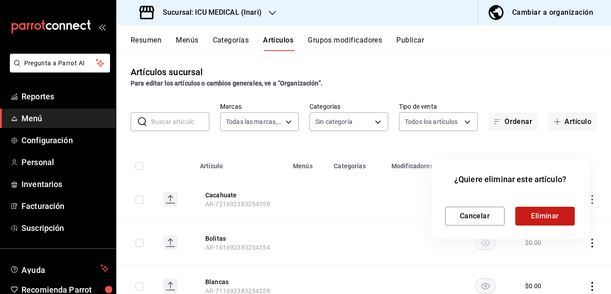
click at [540, 213] on button "Eliminar" at bounding box center [544, 216] width 59 height 19
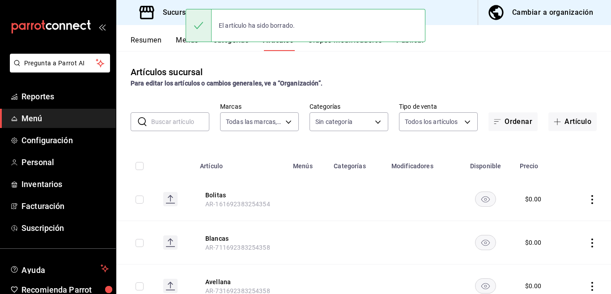
click at [587, 201] on icon "actions" at bounding box center [591, 199] width 9 height 9
click at [552, 255] on span "Eliminar" at bounding box center [557, 256] width 23 height 7
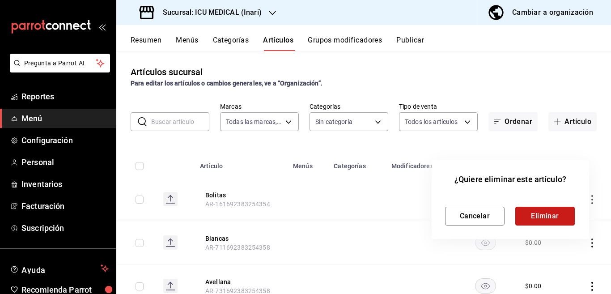
click at [544, 215] on button "Eliminar" at bounding box center [544, 216] width 59 height 19
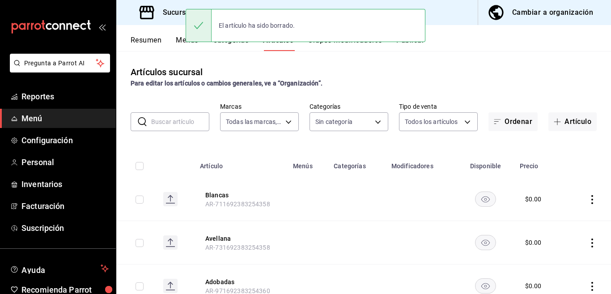
click at [587, 200] on icon "actions" at bounding box center [591, 199] width 9 height 9
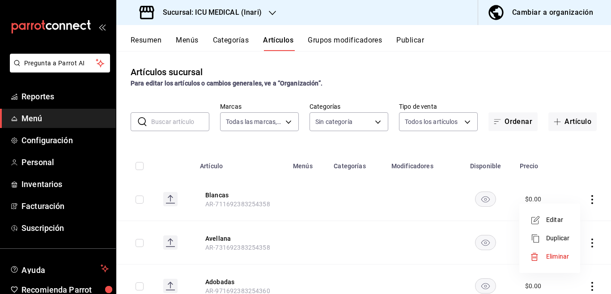
click at [554, 255] on span "Eliminar" at bounding box center [557, 256] width 23 height 7
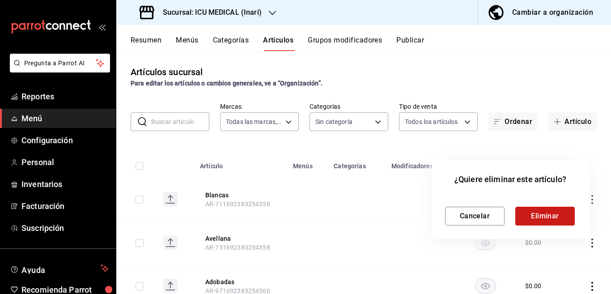
click at [543, 215] on button "Eliminar" at bounding box center [544, 216] width 59 height 19
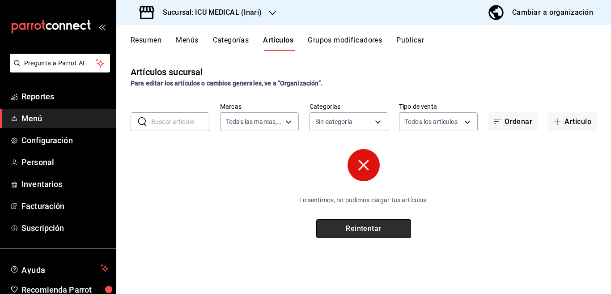
click at [379, 225] on button "Reintentar" at bounding box center [363, 228] width 95 height 19
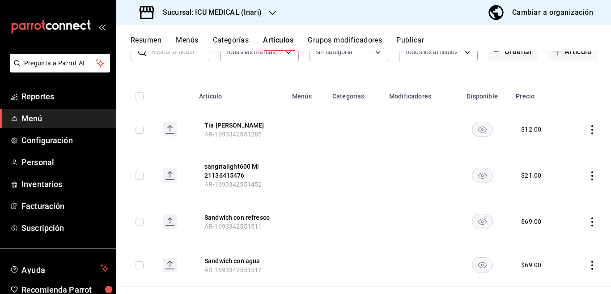
scroll to position [72, 0]
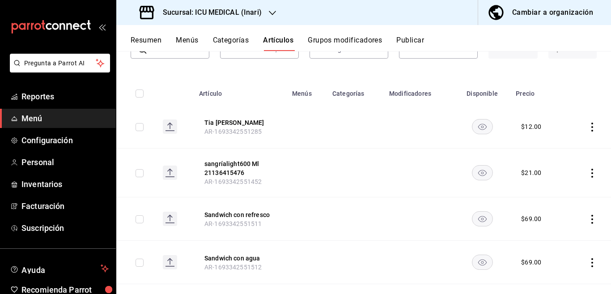
click at [587, 130] on icon "actions" at bounding box center [591, 126] width 9 height 9
click at [561, 185] on span "Eliminar" at bounding box center [557, 186] width 23 height 7
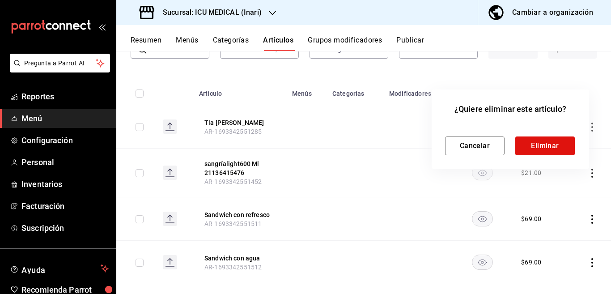
scroll to position [73, 0]
click at [540, 139] on button "Eliminar" at bounding box center [544, 145] width 59 height 19
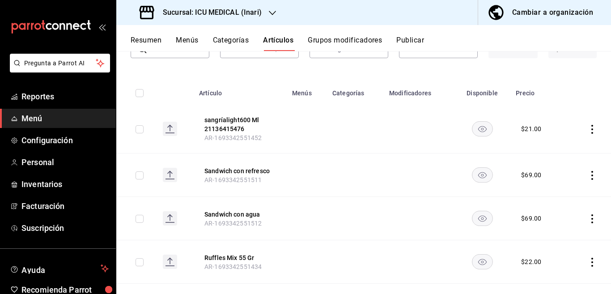
click at [587, 128] on icon "actions" at bounding box center [591, 129] width 9 height 9
click at [553, 184] on span "Eliminar" at bounding box center [557, 185] width 23 height 7
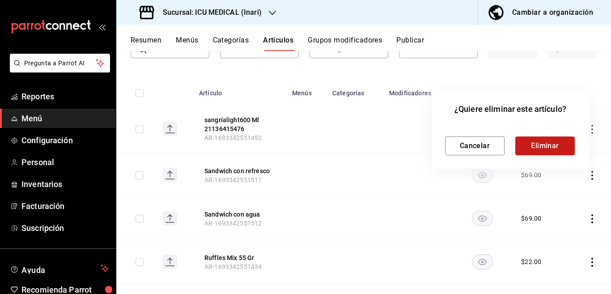
click at [542, 146] on button "Eliminar" at bounding box center [544, 145] width 59 height 19
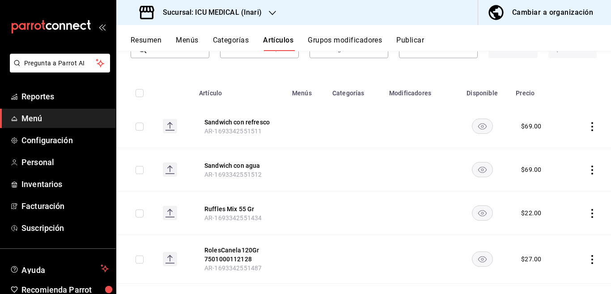
click at [587, 125] on icon "actions" at bounding box center [591, 126] width 9 height 9
click at [550, 184] on span "Eliminar" at bounding box center [557, 183] width 23 height 7
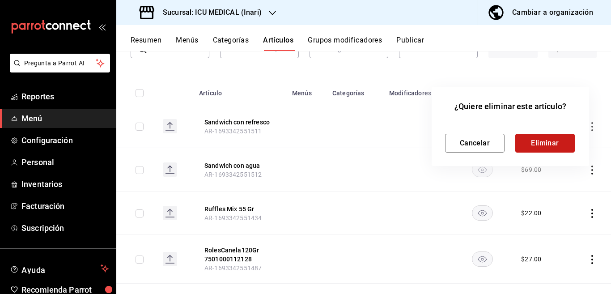
click at [547, 140] on button "Eliminar" at bounding box center [544, 143] width 59 height 19
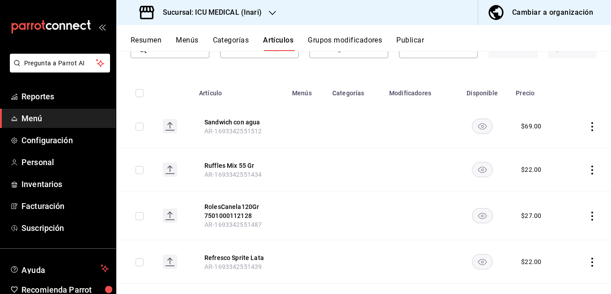
click at [587, 127] on icon "actions" at bounding box center [591, 126] width 9 height 9
click at [553, 182] on span "Eliminar" at bounding box center [557, 183] width 23 height 7
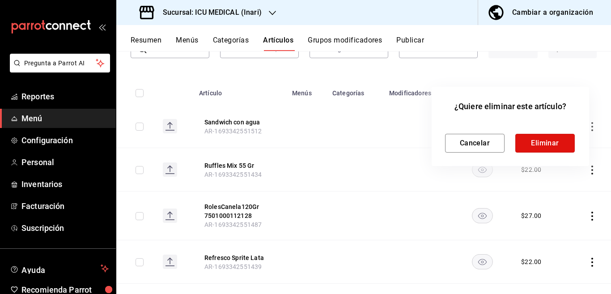
drag, startPoint x: 549, startPoint y: 144, endPoint x: 542, endPoint y: 144, distance: 7.2
click at [559, 144] on button "Eliminar" at bounding box center [544, 143] width 59 height 19
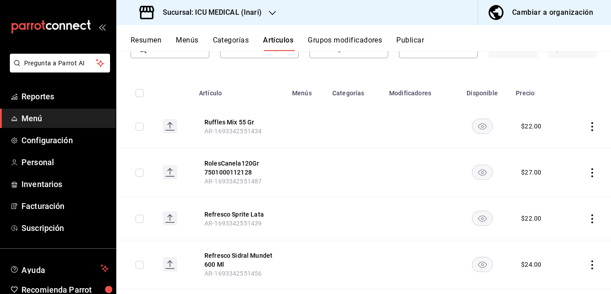
click at [587, 126] on icon "actions" at bounding box center [591, 126] width 9 height 9
click at [553, 182] on span "Eliminar" at bounding box center [557, 183] width 23 height 7
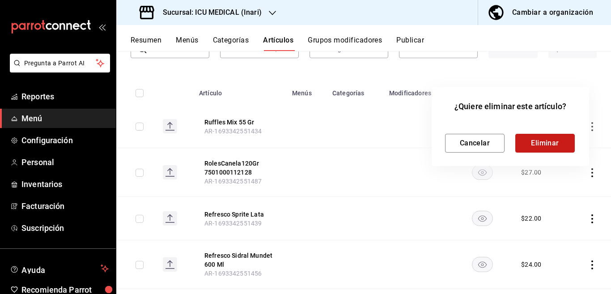
click at [550, 142] on button "Eliminar" at bounding box center [544, 143] width 59 height 19
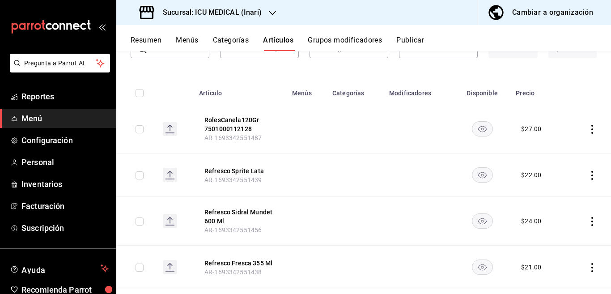
click at [587, 131] on icon "actions" at bounding box center [591, 129] width 9 height 9
click at [554, 184] on span "Eliminar" at bounding box center [557, 185] width 23 height 7
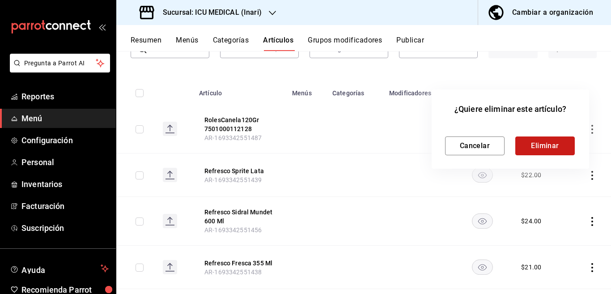
click at [554, 147] on button "Eliminar" at bounding box center [544, 145] width 59 height 19
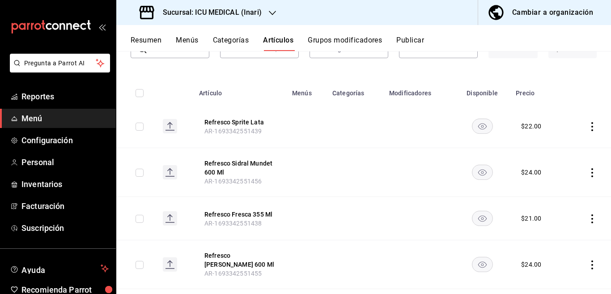
click at [587, 127] on icon "actions" at bounding box center [591, 126] width 9 height 9
click at [553, 181] on span "Eliminar" at bounding box center [557, 183] width 23 height 7
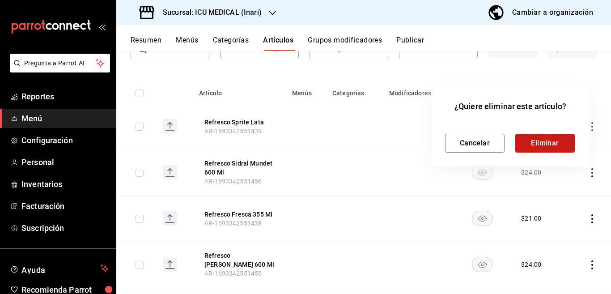
click at [545, 140] on button "Eliminar" at bounding box center [544, 143] width 59 height 19
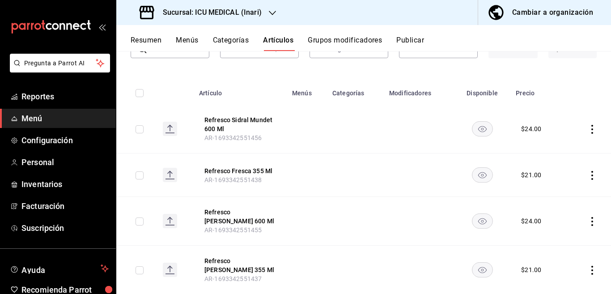
click at [587, 128] on icon "actions" at bounding box center [591, 129] width 9 height 9
click at [554, 186] on span "Eliminar" at bounding box center [557, 185] width 23 height 7
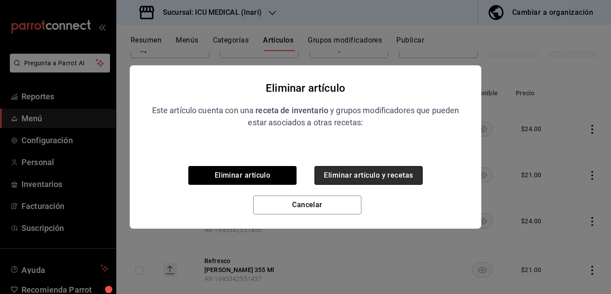
click at [383, 175] on button "Eliminar artículo y recetas" at bounding box center [368, 175] width 108 height 19
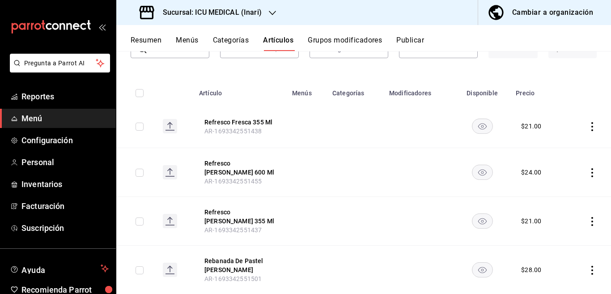
click at [587, 127] on icon "actions" at bounding box center [591, 126] width 9 height 9
click at [557, 182] on span "Eliminar" at bounding box center [557, 183] width 23 height 7
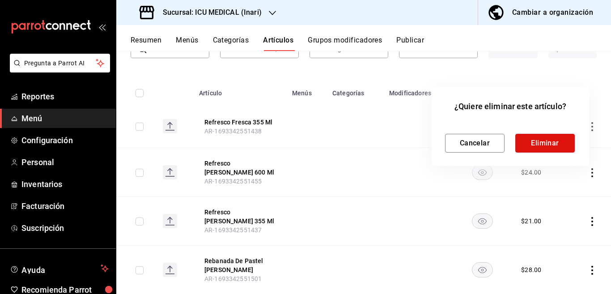
click at [558, 142] on button "Eliminar" at bounding box center [544, 143] width 59 height 19
click at [558, 142] on div "Cancelar Eliminar" at bounding box center [510, 143] width 131 height 19
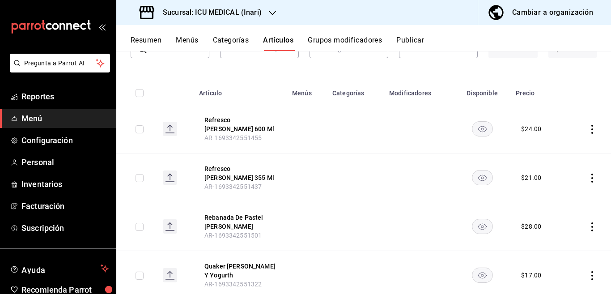
click at [419, 126] on td at bounding box center [419, 129] width 70 height 49
click at [591, 128] on icon "actions" at bounding box center [592, 129] width 2 height 9
click at [554, 185] on span "Eliminar" at bounding box center [557, 185] width 23 height 7
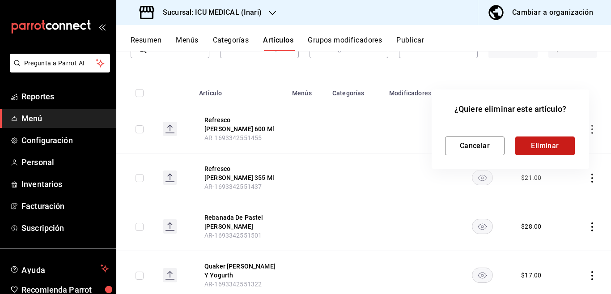
click at [552, 148] on button "Eliminar" at bounding box center [544, 145] width 59 height 19
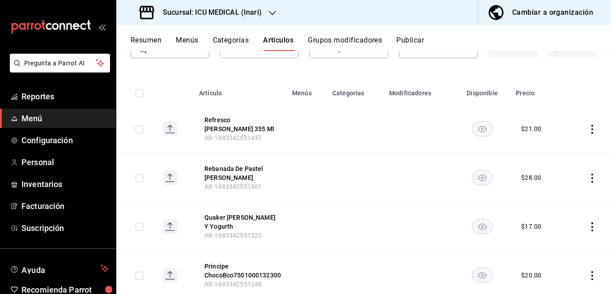
click at [587, 130] on icon "actions" at bounding box center [591, 129] width 9 height 9
click at [554, 186] on span "Eliminar" at bounding box center [557, 185] width 23 height 7
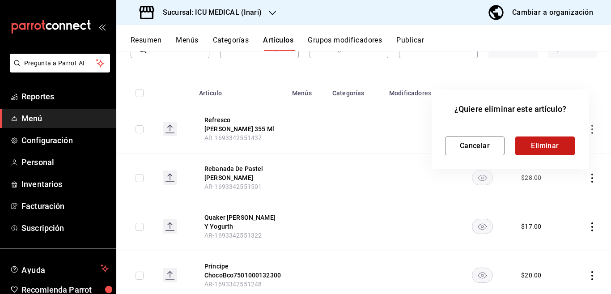
click at [554, 143] on button "Eliminar" at bounding box center [544, 145] width 59 height 19
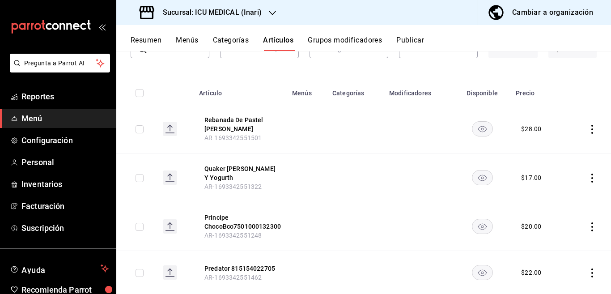
click at [587, 127] on icon "actions" at bounding box center [591, 129] width 9 height 9
click at [553, 186] on span "Eliminar" at bounding box center [557, 185] width 23 height 7
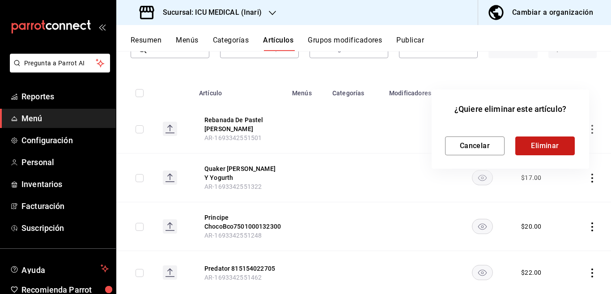
click at [555, 146] on button "Eliminar" at bounding box center [544, 145] width 59 height 19
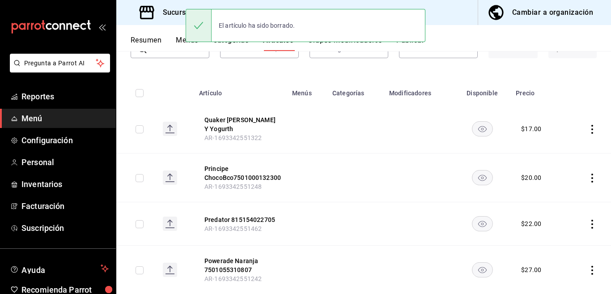
click at [587, 127] on icon "actions" at bounding box center [591, 129] width 9 height 9
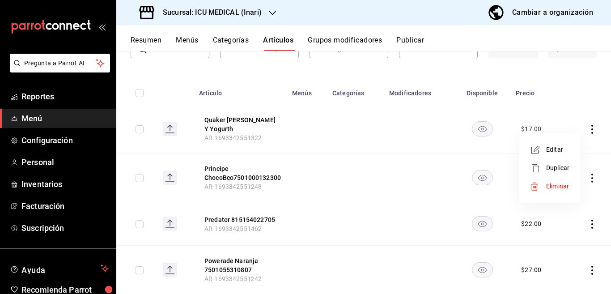
click at [556, 183] on span "Eliminar" at bounding box center [557, 185] width 23 height 7
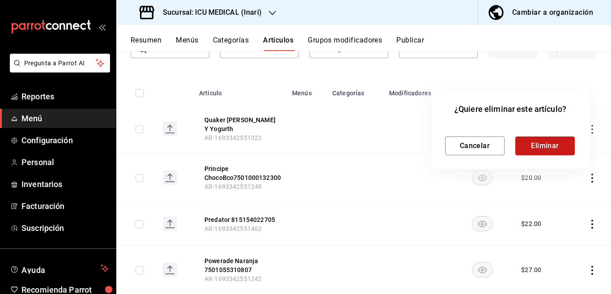
click at [546, 143] on button "Eliminar" at bounding box center [544, 145] width 59 height 19
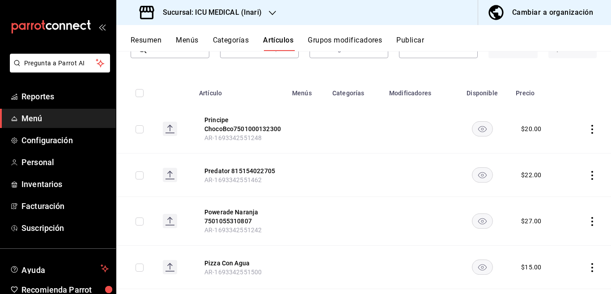
click at [591, 129] on icon "actions" at bounding box center [592, 129] width 2 height 9
click at [557, 184] on span "Eliminar" at bounding box center [557, 185] width 23 height 7
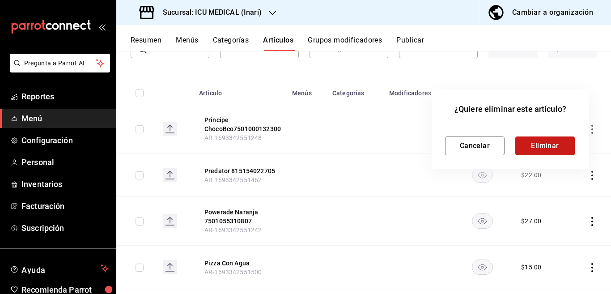
click at [546, 140] on button "Eliminar" at bounding box center [544, 145] width 59 height 19
click at [546, 140] on div "Cancelar Eliminar" at bounding box center [510, 145] width 131 height 19
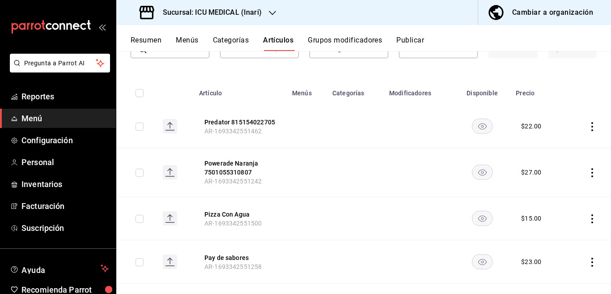
click at [419, 150] on td at bounding box center [419, 172] width 70 height 49
click at [587, 122] on icon "actions" at bounding box center [591, 126] width 9 height 9
click at [553, 182] on span "Eliminar" at bounding box center [557, 183] width 23 height 7
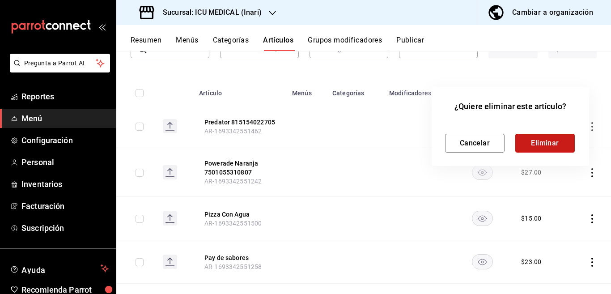
click at [551, 142] on button "Eliminar" at bounding box center [544, 143] width 59 height 19
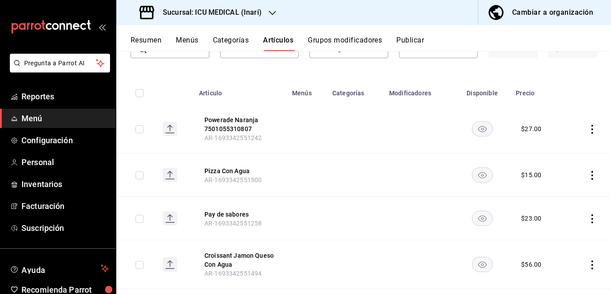
drag, startPoint x: 583, startPoint y: 130, endPoint x: 577, endPoint y: 136, distance: 9.2
click at [587, 131] on icon "actions" at bounding box center [591, 129] width 9 height 9
click at [557, 185] on span "Eliminar" at bounding box center [557, 185] width 23 height 7
